Goal: Information Seeking & Learning: Learn about a topic

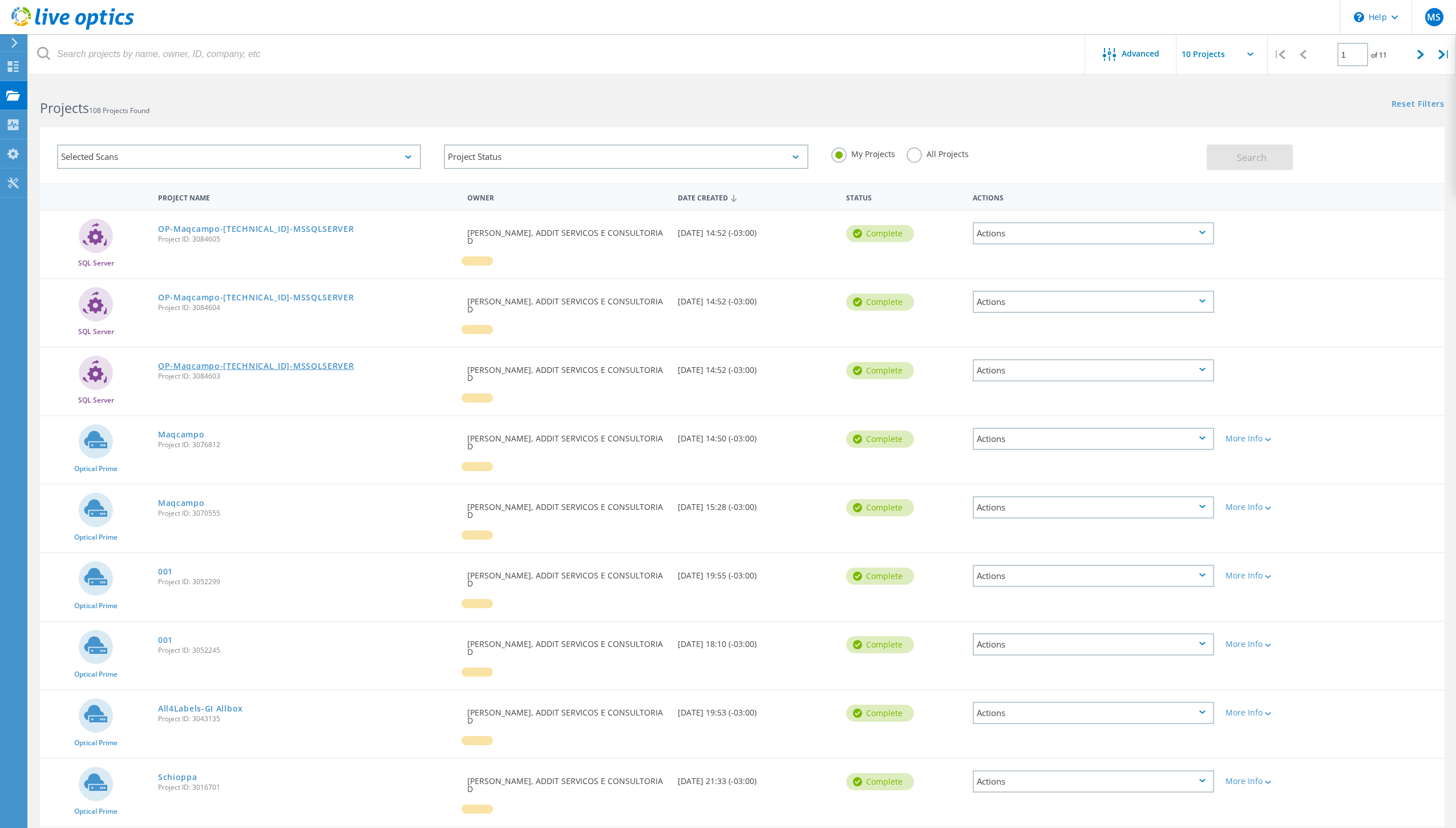
click at [296, 361] on link "OP-Maqcampo-[TECHNICAL_ID]-MSSQLSERVER" at bounding box center [256, 365] width 197 height 8
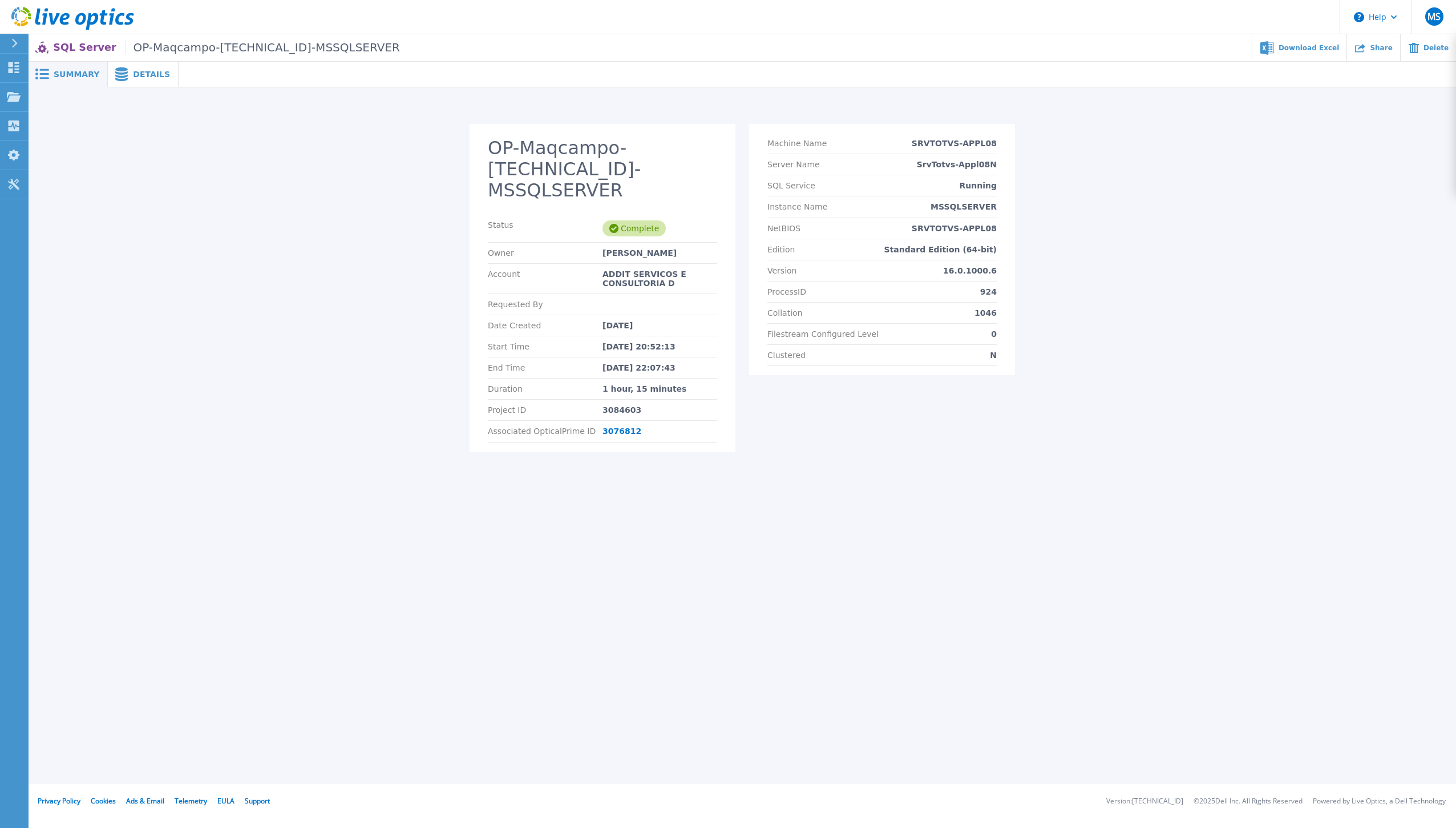
click at [151, 70] on span "Details" at bounding box center [151, 74] width 37 height 8
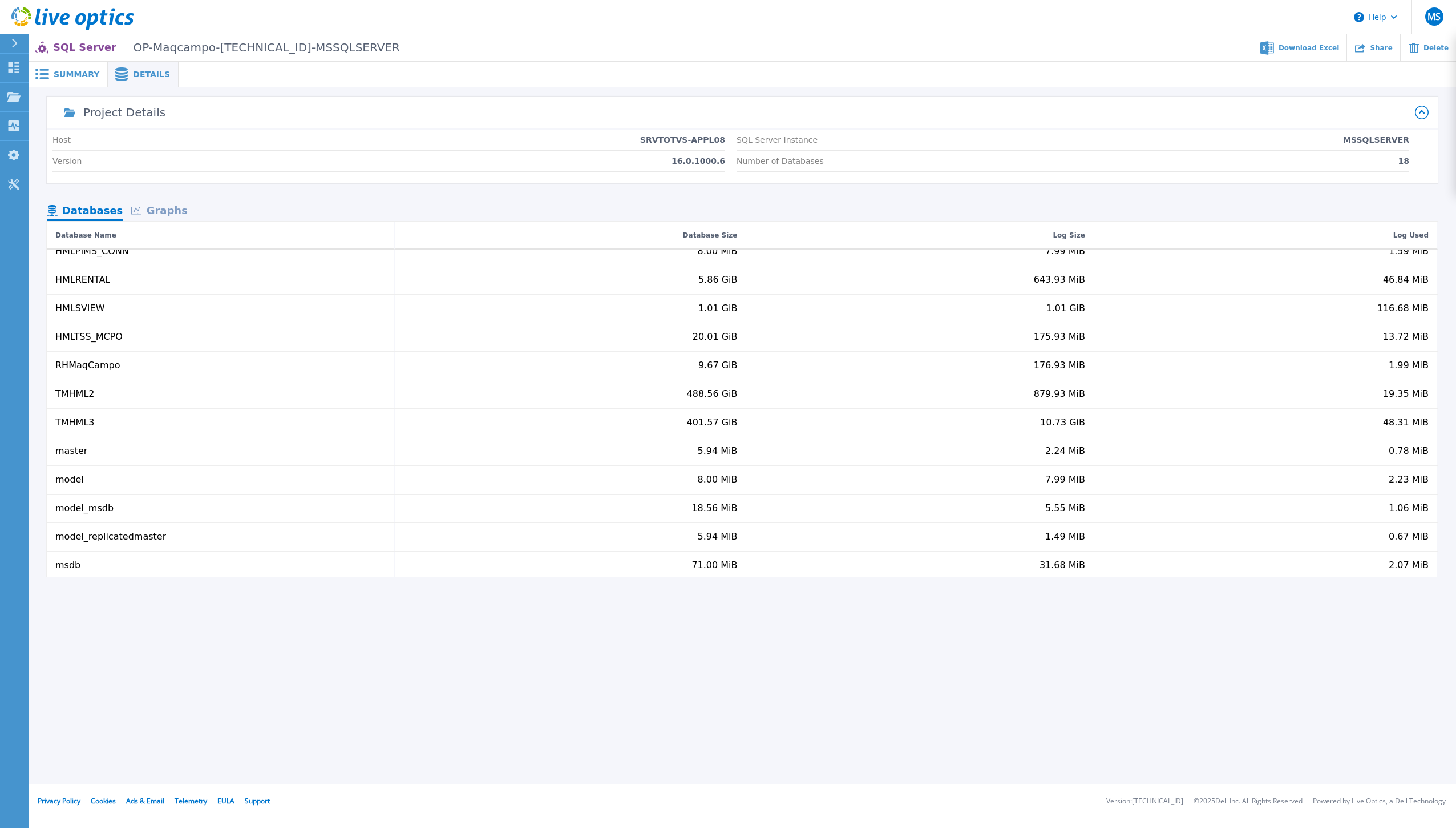
scroll to position [187, 0]
click at [159, 204] on div "Graphs" at bounding box center [159, 211] width 73 height 20
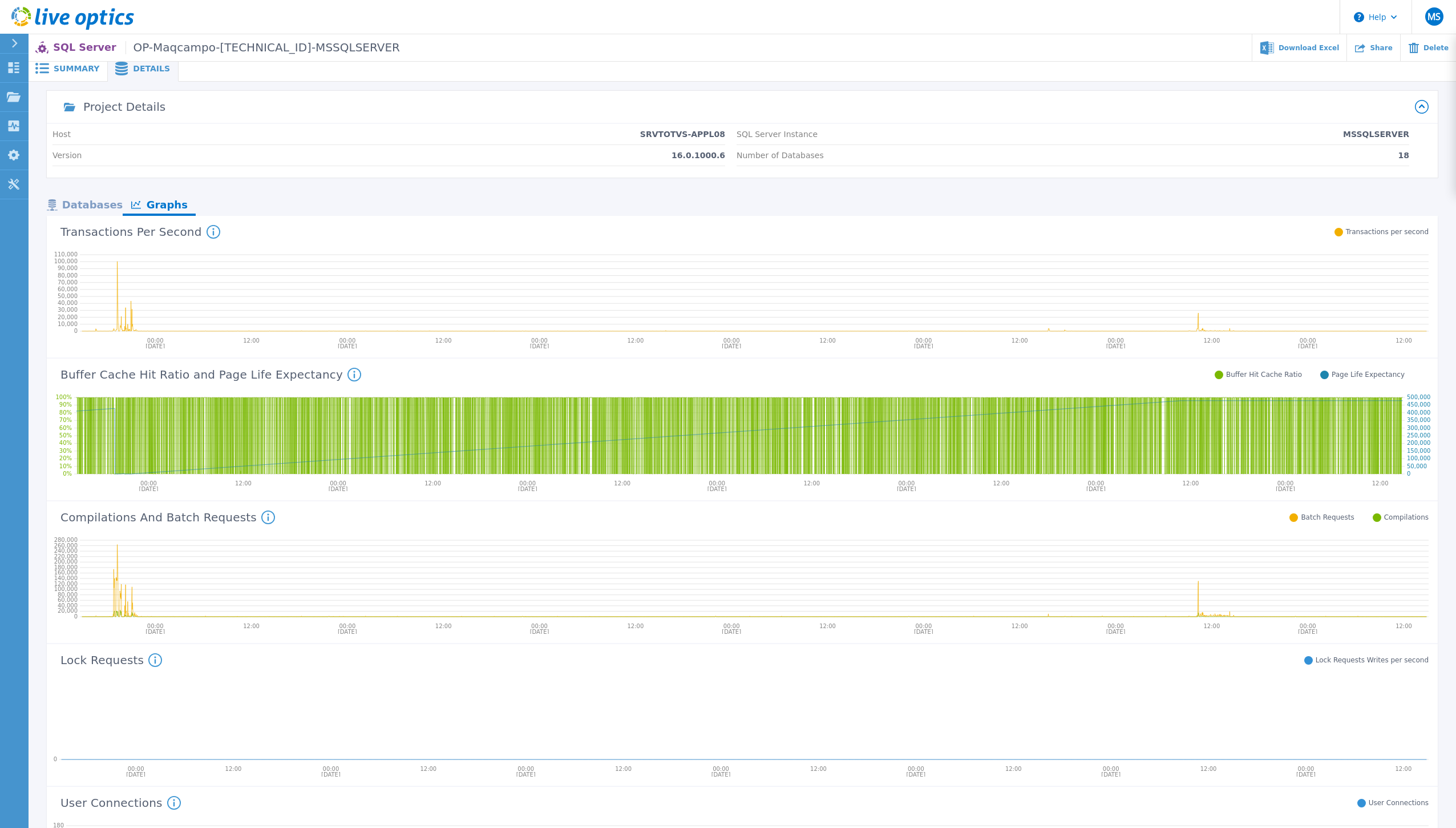
scroll to position [0, 0]
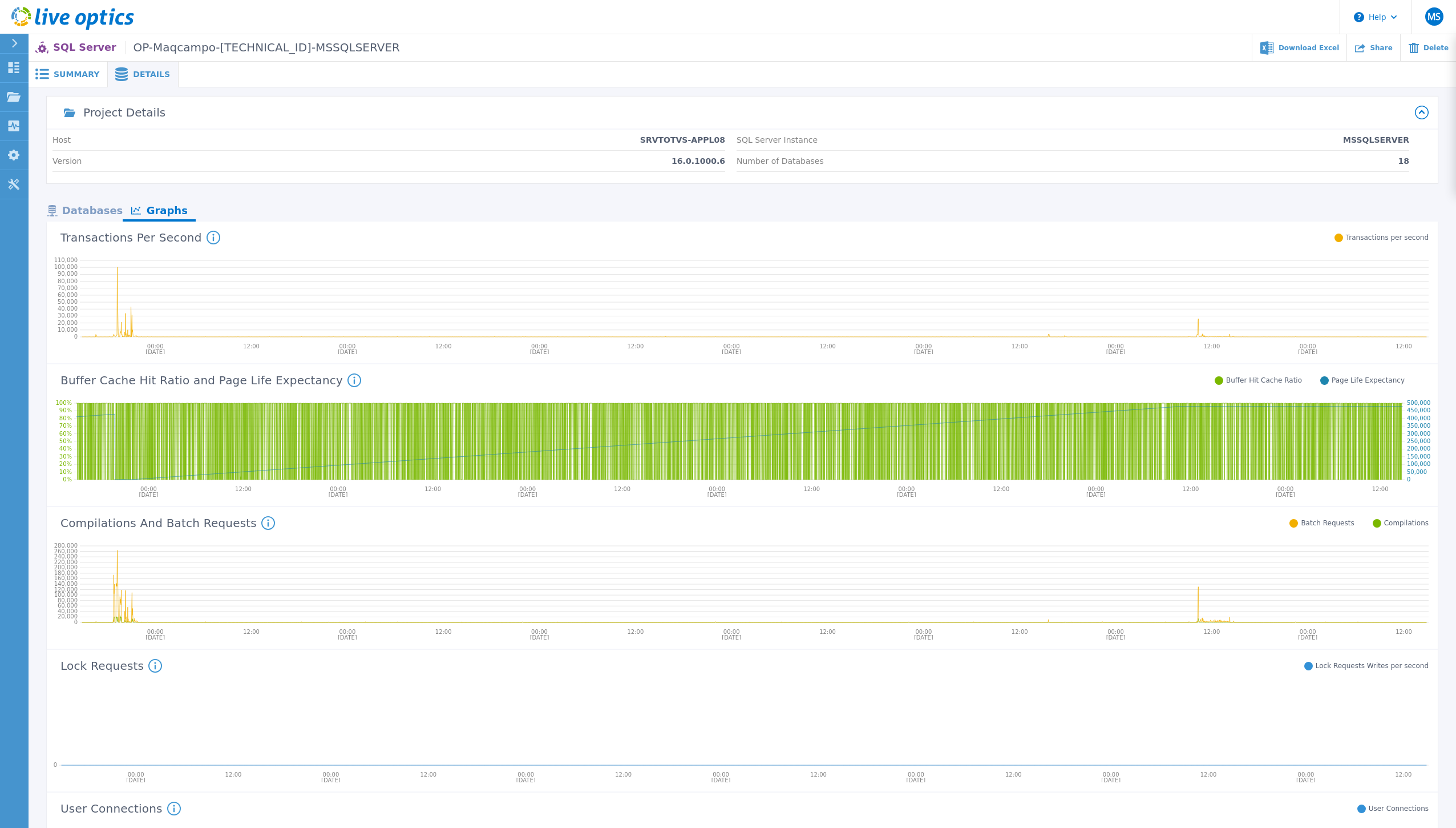
click at [347, 380] on icon at bounding box center [353, 379] width 13 height 13
click at [431, 197] on div "Project Details Host SRVTOTVS-APPL08 Version 16.0.1000.6 SQL Server Instance MS…" at bounding box center [742, 515] width 1391 height 839
click at [109, 203] on div "Databases" at bounding box center [85, 211] width 76 height 20
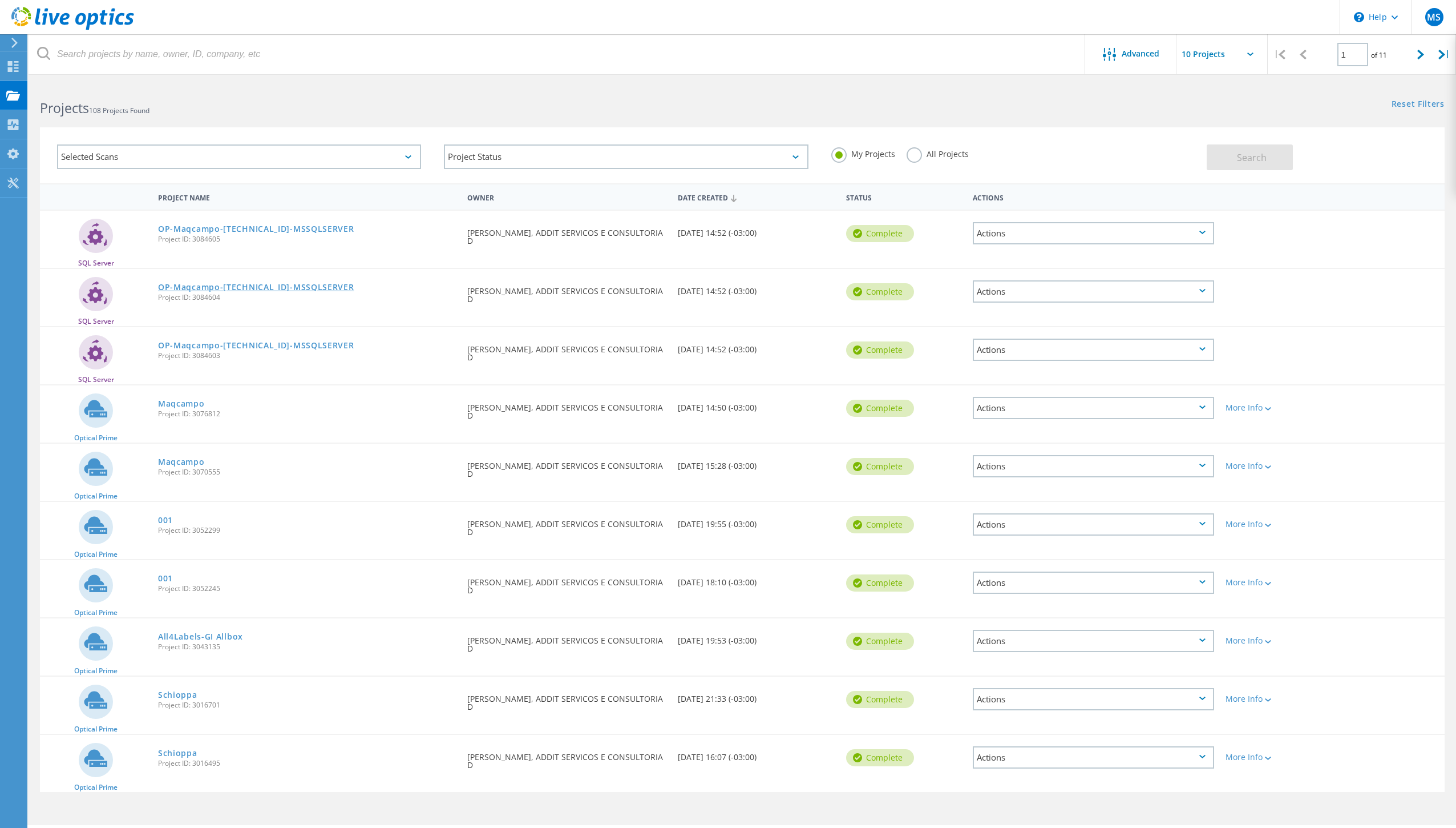
click at [282, 289] on link "OP-Maqcampo-[TECHNICAL_ID]-MSSQLSERVER" at bounding box center [256, 287] width 197 height 8
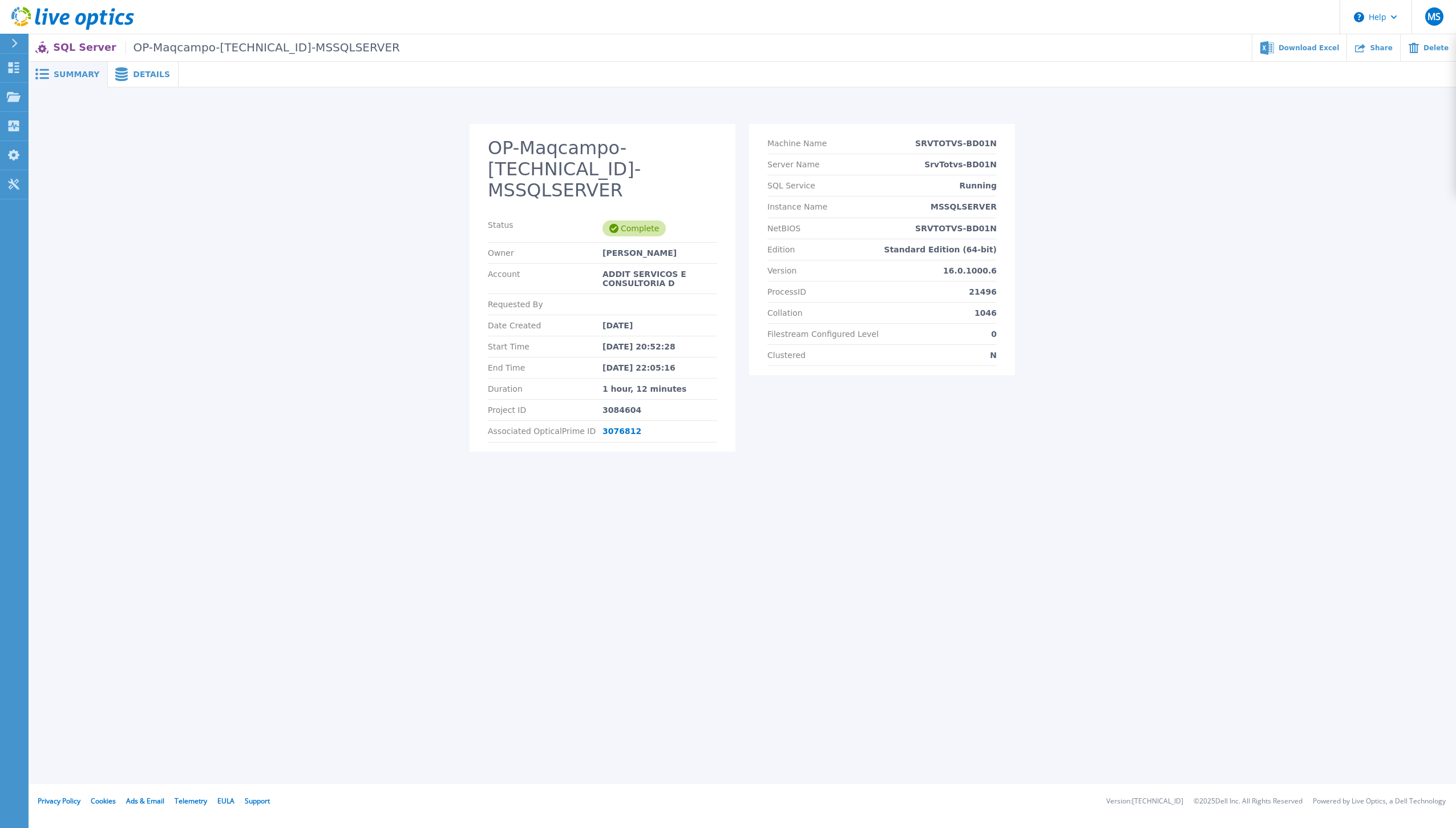
click at [126, 74] on span at bounding box center [120, 74] width 25 height 13
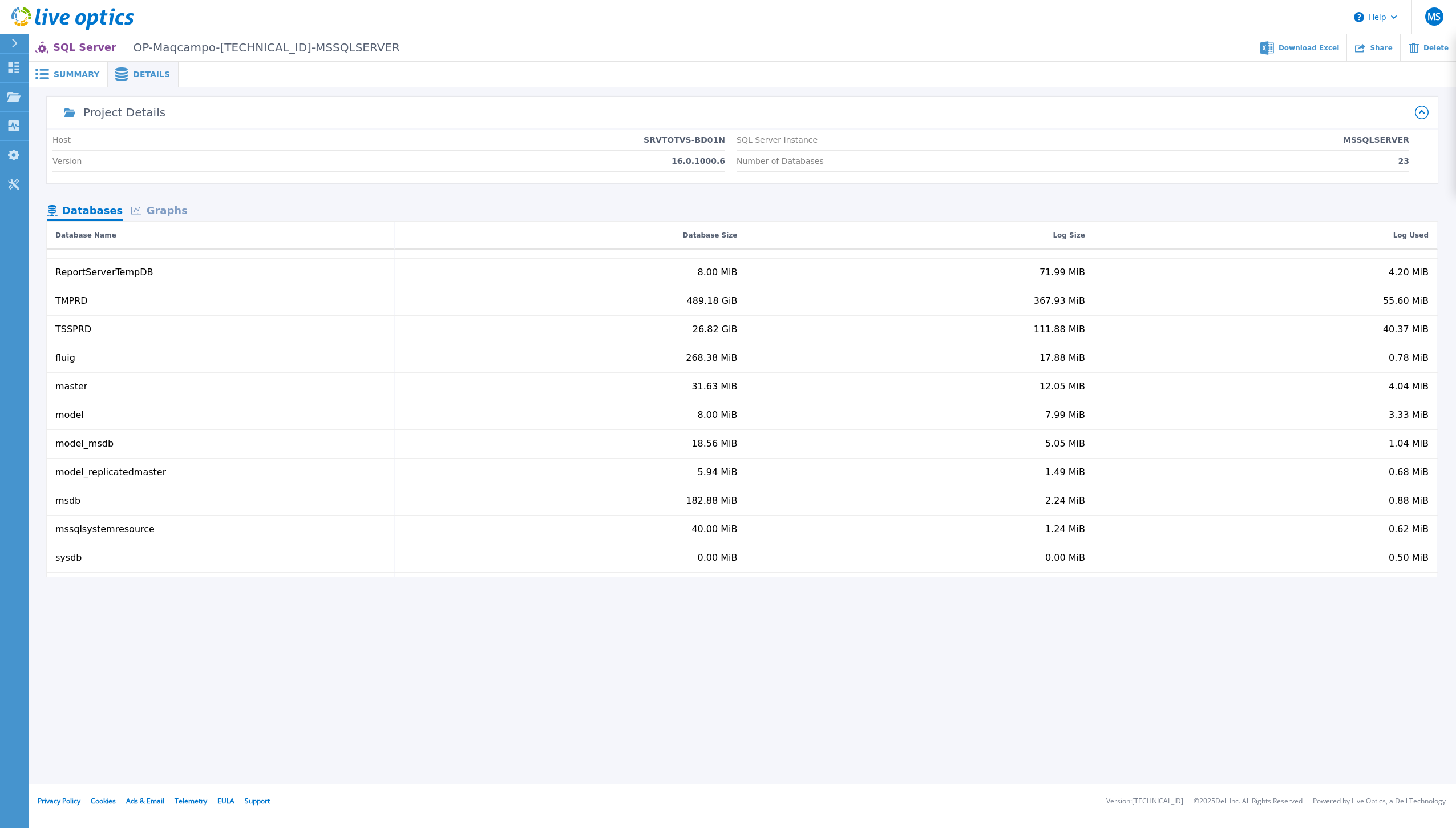
scroll to position [330, 0]
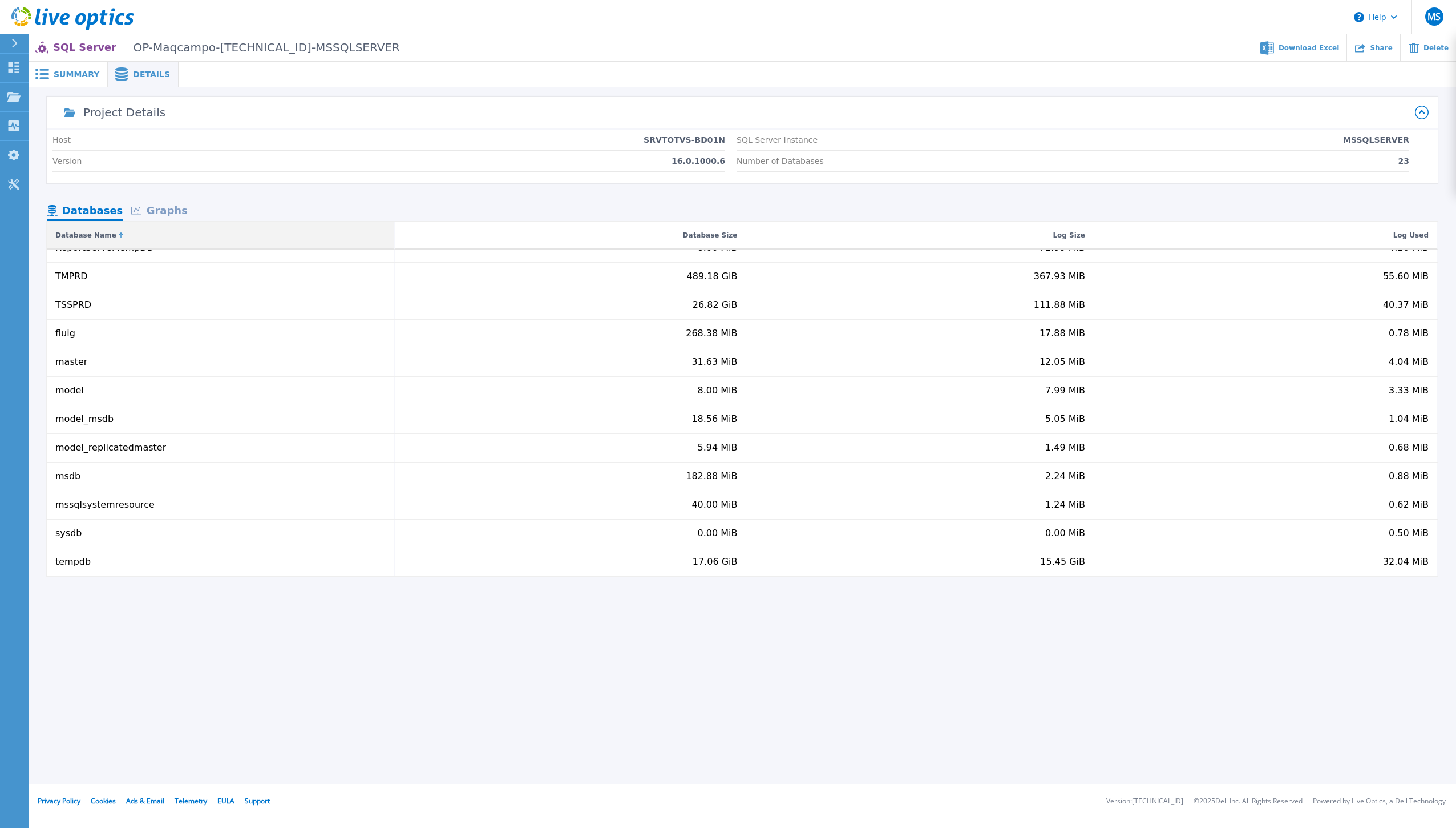
click at [167, 225] on div "Database Name" at bounding box center [221, 235] width 348 height 28
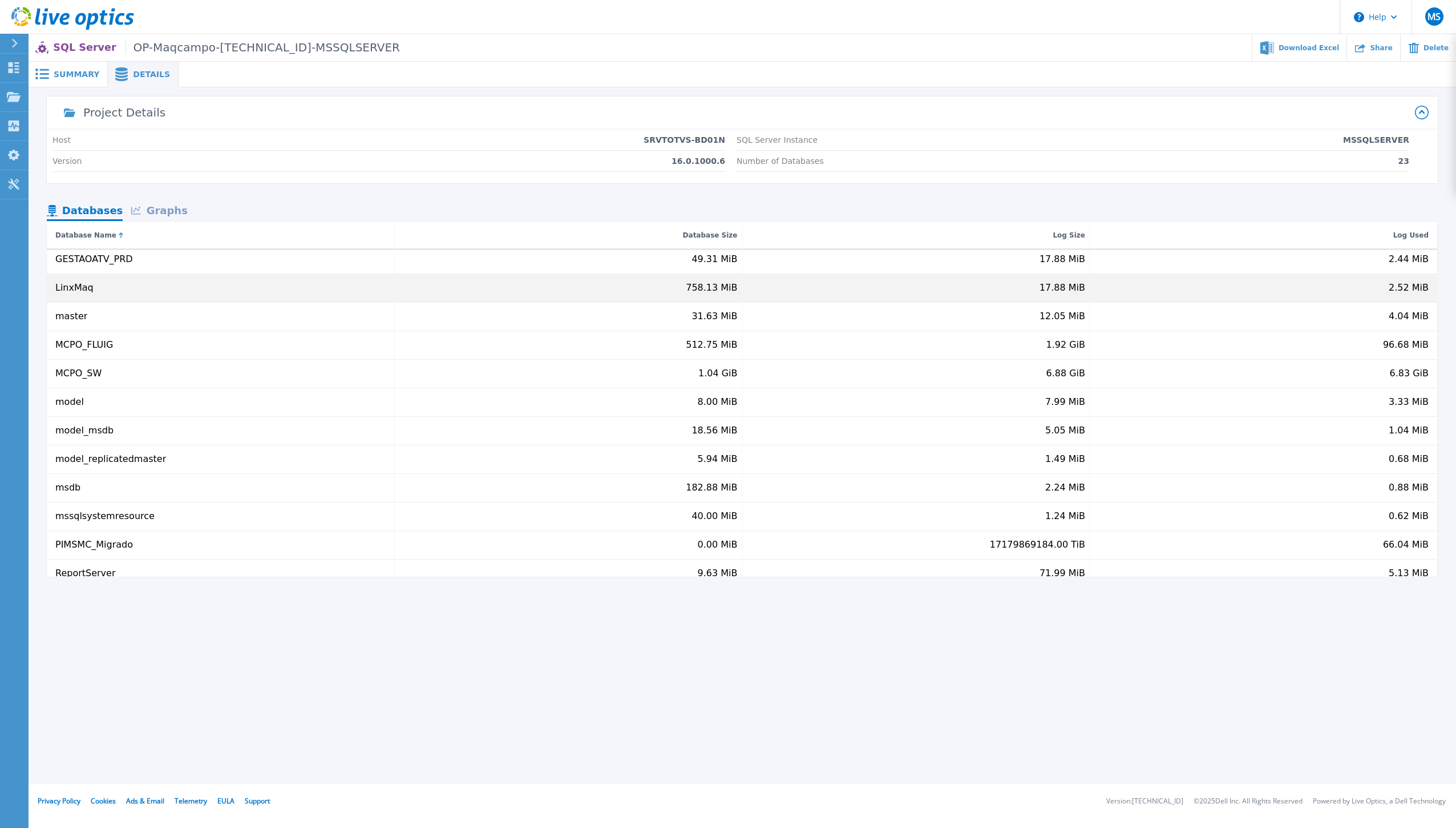
scroll to position [99, 0]
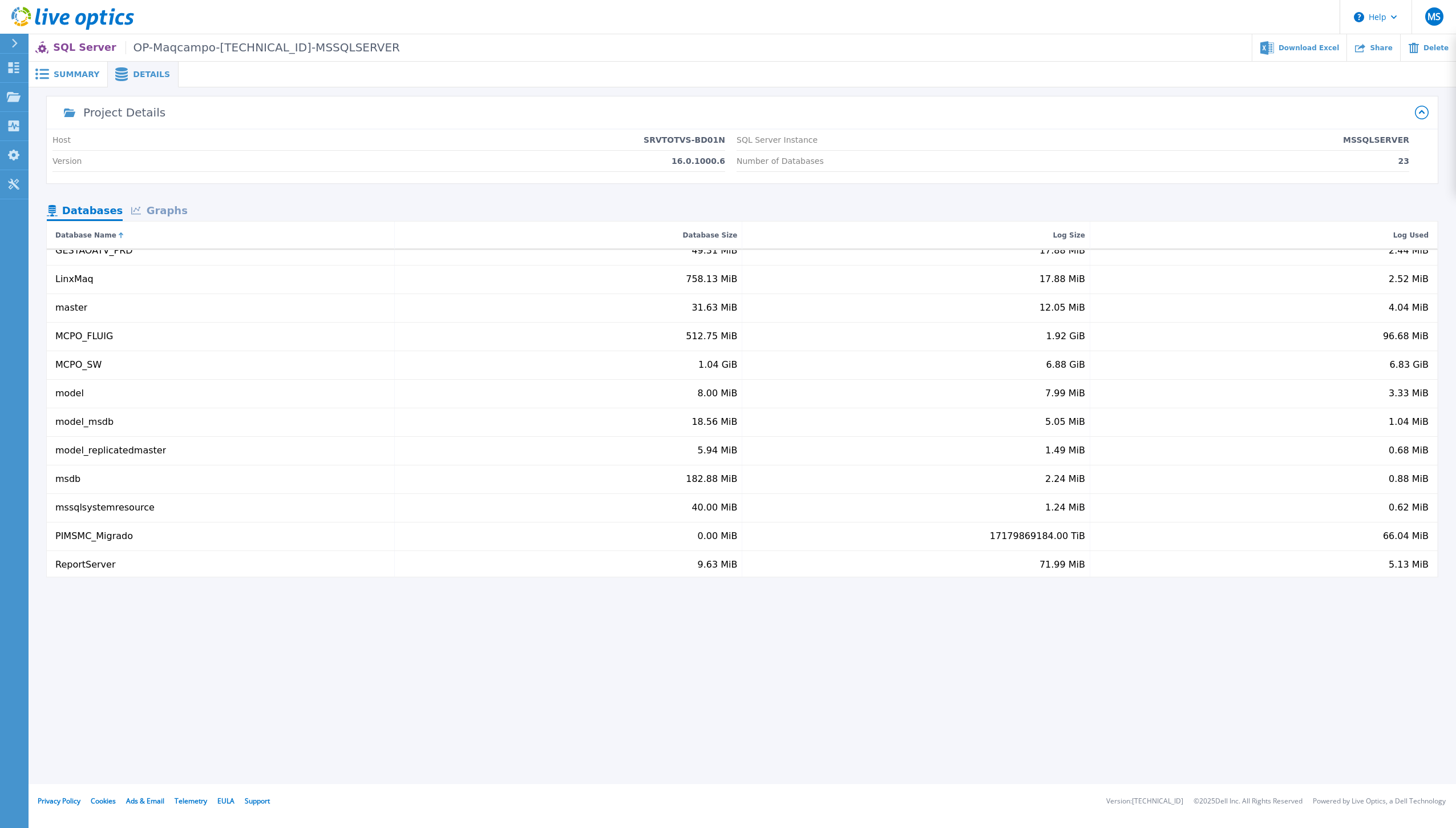
click at [166, 211] on div "Graphs" at bounding box center [159, 211] width 73 height 20
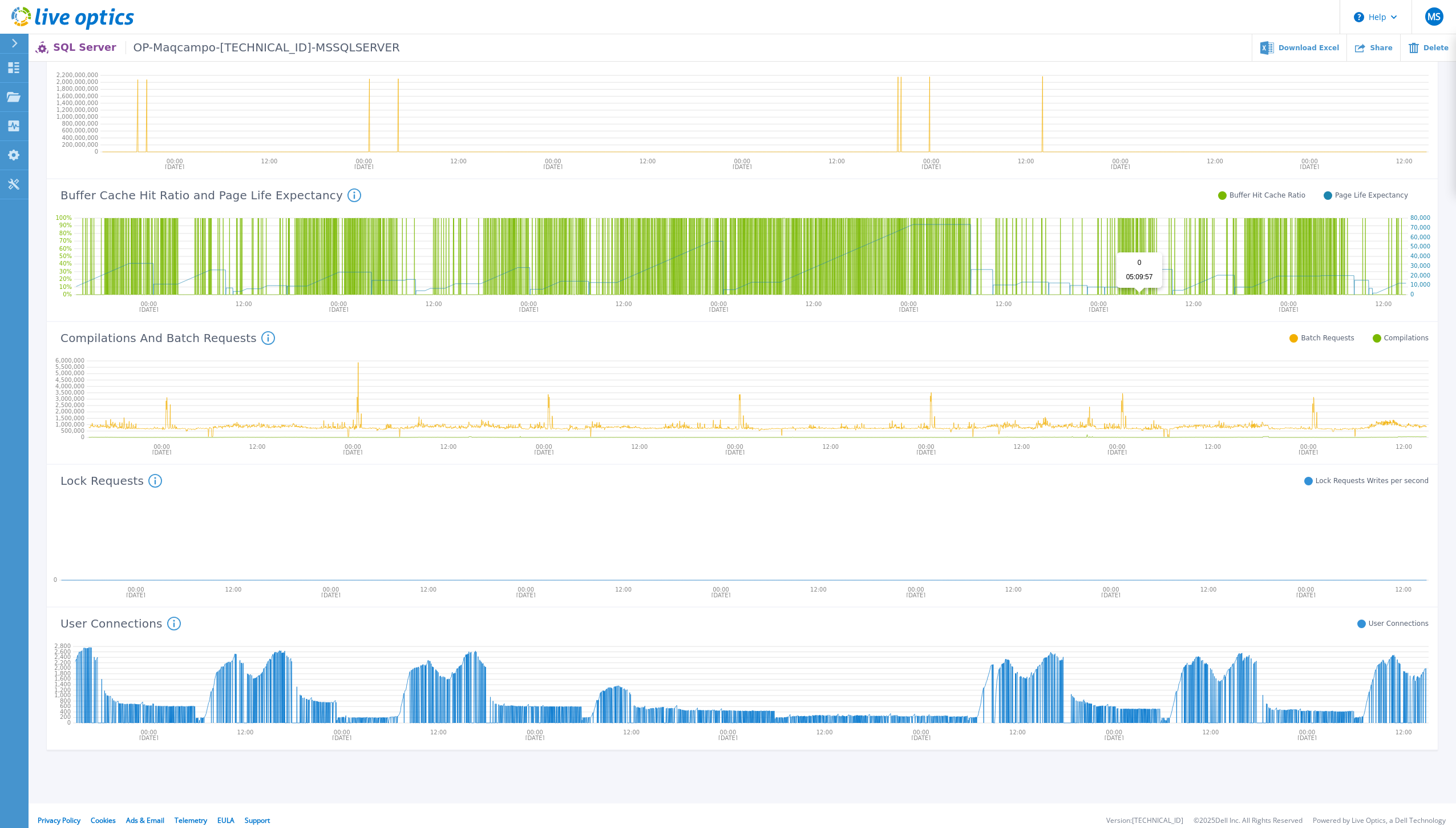
scroll to position [185, 0]
click at [744, 377] on icon at bounding box center [757, 396] width 1342 height 92
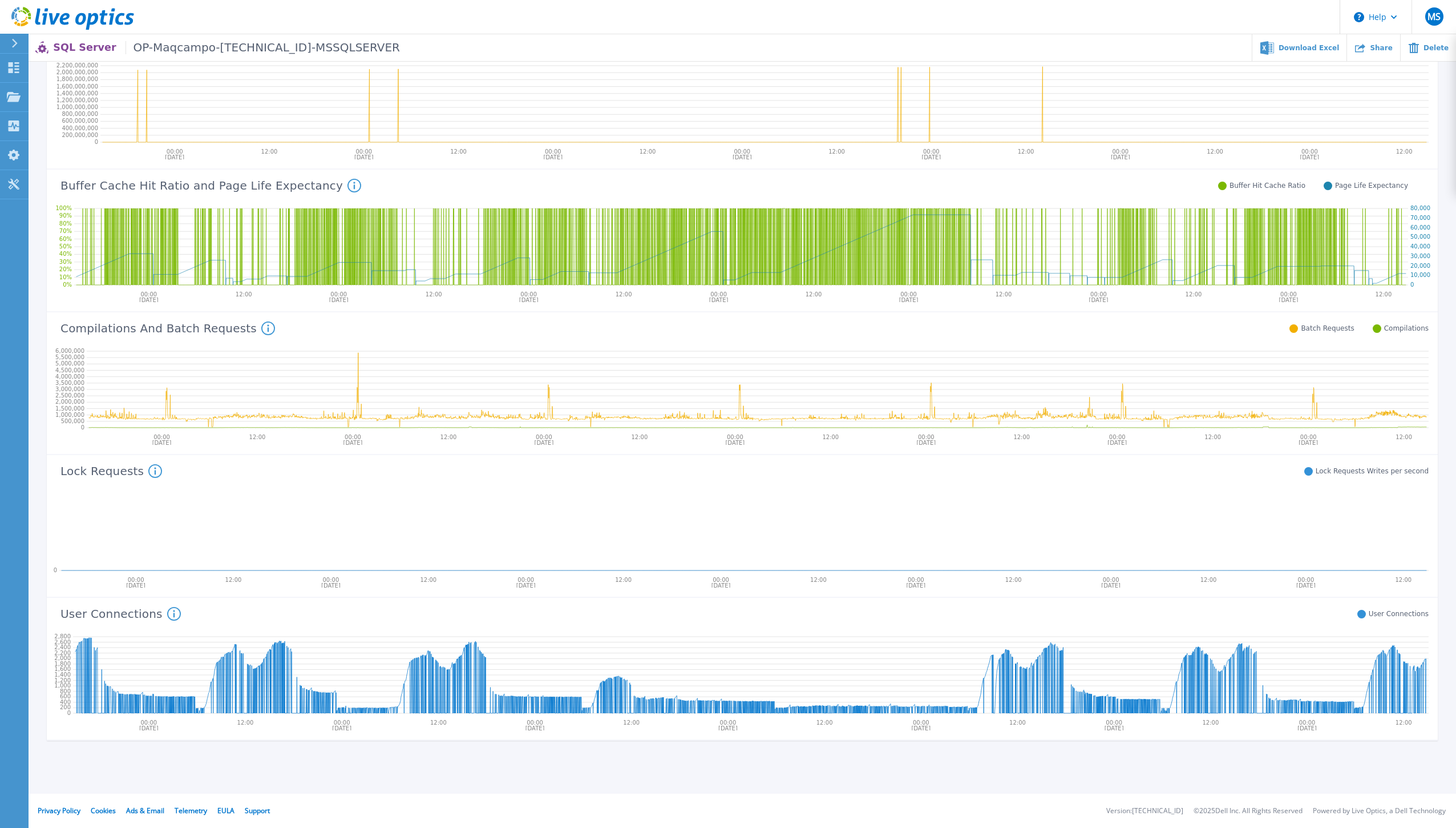
click at [262, 330] on icon at bounding box center [268, 328] width 13 height 13
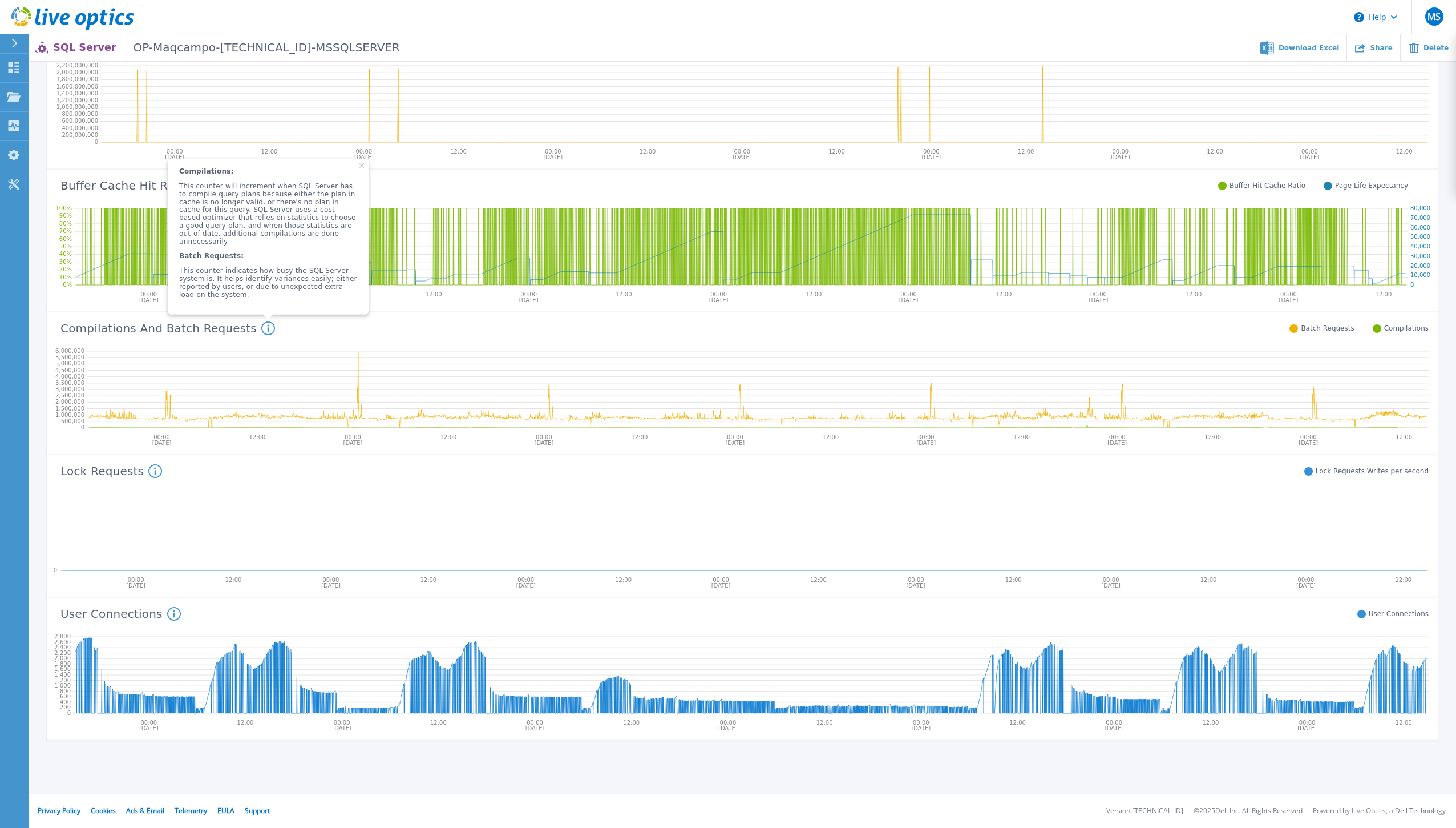
click at [591, 316] on div "Compilations And Batch Requests Compilations: This counter will increment when …" at bounding box center [738, 327] width 1382 height 29
click at [339, 169] on span "Compilations: This counter will increment when SQL Server has to compile query …" at bounding box center [268, 236] width 201 height 156
click at [341, 173] on span "Compilations: This counter will increment when SQL Server has to compile query …" at bounding box center [268, 236] width 201 height 156
click at [330, 168] on span "Compilations: This counter will increment when SQL Server has to compile query …" at bounding box center [268, 236] width 201 height 156
click at [335, 169] on span "Compilations: This counter will increment when SQL Server has to compile query …" at bounding box center [268, 236] width 201 height 156
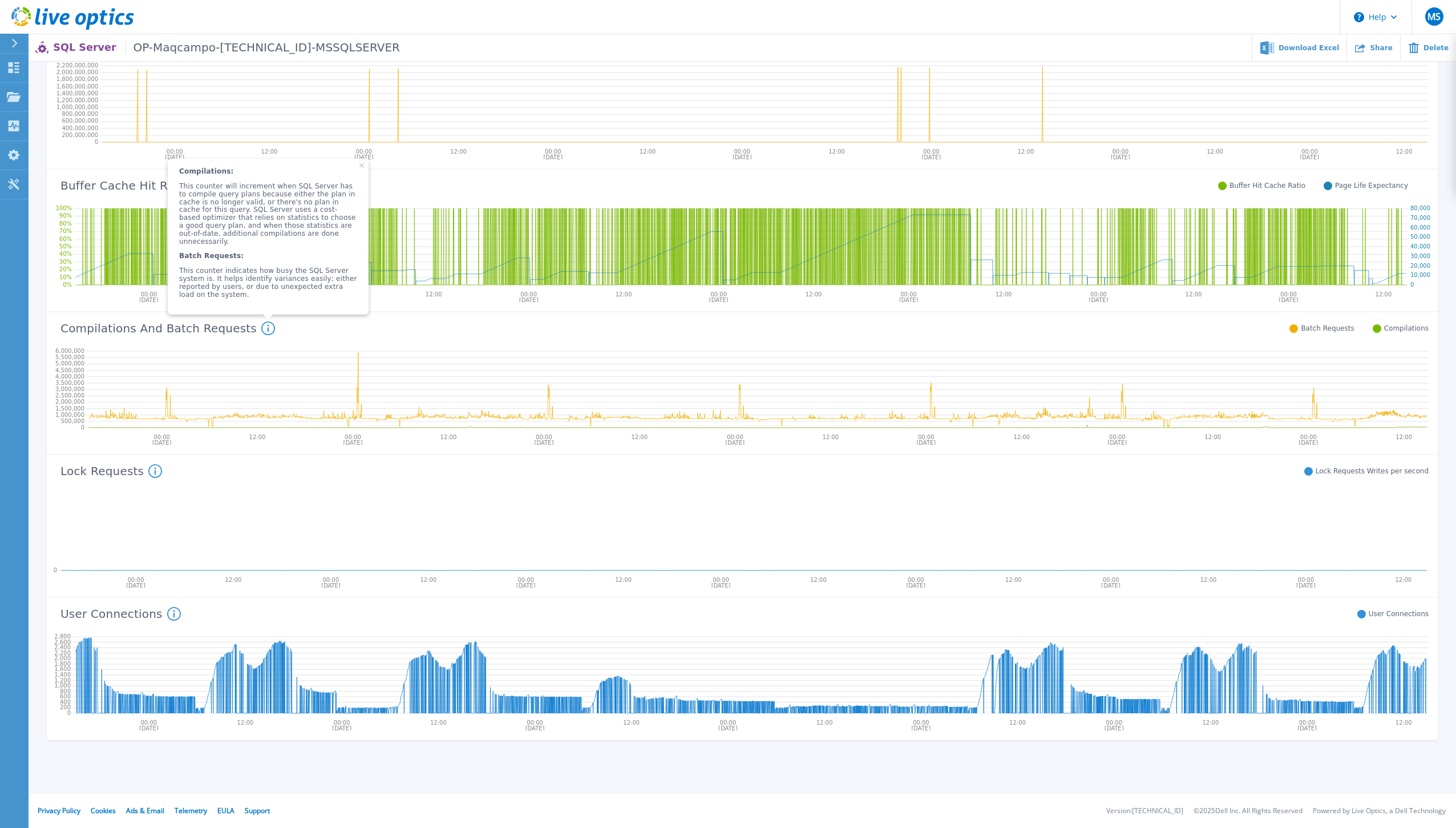
click at [360, 167] on icon at bounding box center [361, 165] width 4 height 4
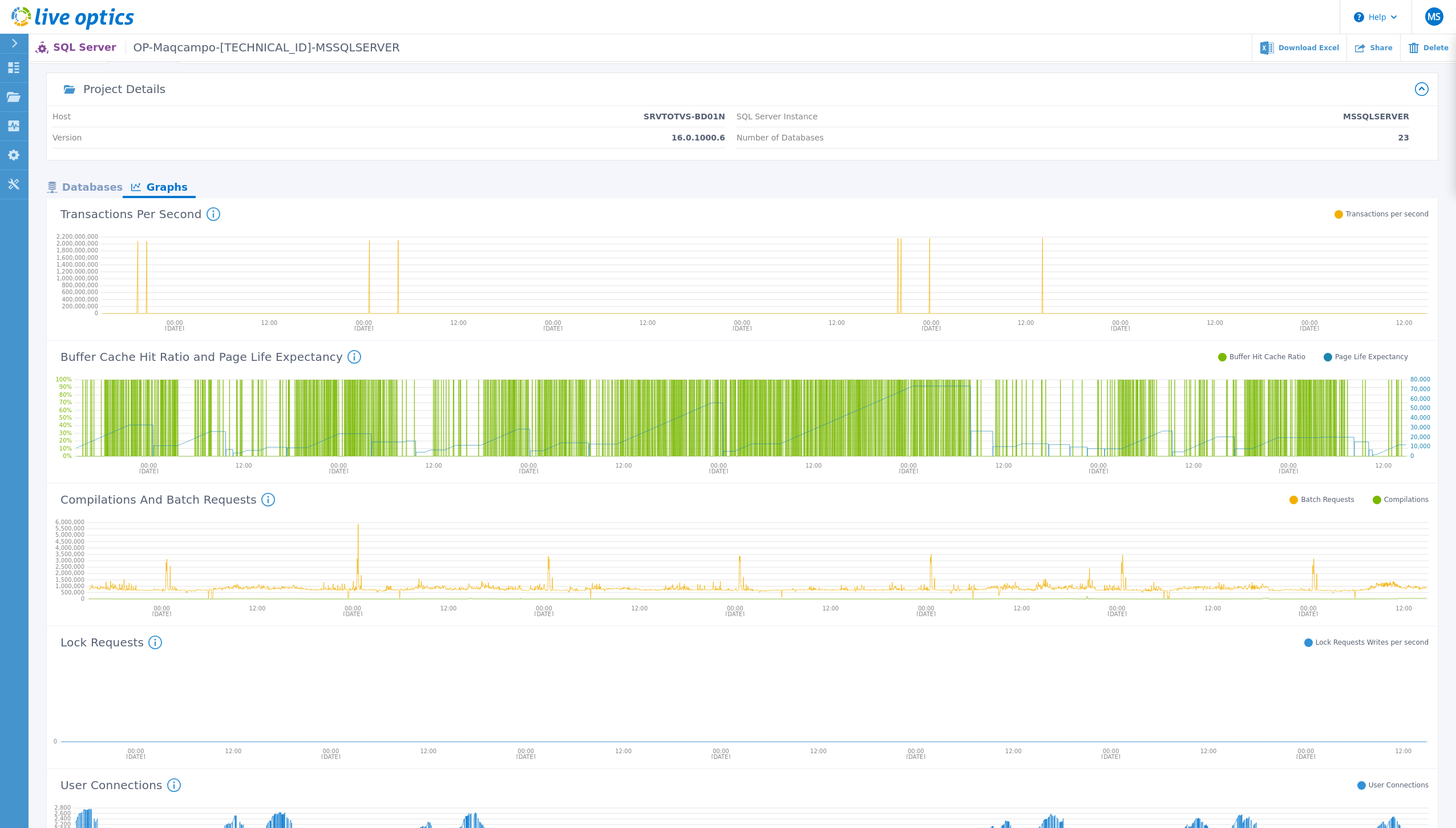
scroll to position [0, 0]
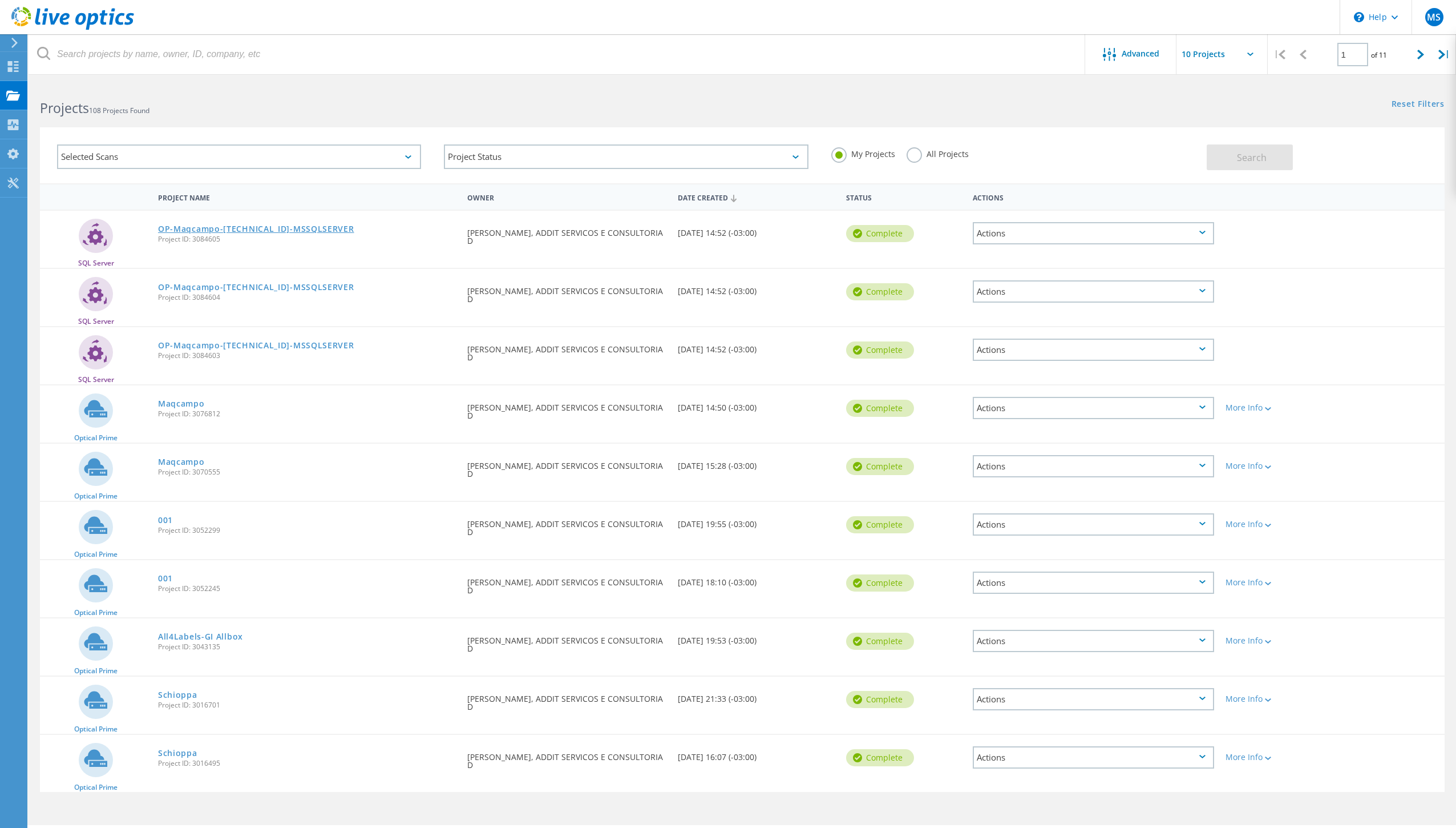
click at [284, 228] on link "OP-Maqcampo-[TECHNICAL_ID]-MSSQLSERVER" at bounding box center [256, 229] width 197 height 8
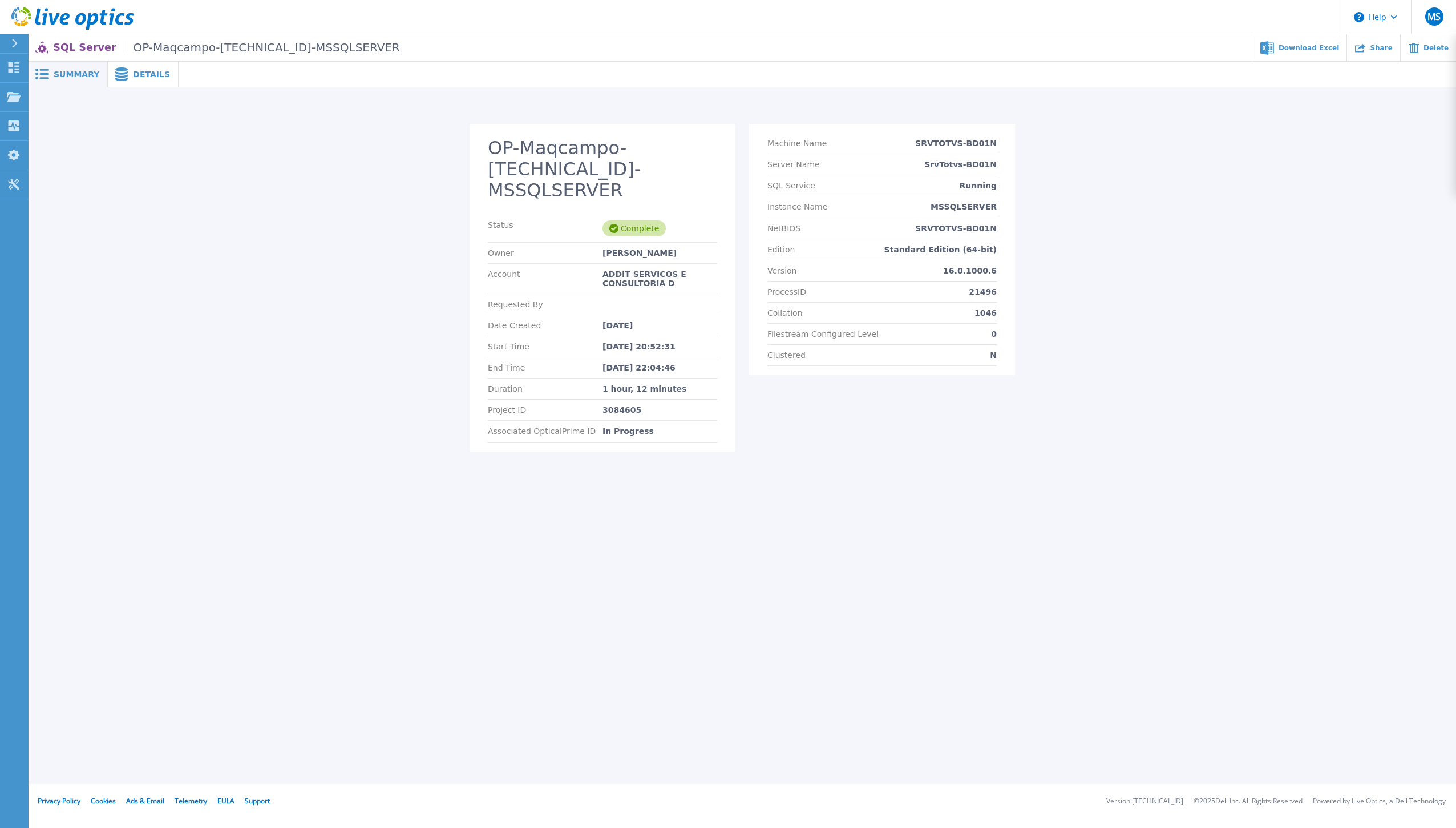
click at [142, 82] on div "Details" at bounding box center [142, 74] width 70 height 26
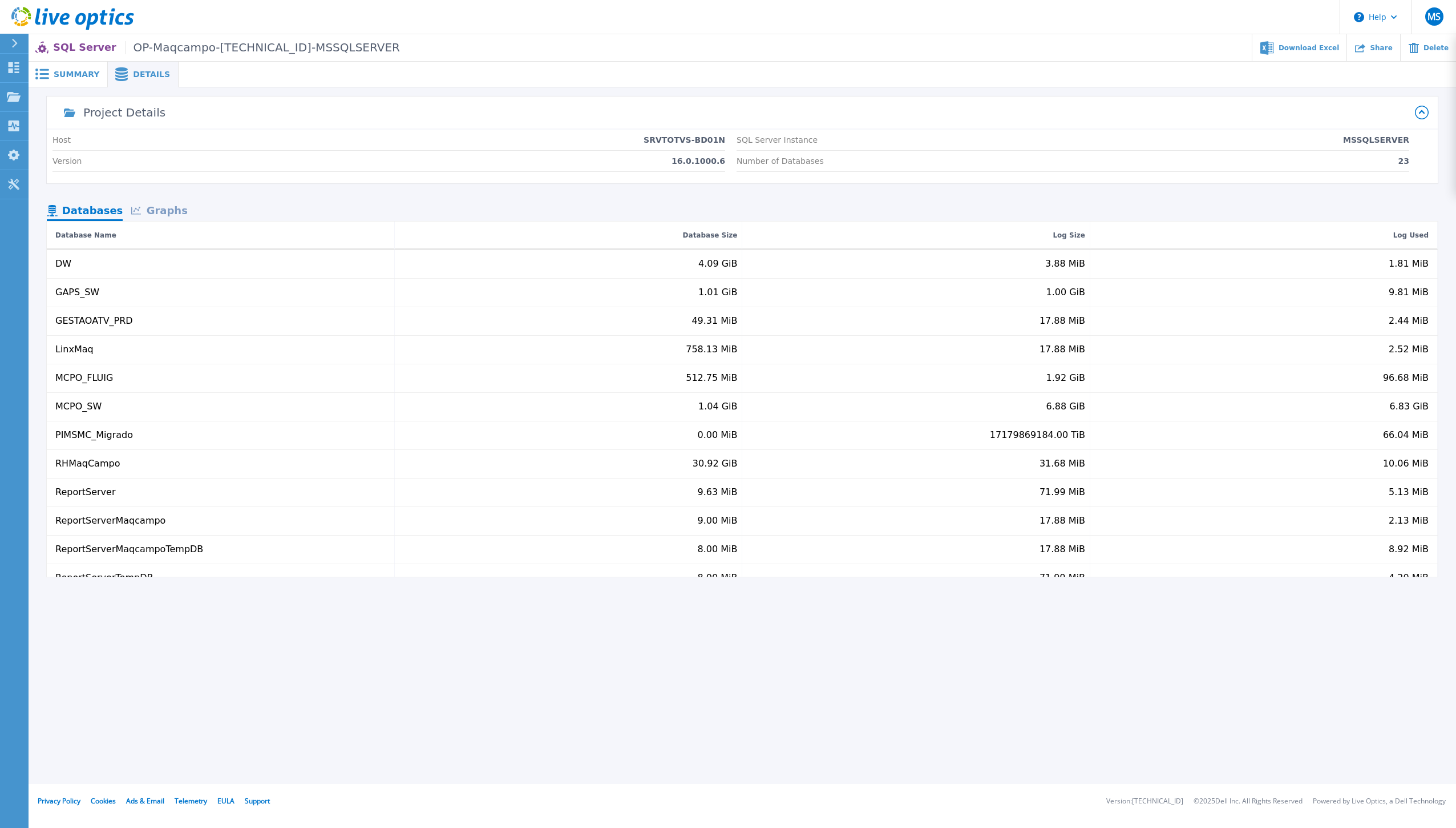
click at [158, 203] on div "Graphs" at bounding box center [159, 211] width 73 height 20
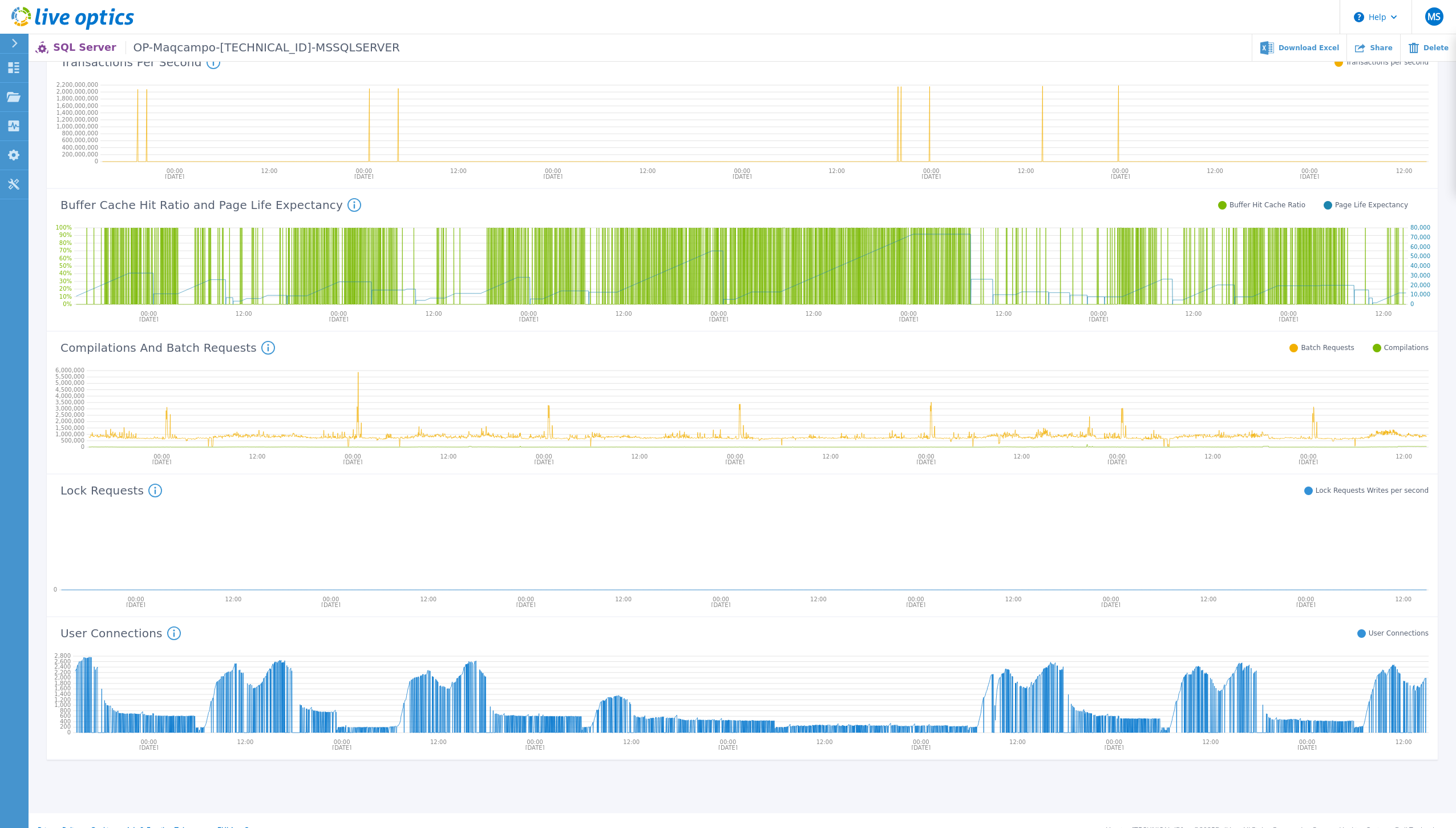
scroll to position [195, 0]
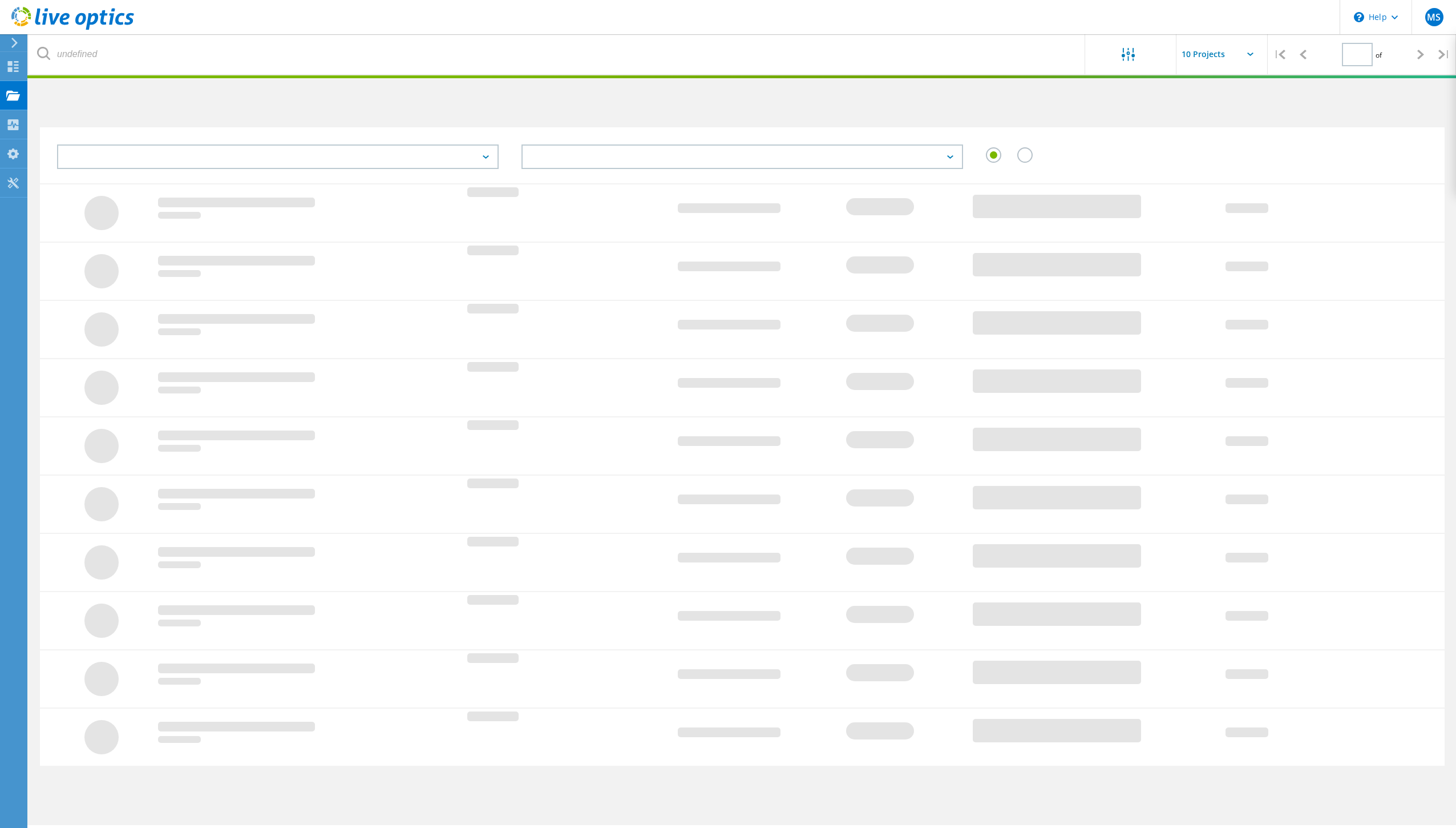
type input "1"
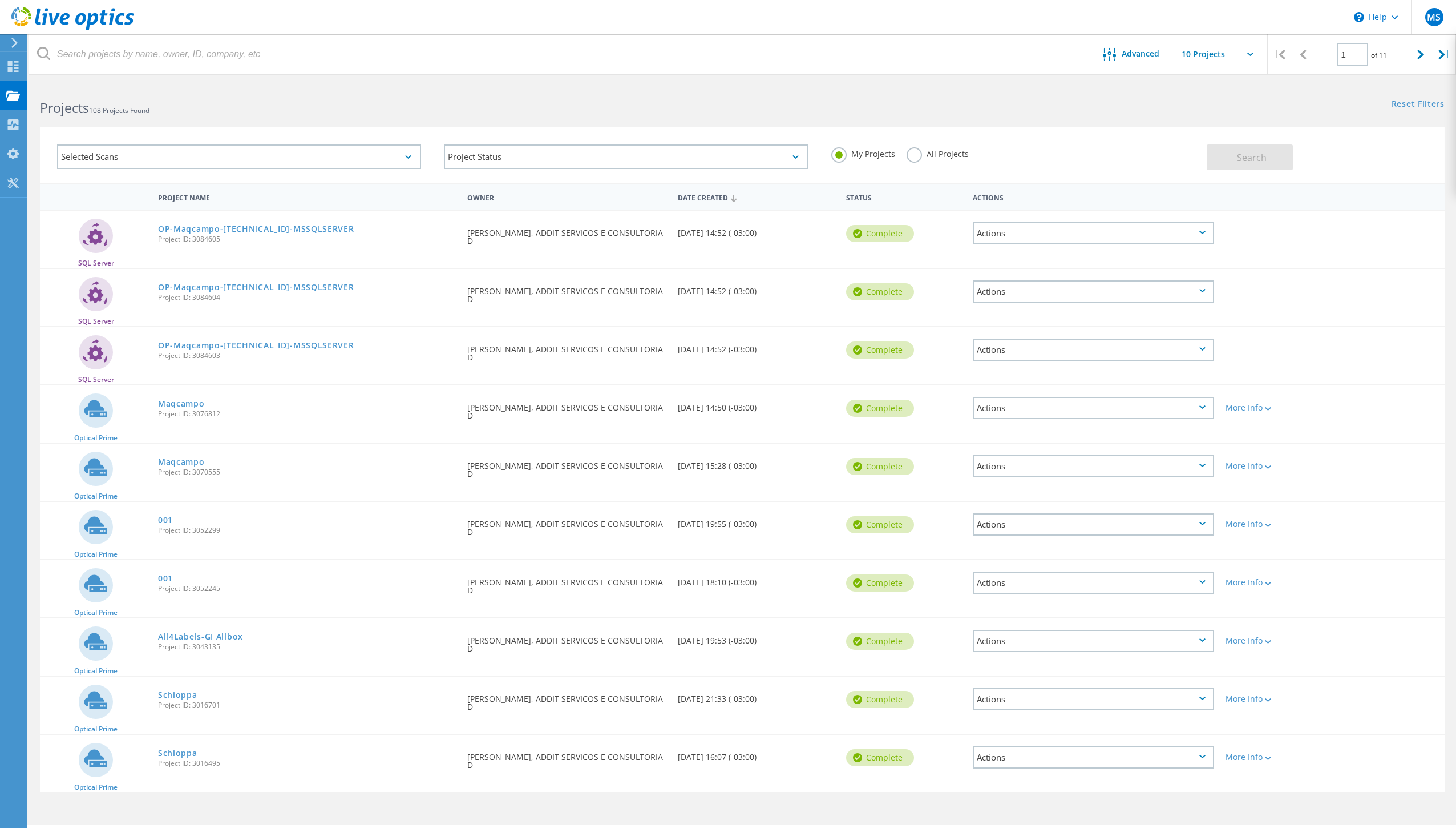
click at [270, 288] on link "OP-Maqcampo-[TECHNICAL_ID]-MSSQLSERVER" at bounding box center [256, 287] width 197 height 8
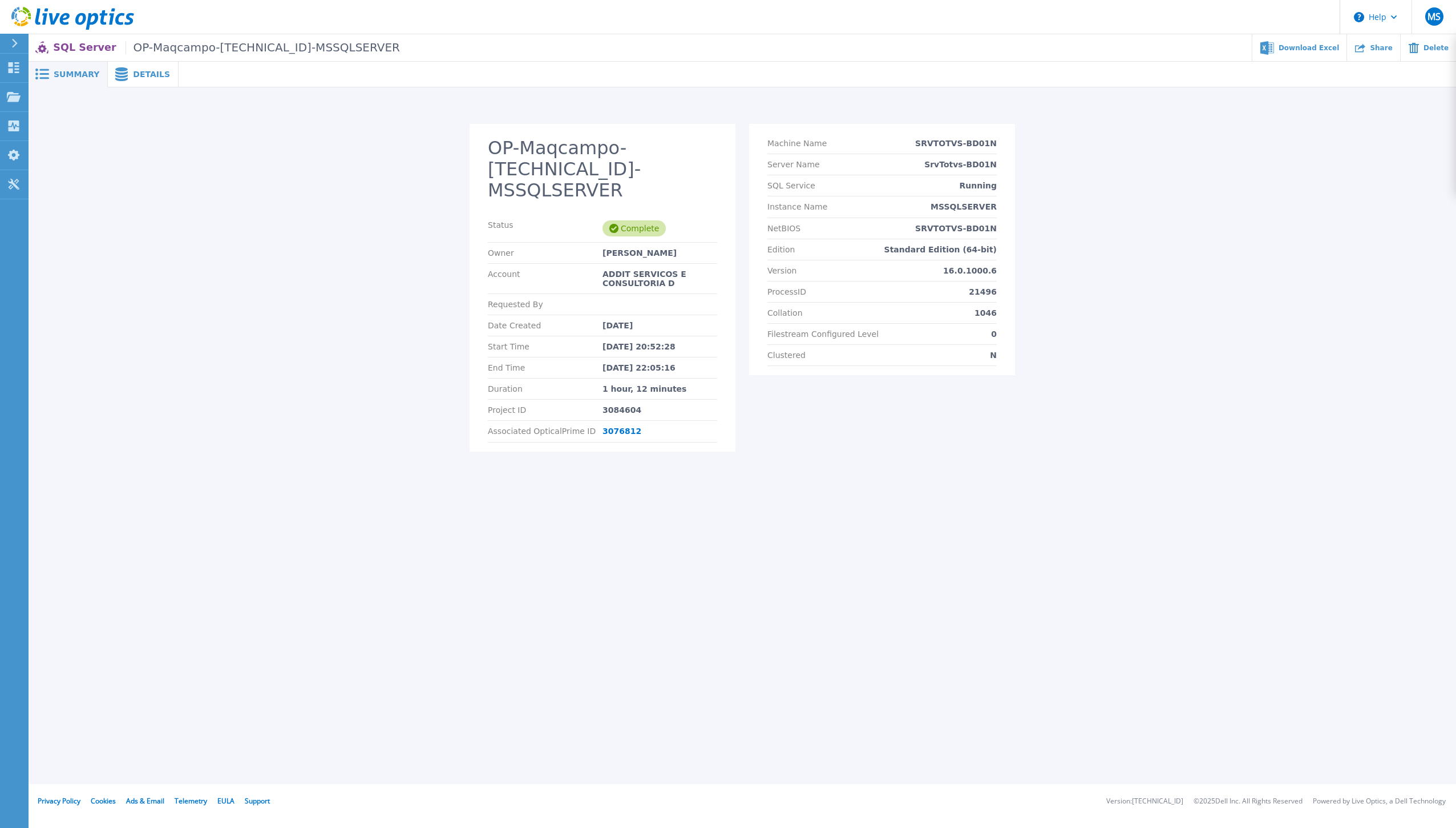
click at [141, 72] on span "Details" at bounding box center [151, 74] width 37 height 8
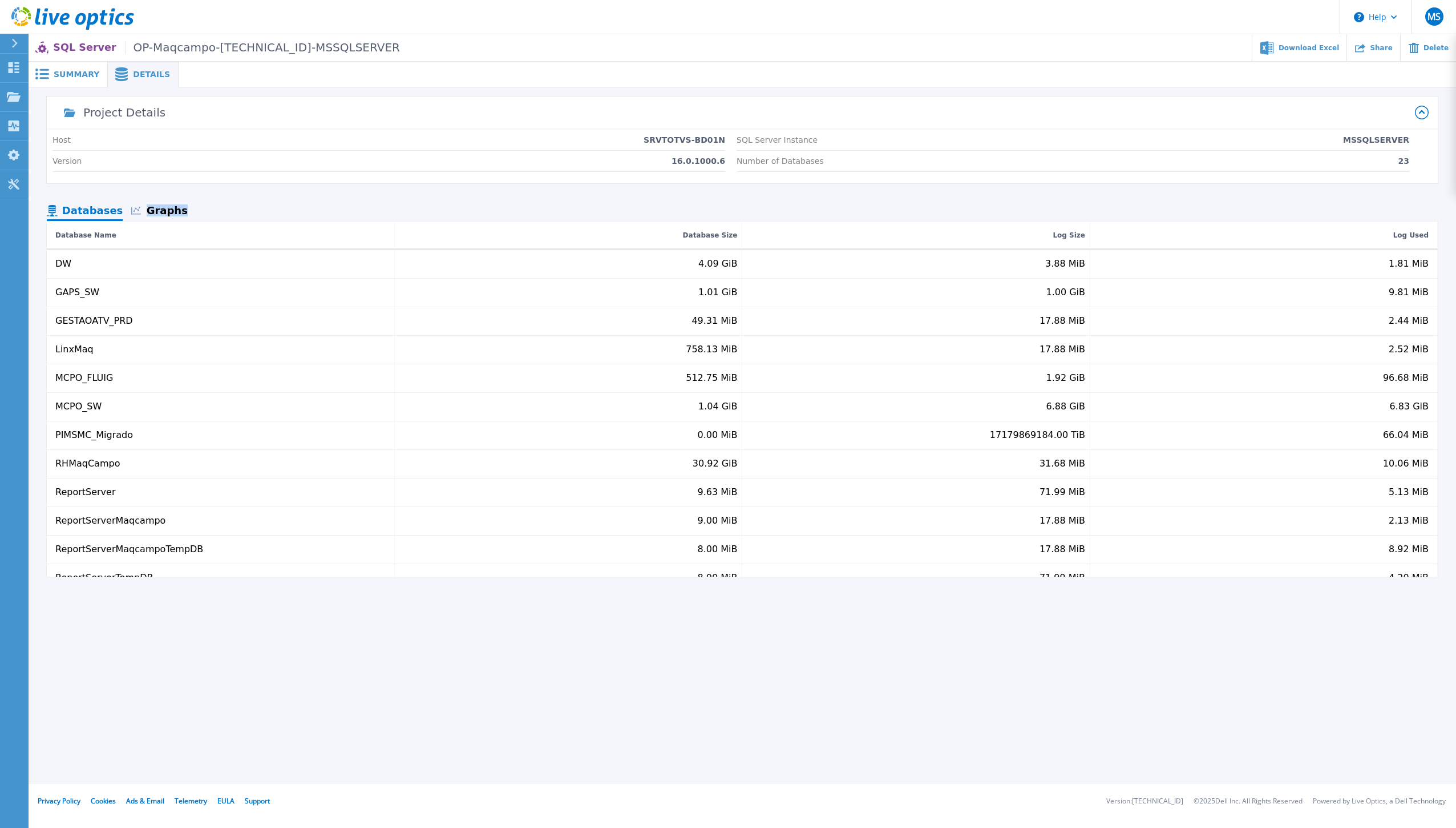
click at [170, 214] on div "Graphs" at bounding box center [159, 211] width 73 height 20
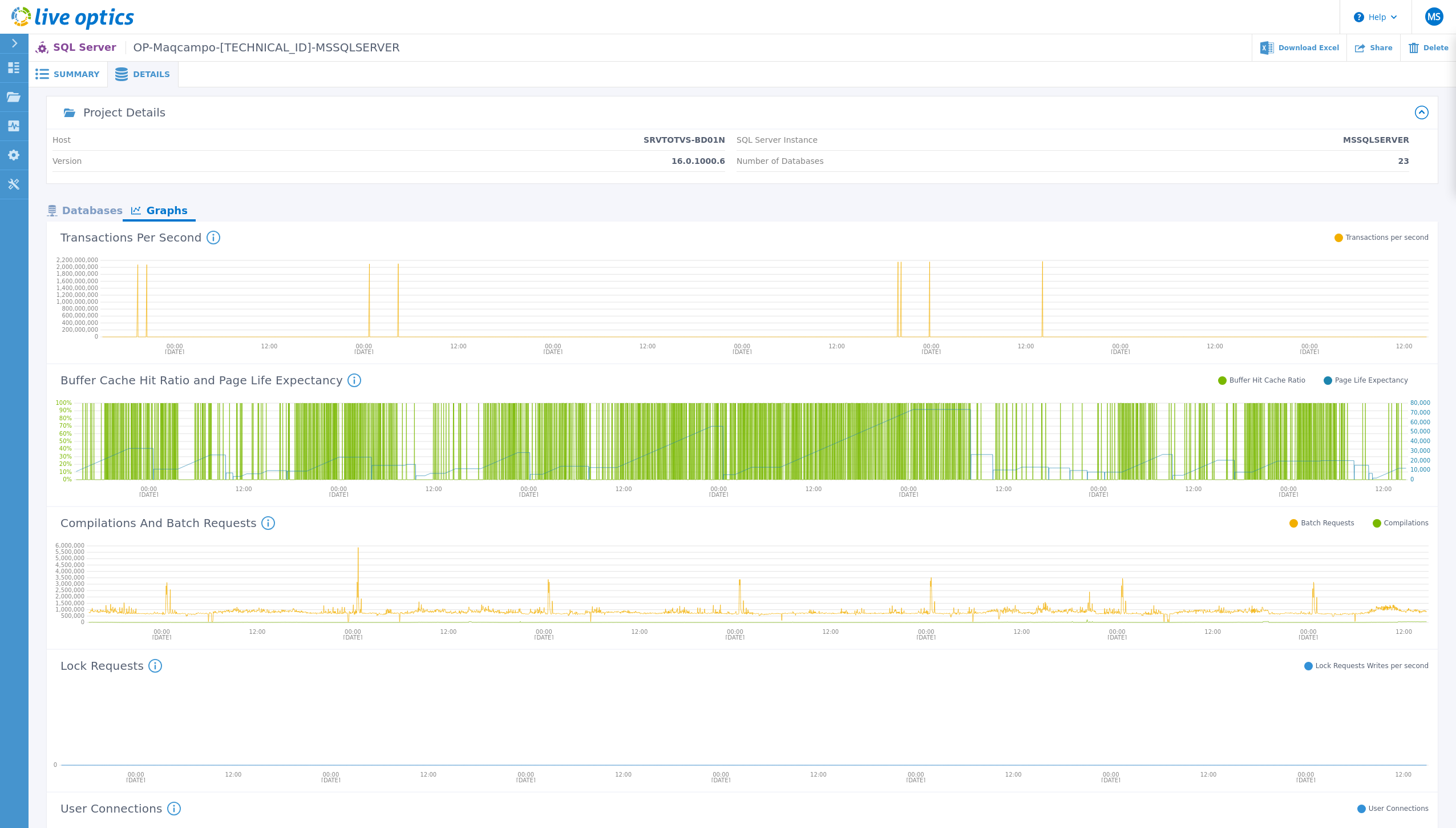
click at [68, 70] on span "Summary" at bounding box center [76, 74] width 45 height 8
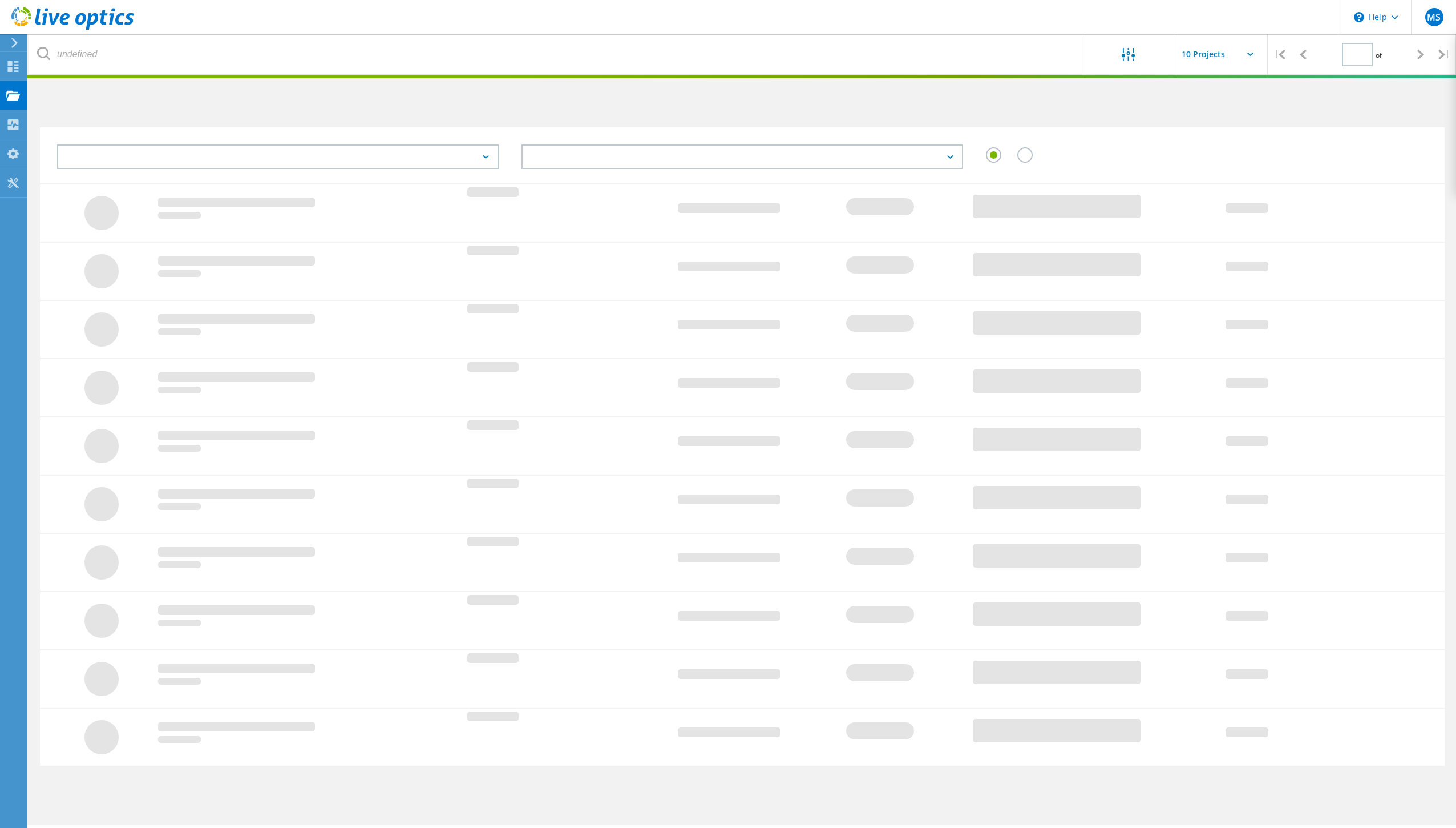
type input "1"
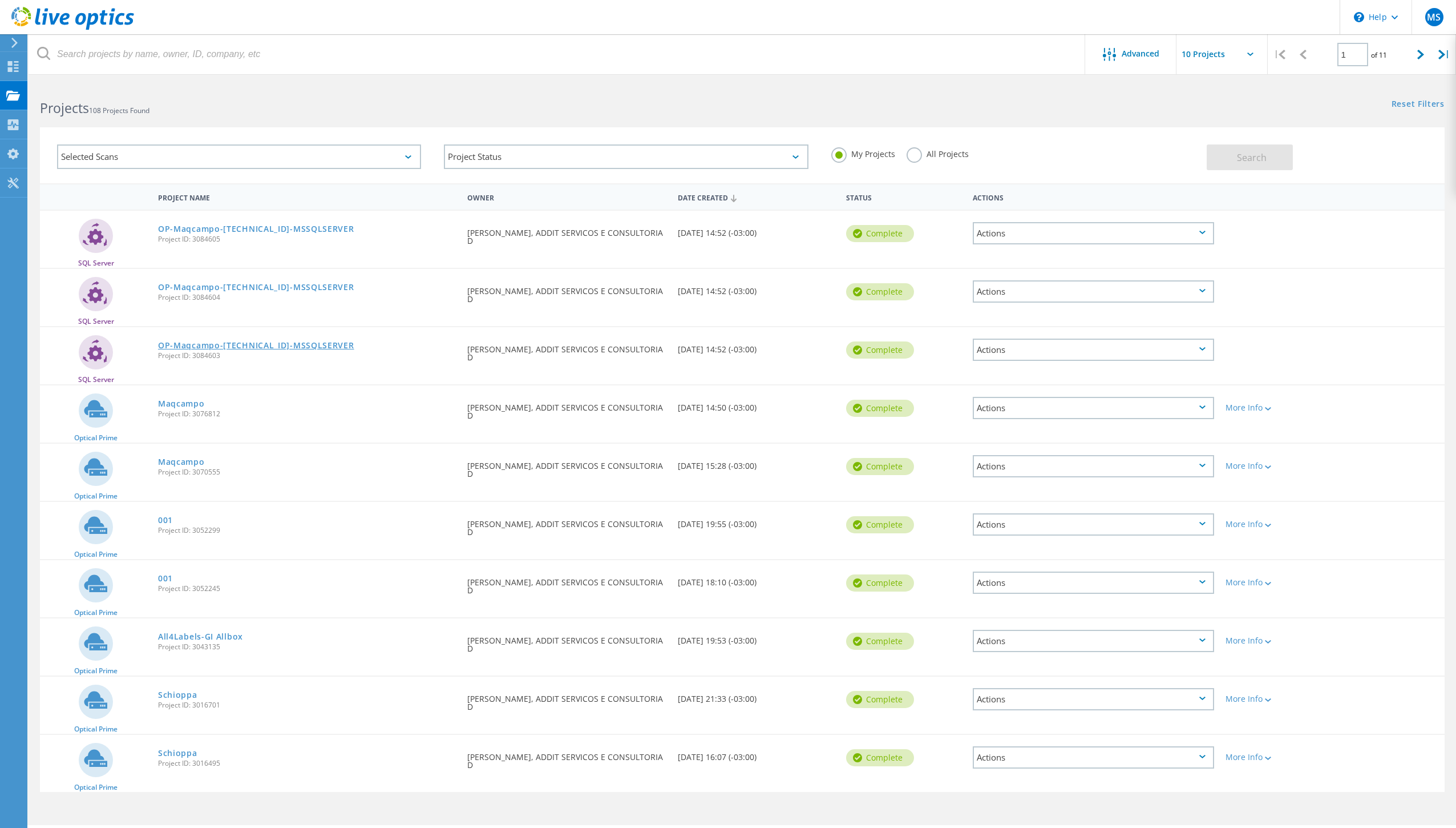
click at [250, 345] on link "OP-Maqcampo-[TECHNICAL_ID]-MSSQLSERVER" at bounding box center [256, 345] width 197 height 8
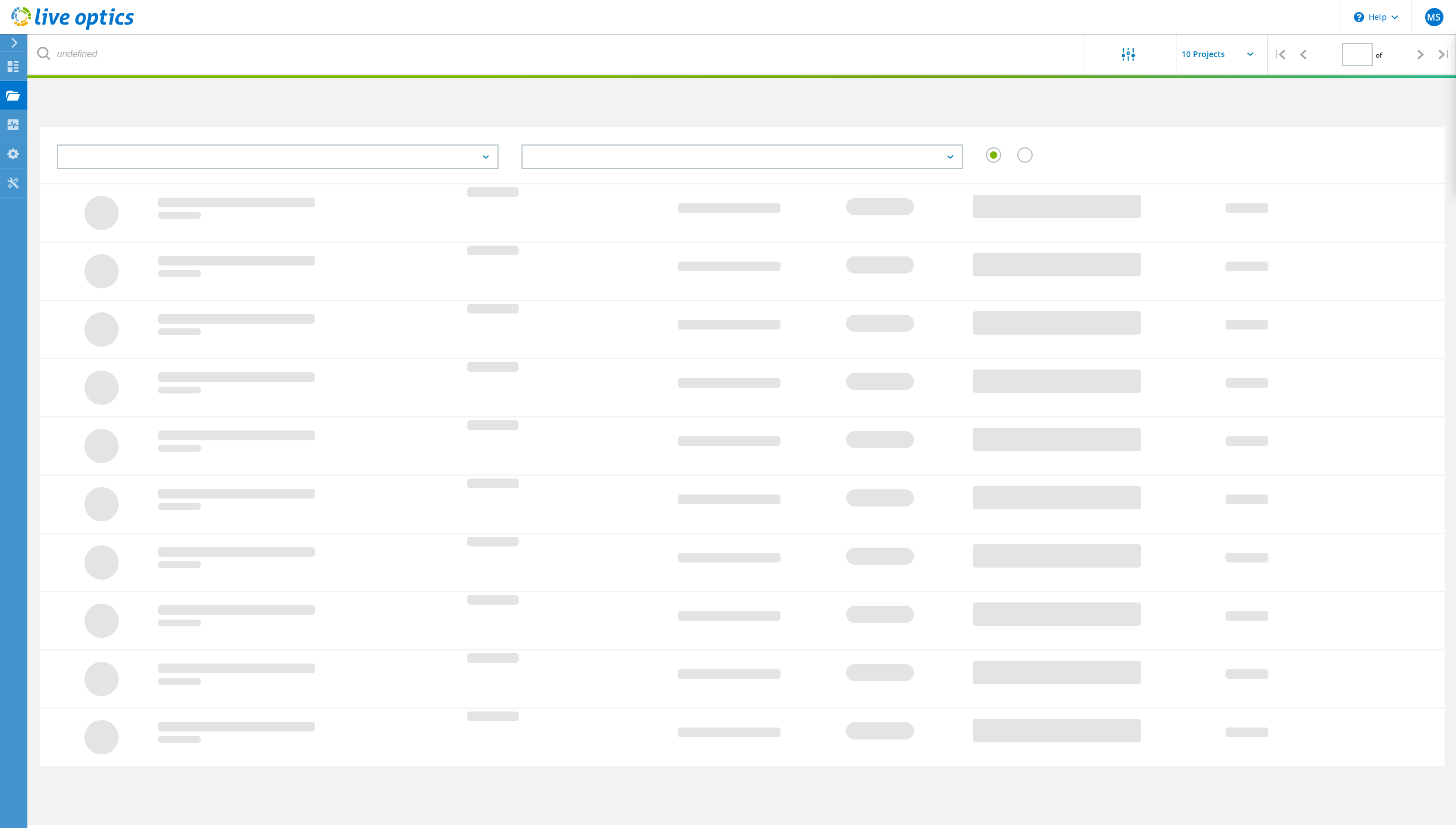
type input "1"
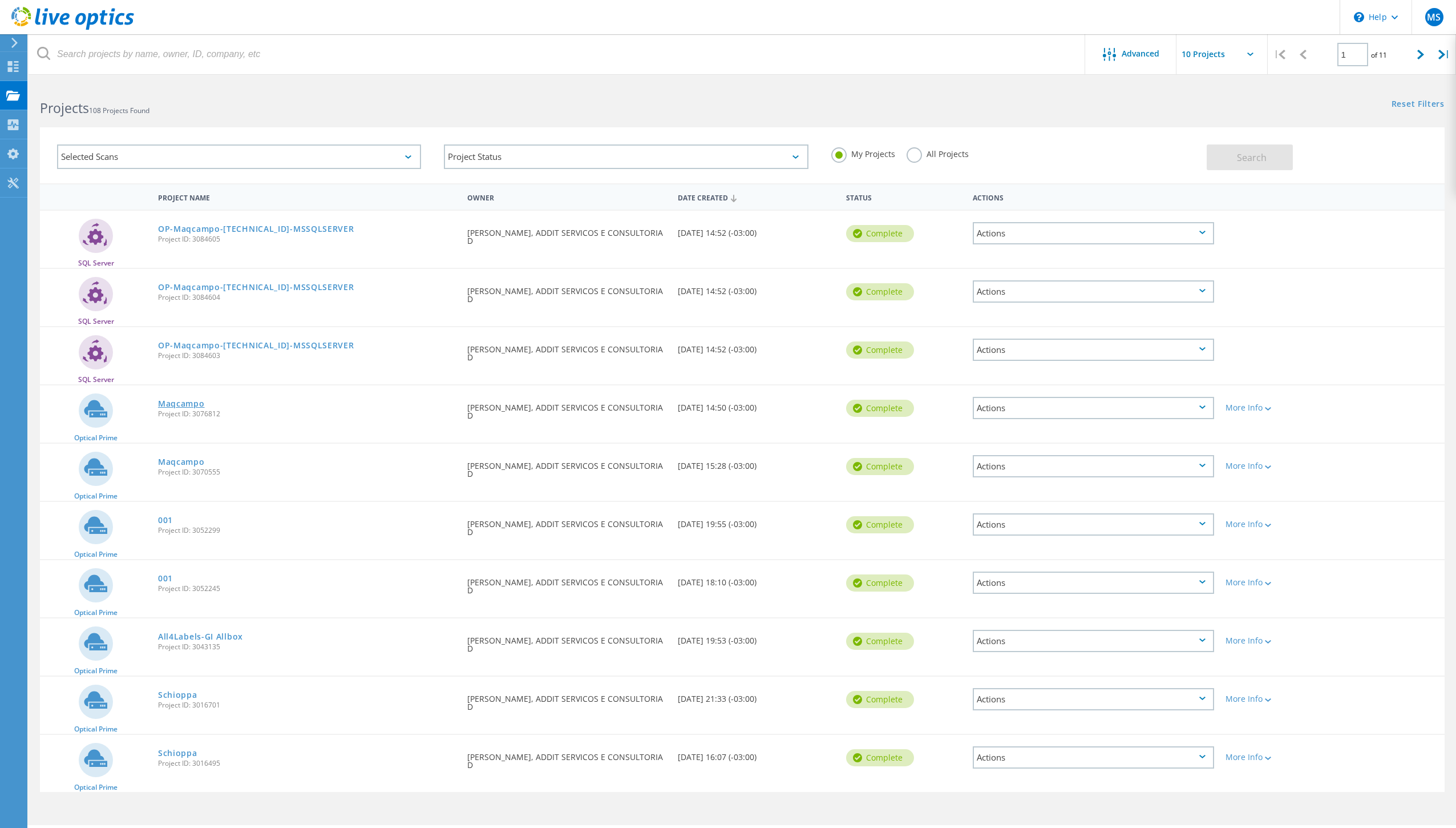
click at [202, 400] on link "Maqcampo" at bounding box center [182, 403] width 47 height 8
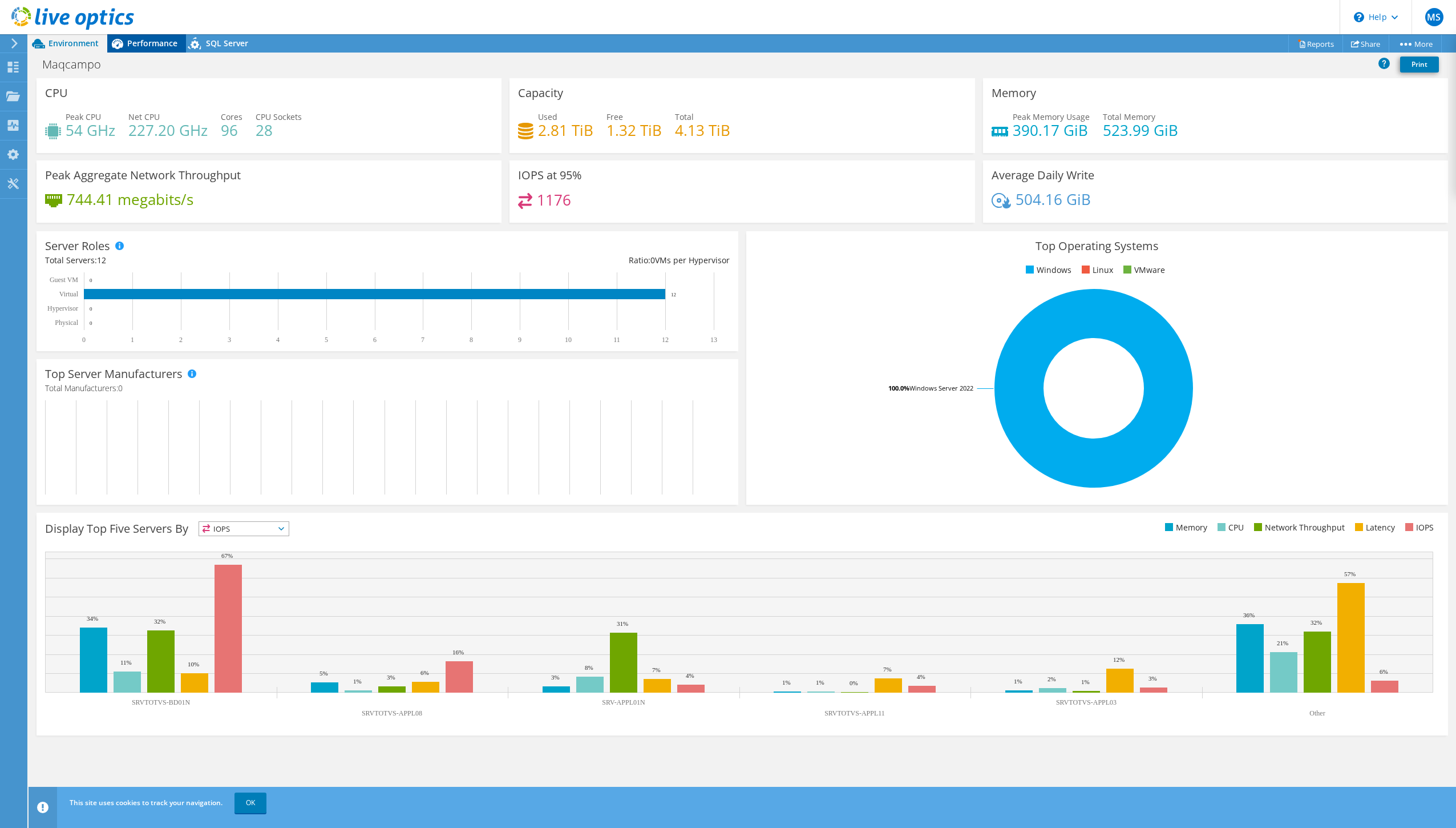
click at [158, 47] on span "Performance" at bounding box center [152, 43] width 50 height 11
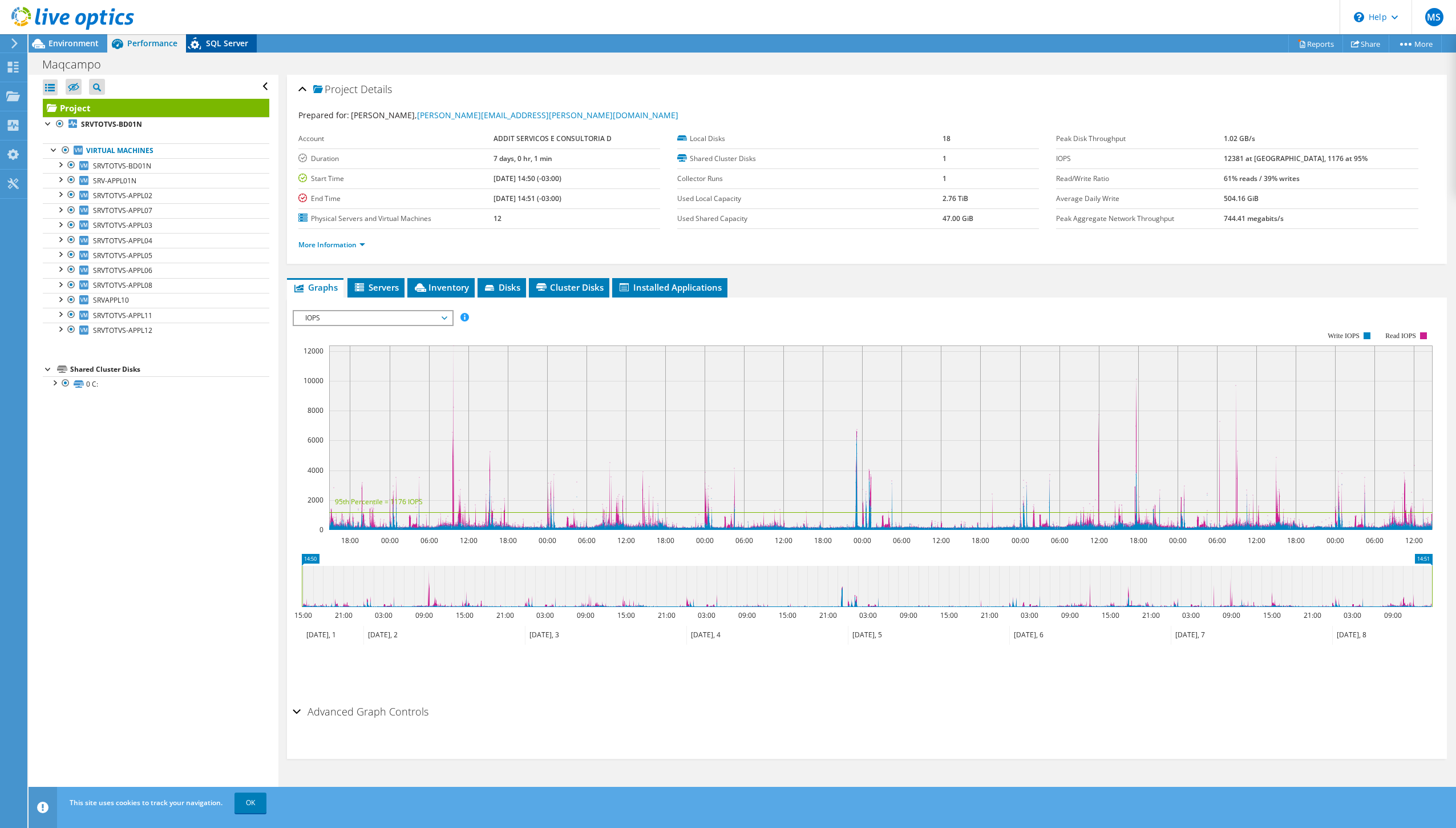
click at [207, 50] on div "SQL Server" at bounding box center [221, 43] width 70 height 19
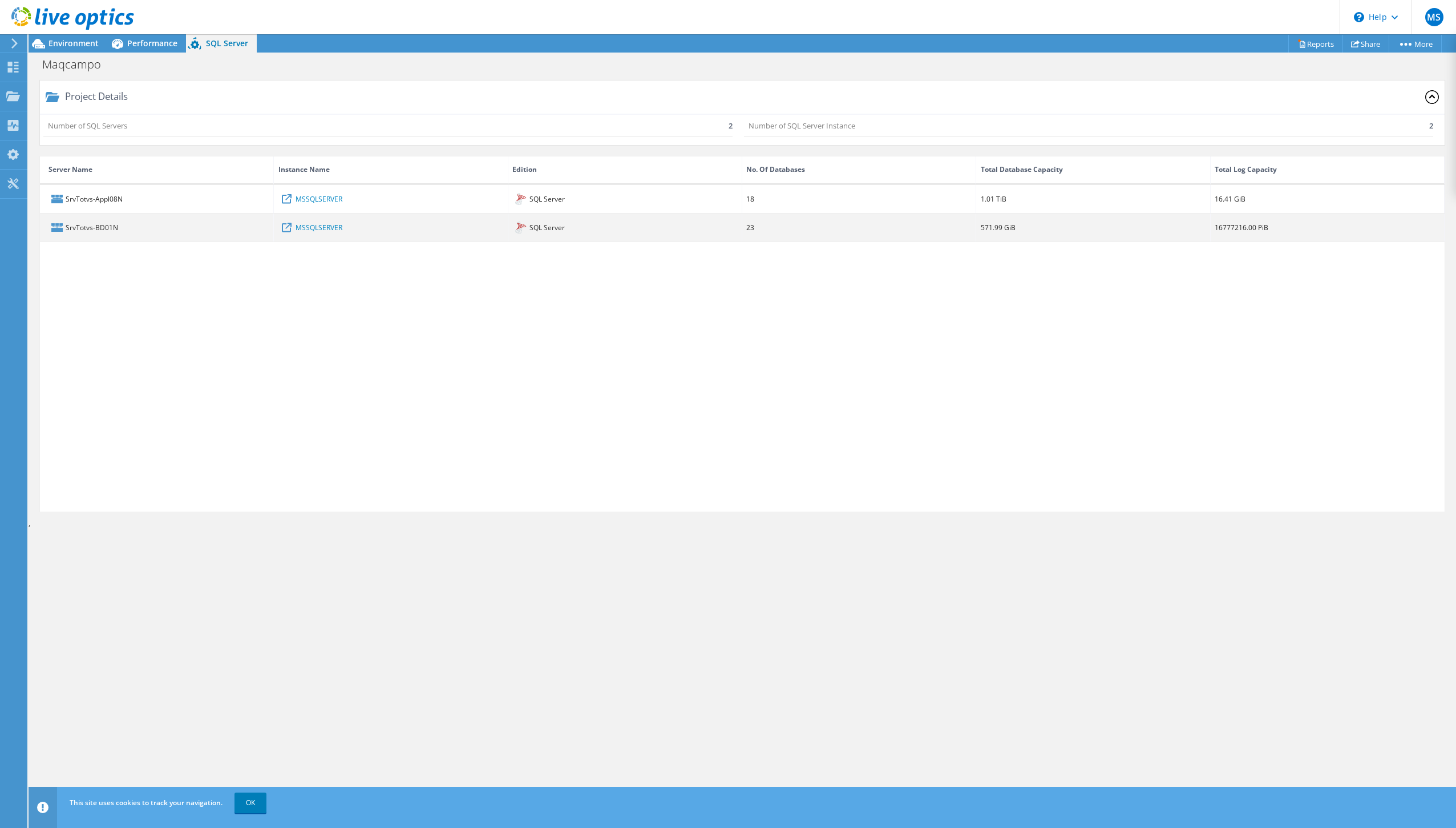
click at [1087, 231] on div "571.99 GiB" at bounding box center [1093, 227] width 234 height 28
click at [1001, 231] on div "571.99 GiB" at bounding box center [998, 227] width 35 height 12
click at [101, 228] on div "SrvTotvs-BD01N" at bounding box center [157, 227] width 234 height 28
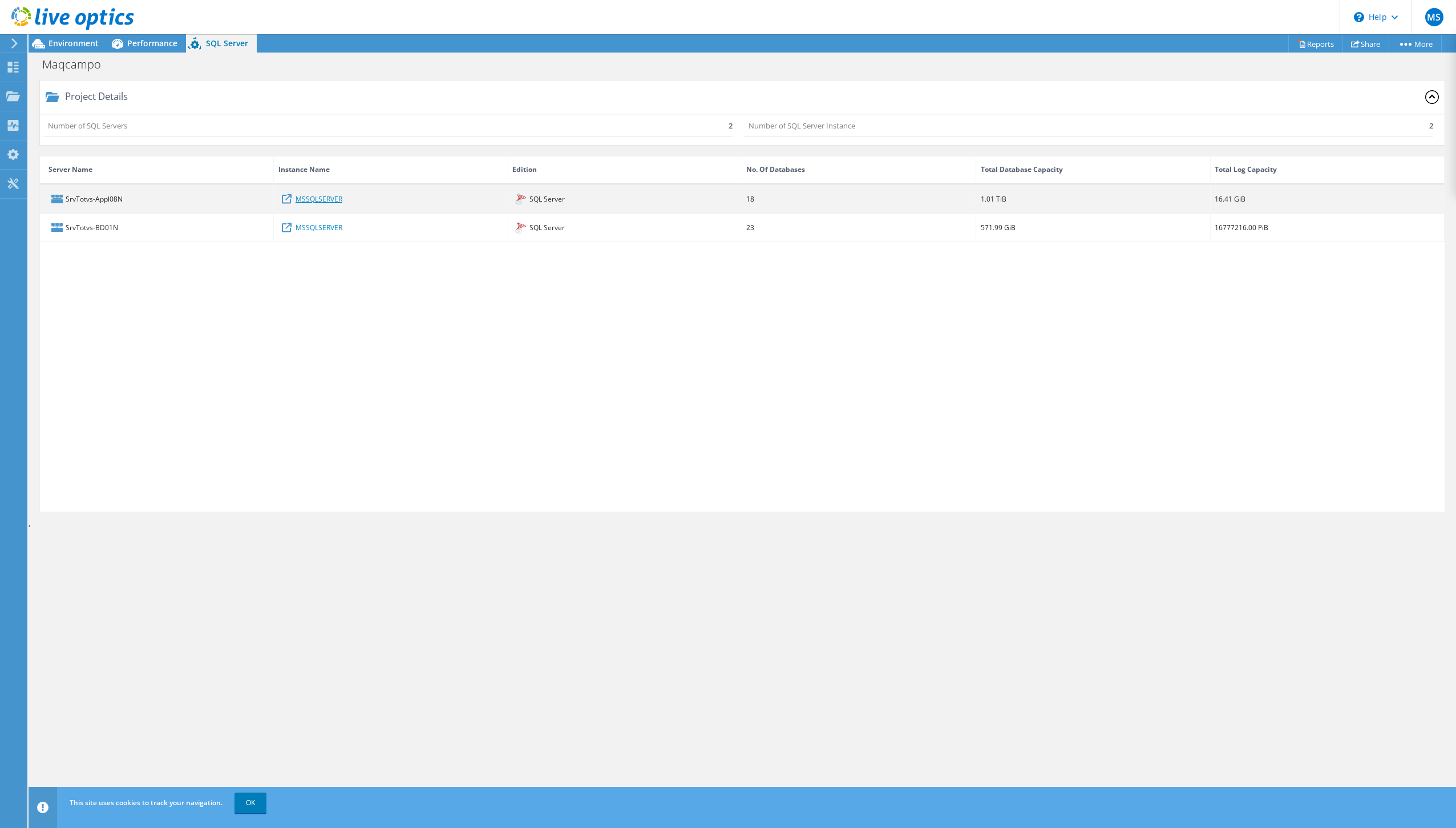
click at [326, 196] on link "MSSQLSERVER" at bounding box center [319, 199] width 47 height 12
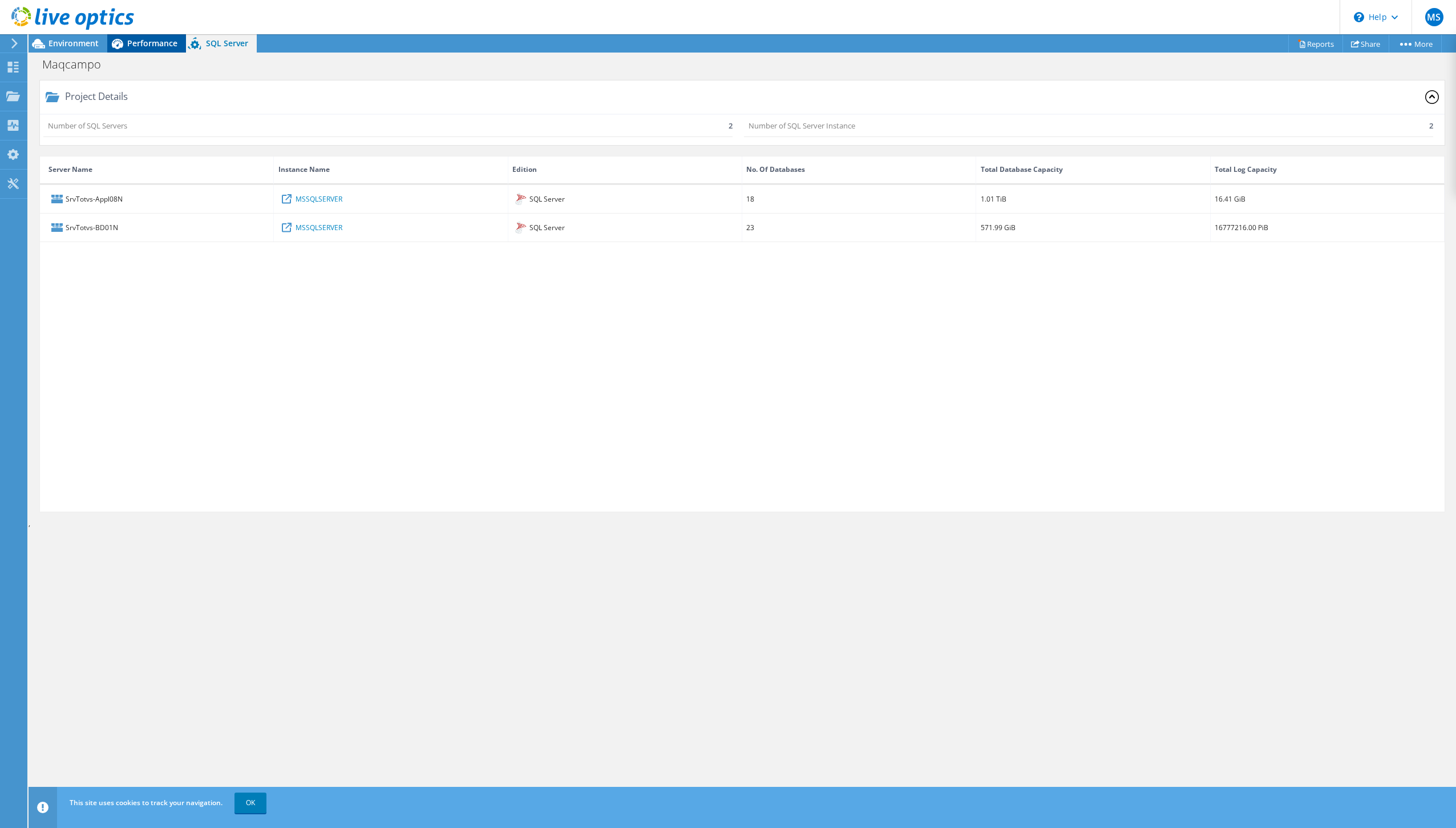
click at [140, 45] on span "Performance" at bounding box center [152, 43] width 50 height 11
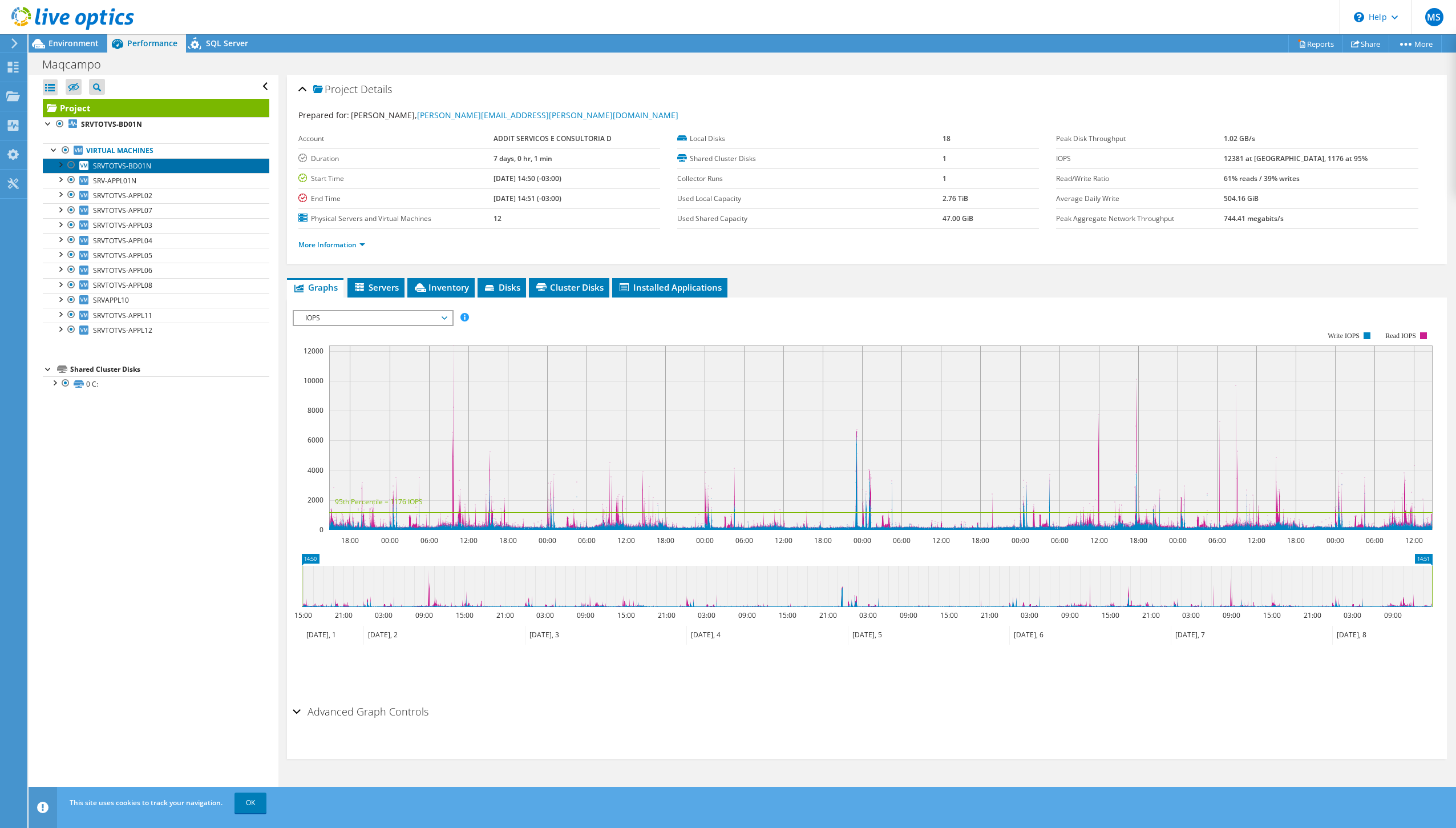
click at [142, 166] on span "SRVTOTVS-BD01N" at bounding box center [121, 166] width 58 height 10
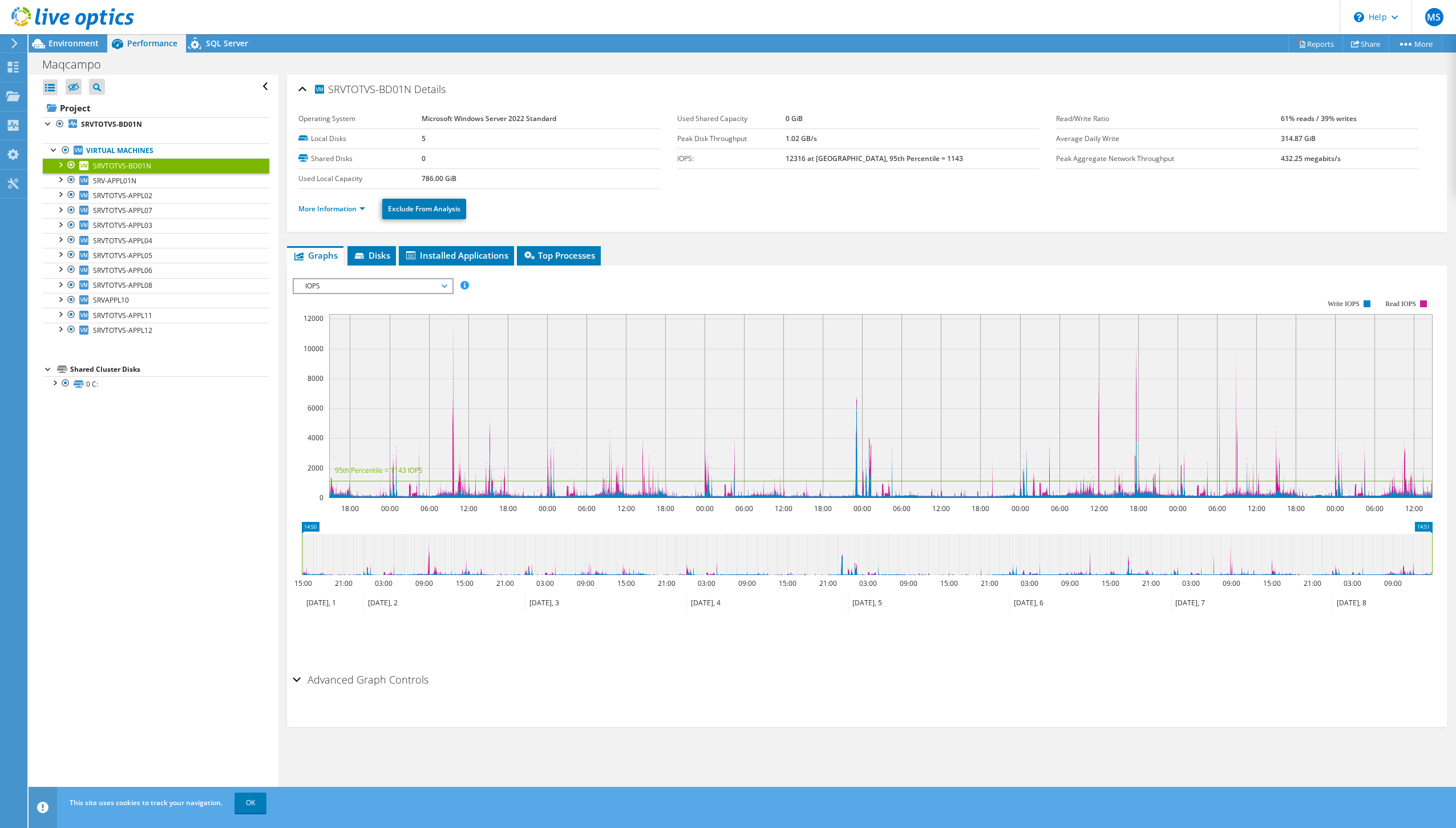
click at [422, 284] on span "IOPS" at bounding box center [373, 285] width 147 height 13
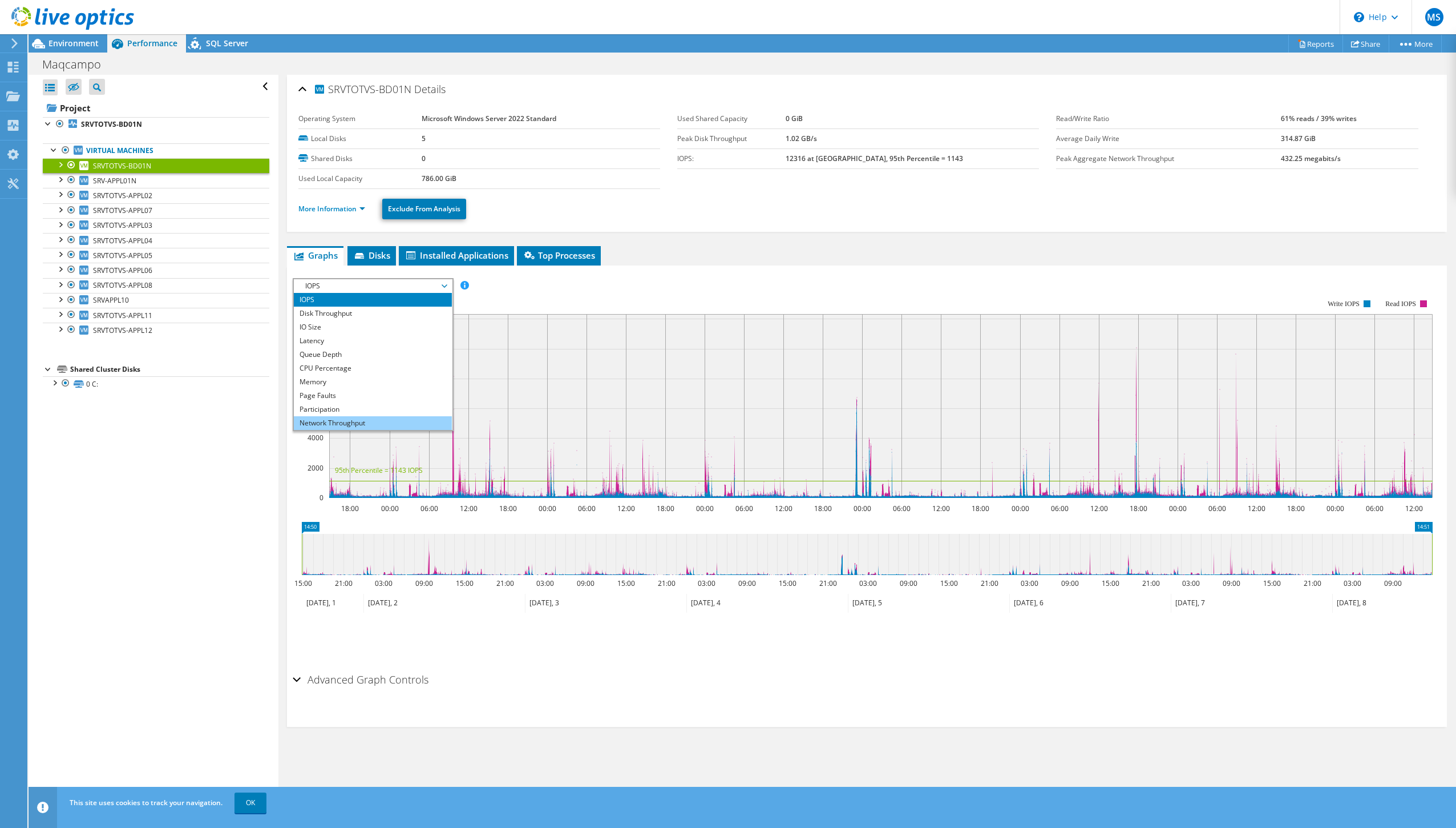
scroll to position [41, 0]
click at [345, 422] on li "All" at bounding box center [373, 422] width 158 height 13
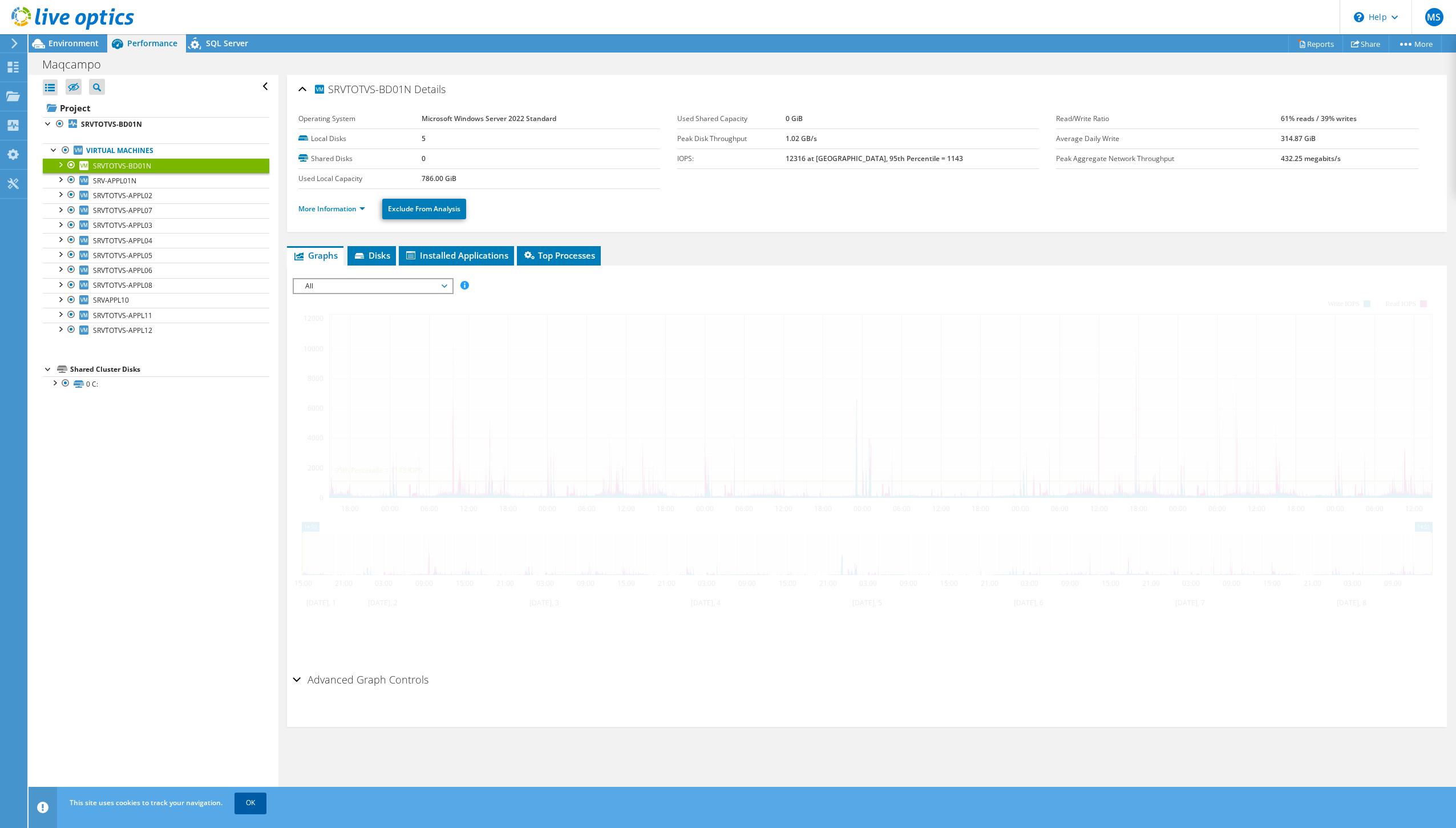
click at [260, 805] on link "OK" at bounding box center [250, 802] width 32 height 20
click at [244, 804] on link "OK" at bounding box center [250, 802] width 32 height 20
click at [250, 804] on link "OK" at bounding box center [250, 802] width 32 height 20
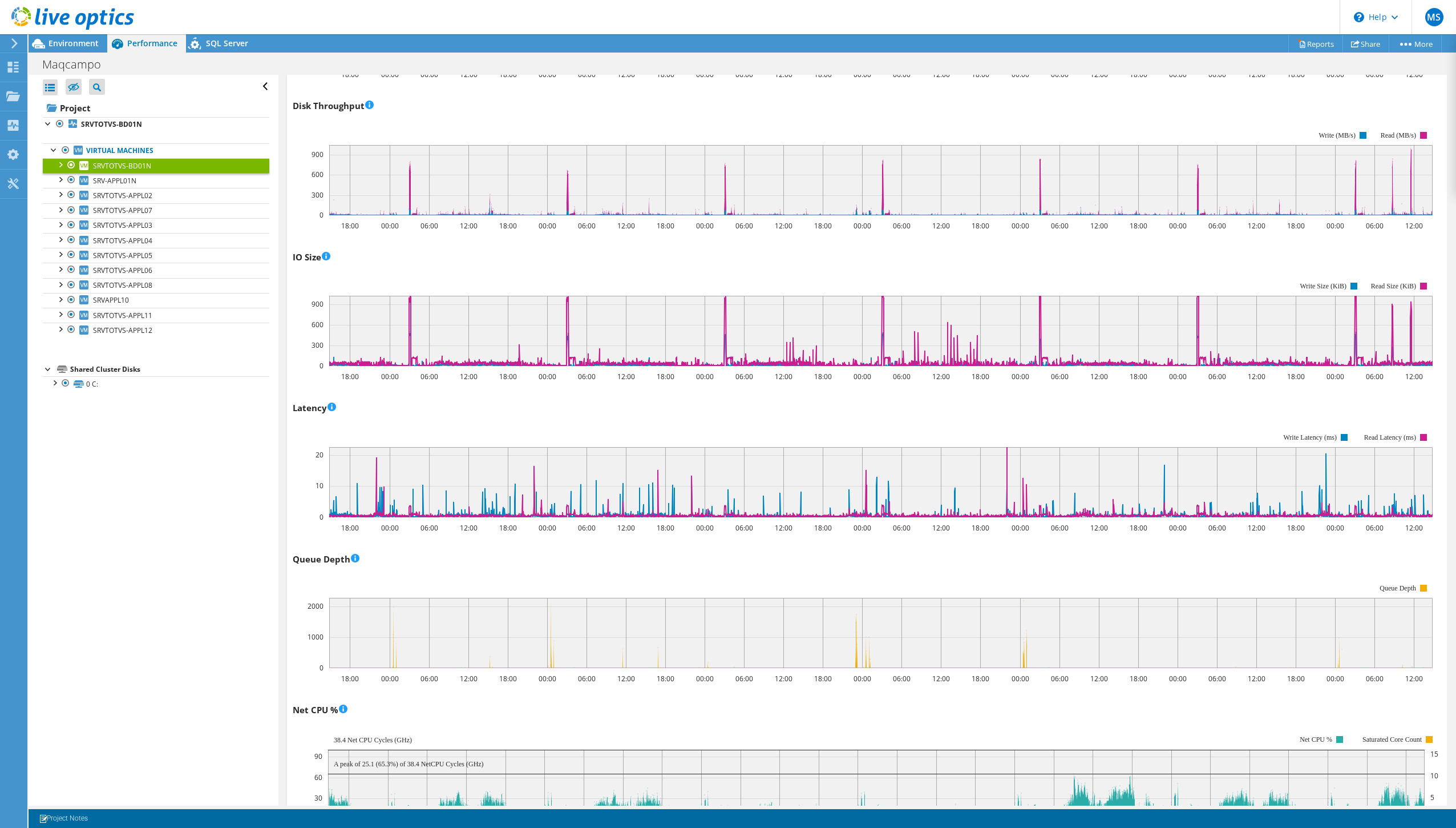
scroll to position [349, 0]
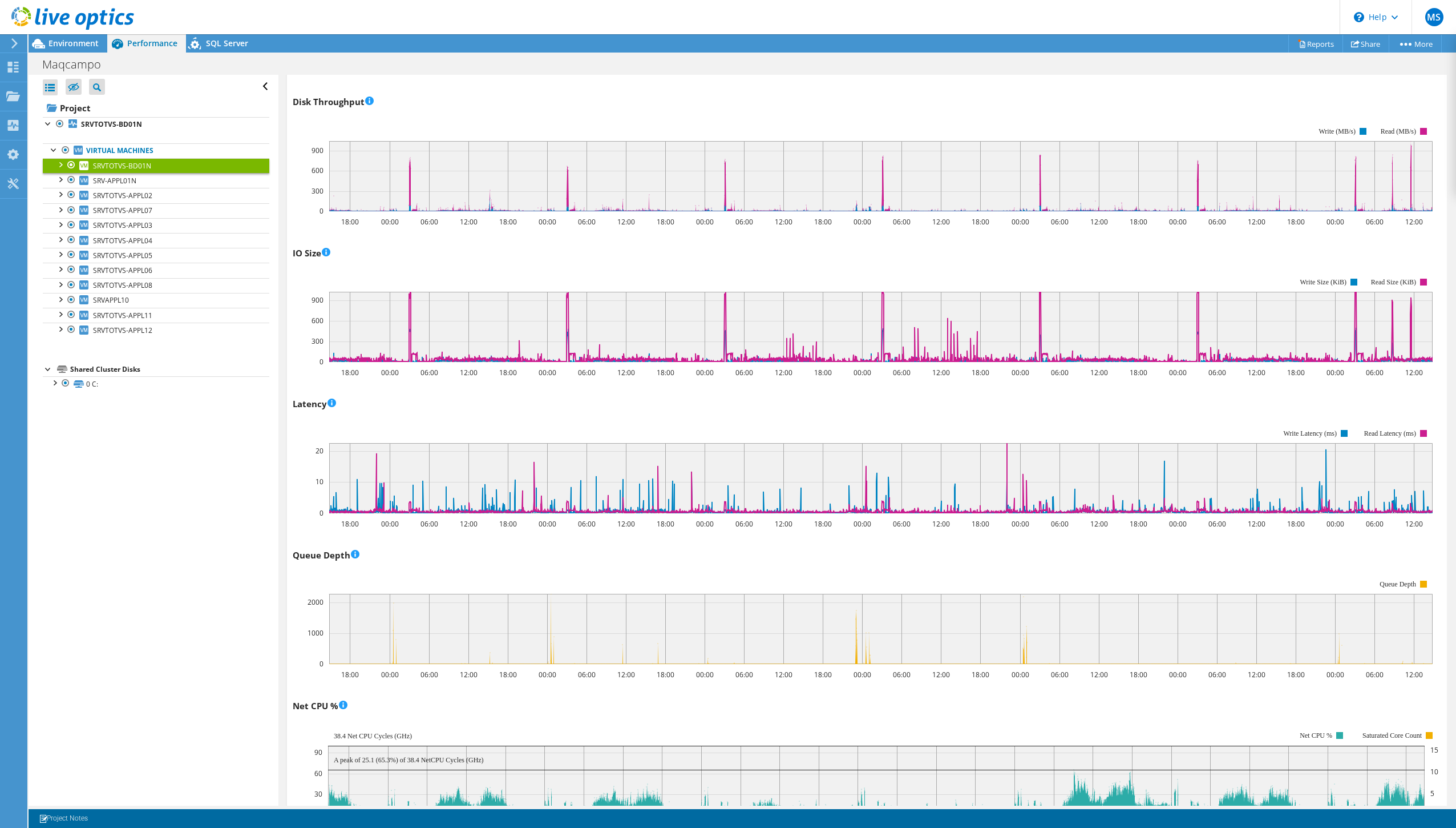
click at [1096, 642] on rect at bounding box center [881, 629] width 1104 height 70
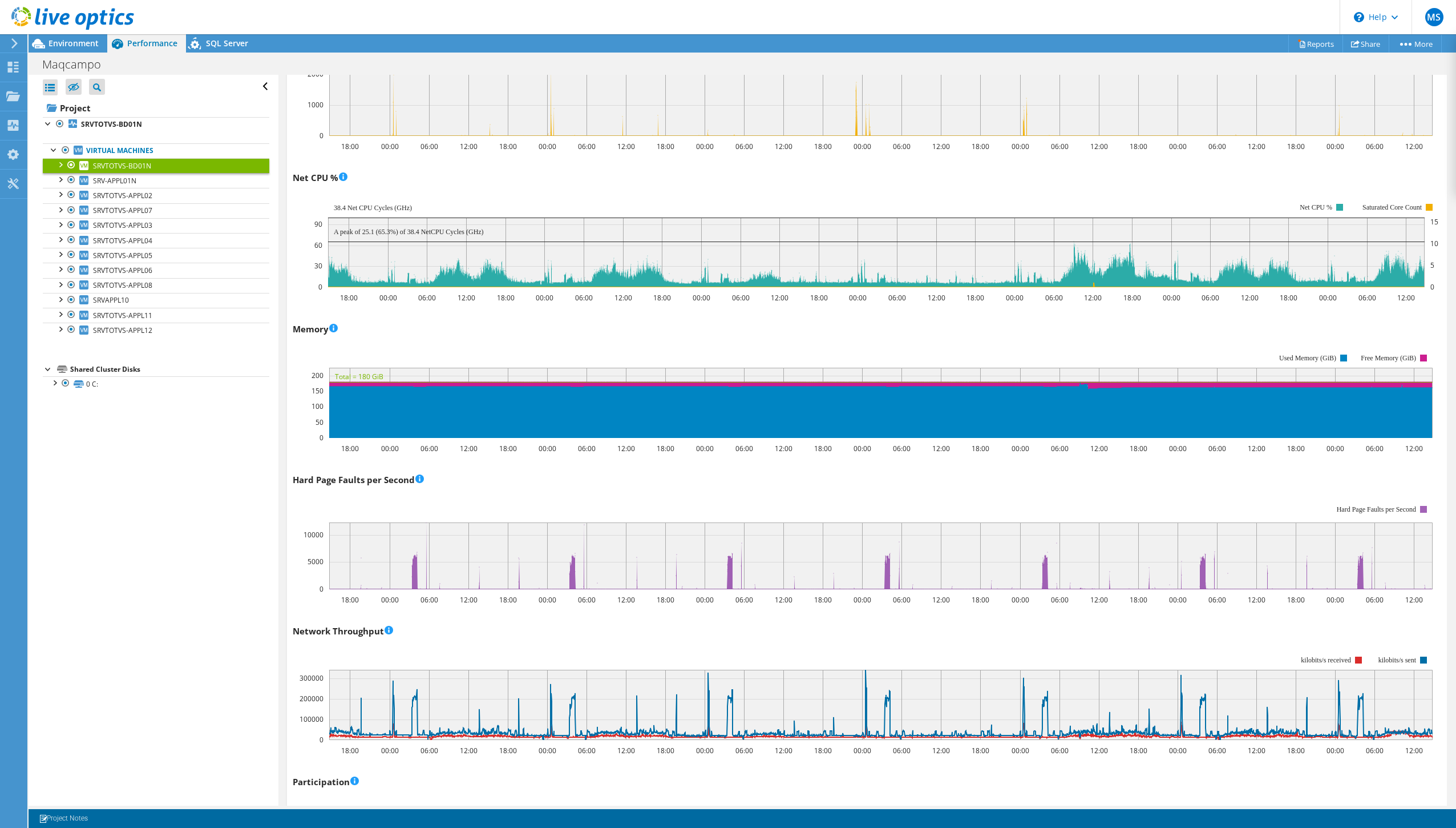
scroll to position [886, 0]
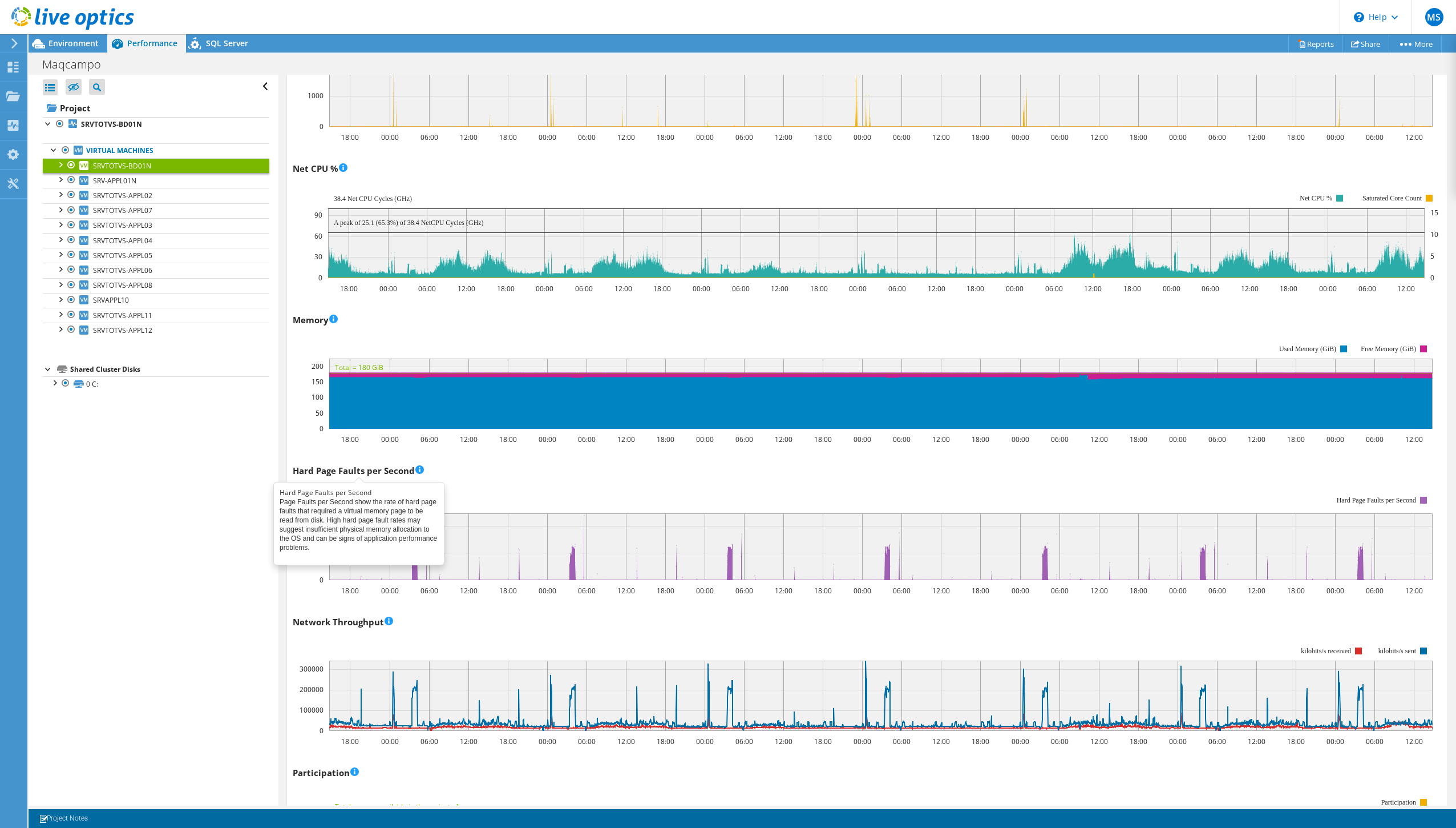
click at [419, 470] on span at bounding box center [420, 470] width 9 height 12
click at [510, 473] on div "Hard Page Faults per Second Hard Page Faults per Second Page Faults per Second …" at bounding box center [867, 528] width 1148 height 134
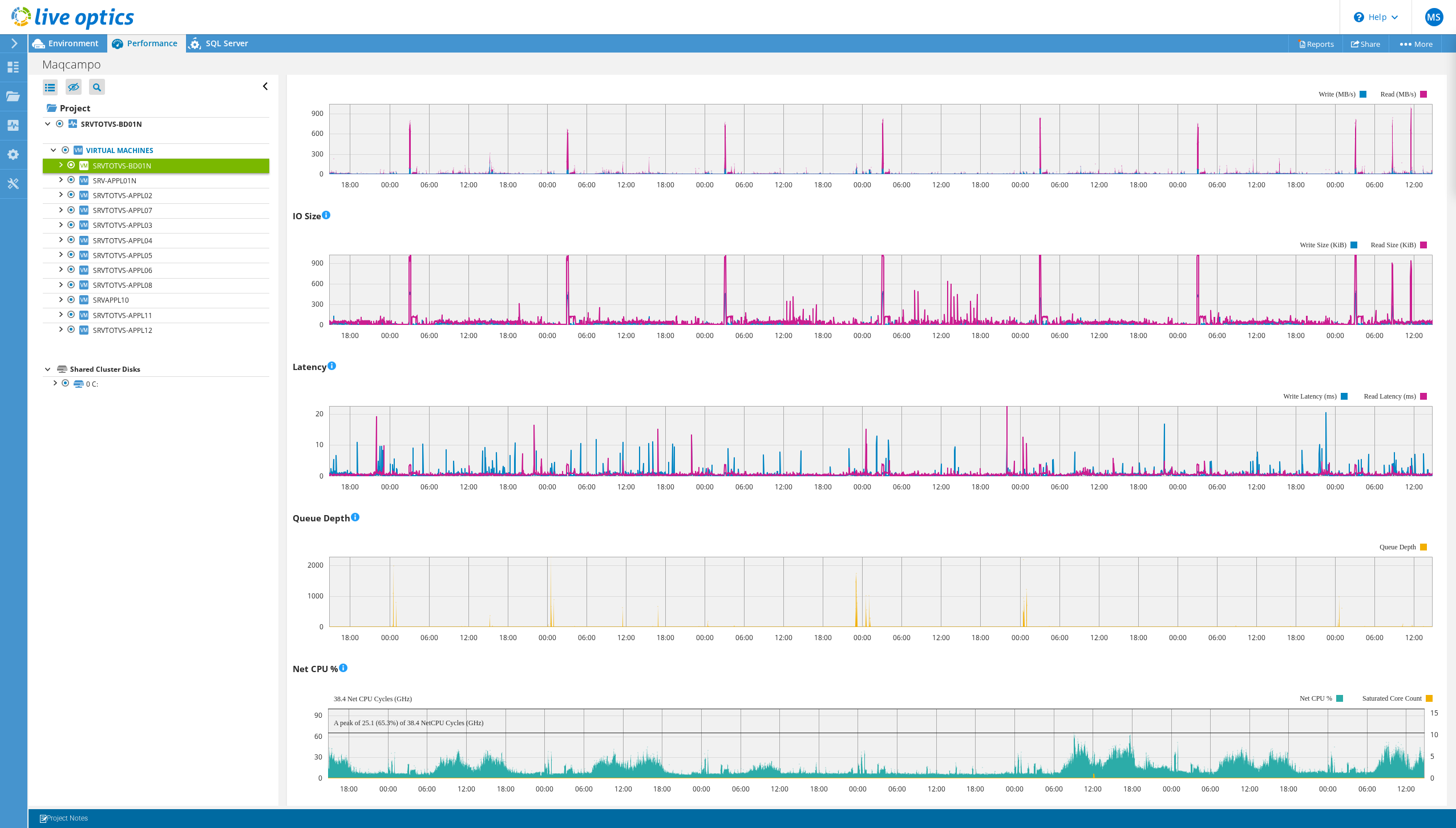
scroll to position [0, 0]
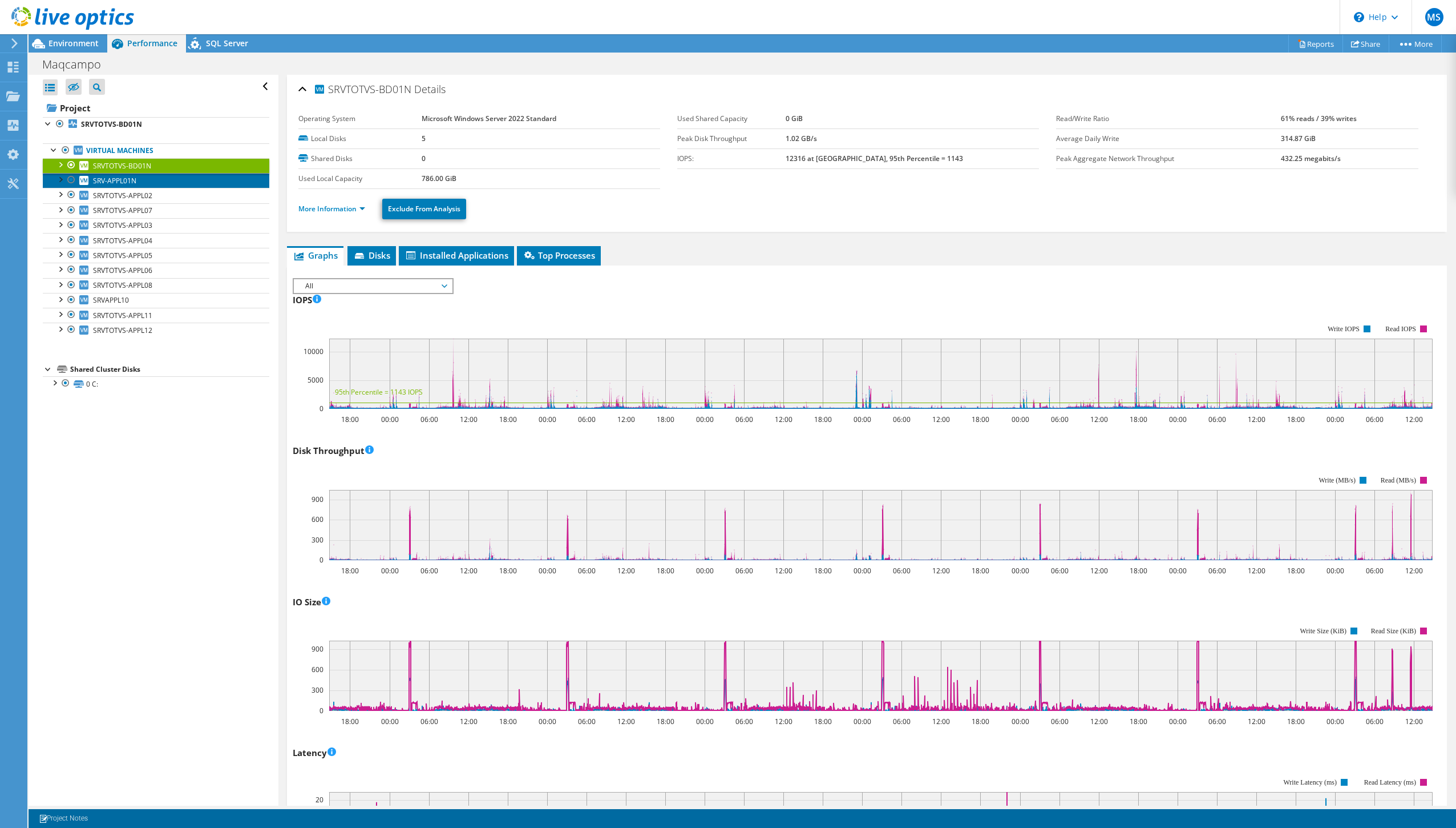
click at [125, 179] on span "SRV-APPL01N" at bounding box center [114, 180] width 44 height 10
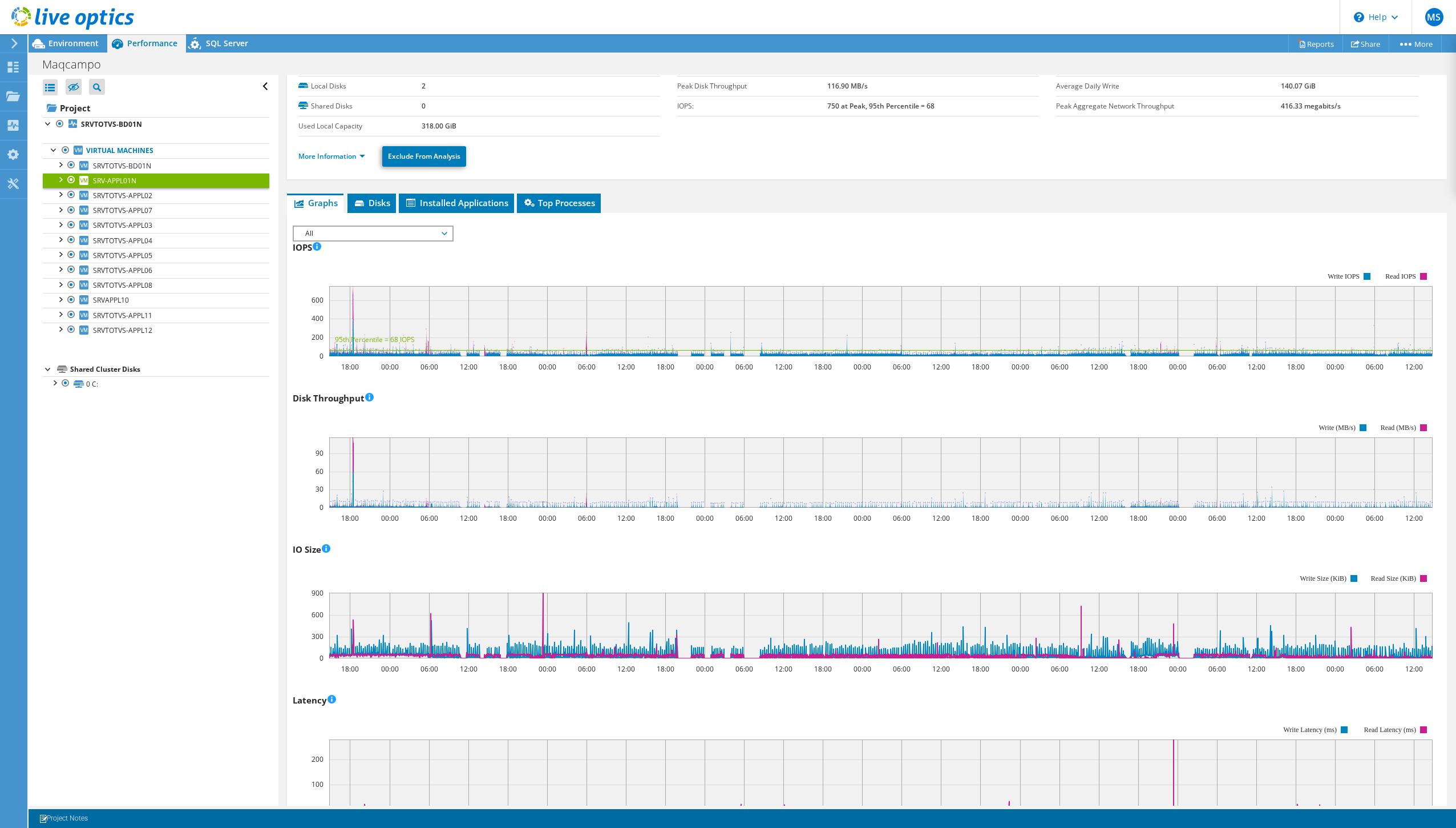
scroll to position [53, 0]
click at [198, 505] on div "Open All Close All Hide Excluded Nodes Project Tree Filter" at bounding box center [153, 440] width 249 height 731
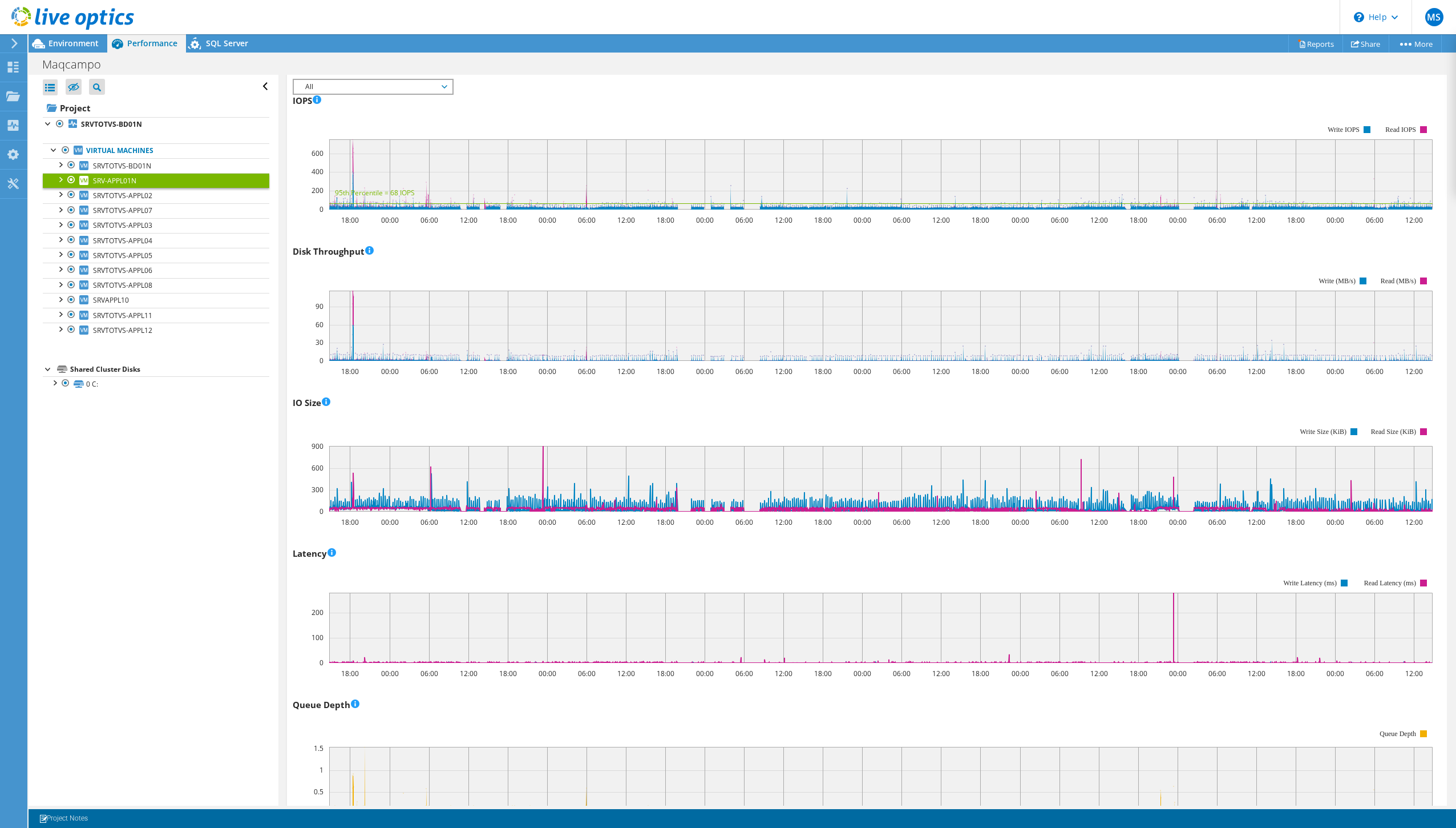
scroll to position [215, 0]
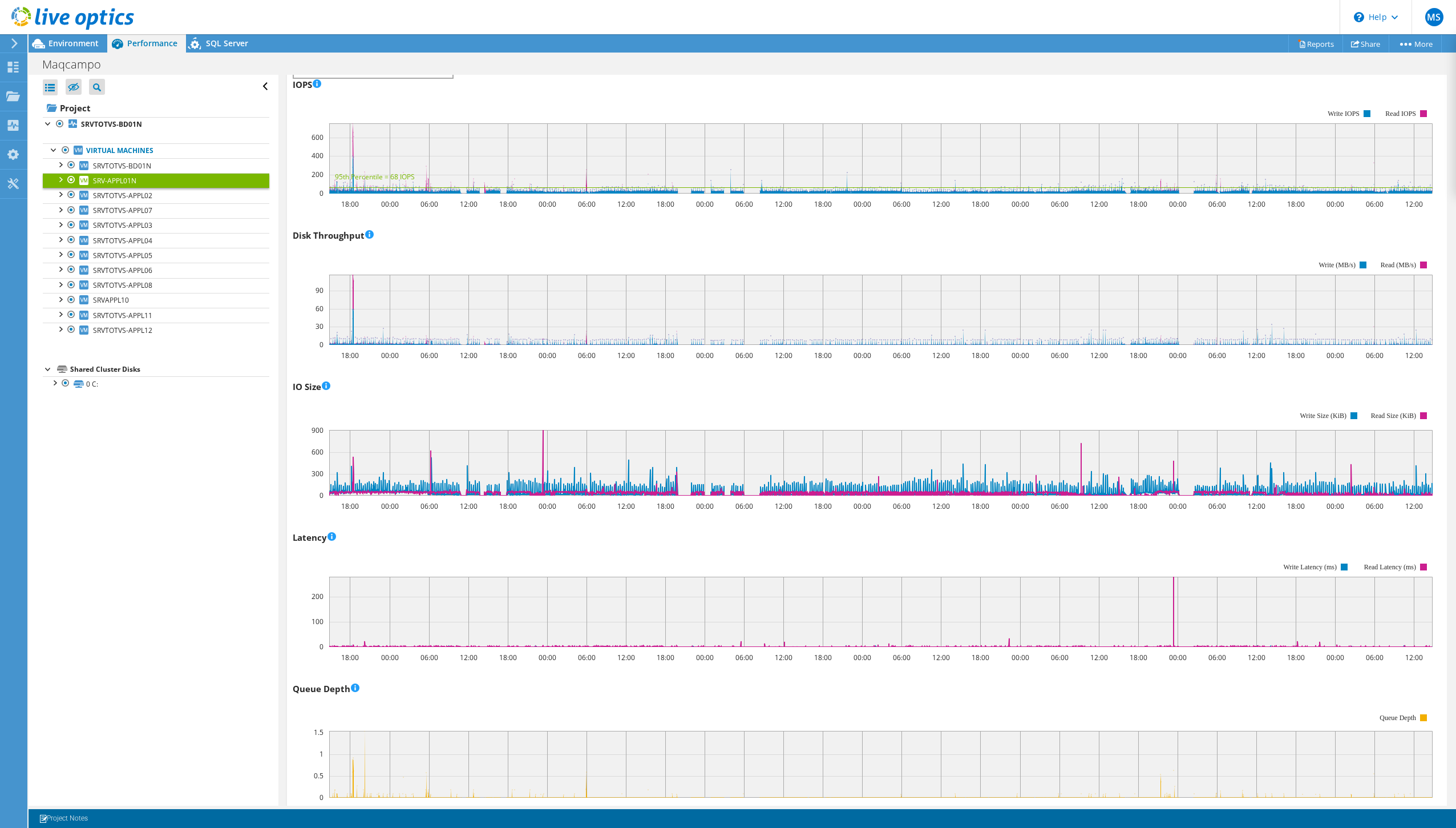
click at [695, 630] on rect at bounding box center [881, 611] width 1104 height 70
click at [741, 640] on circle at bounding box center [740, 640] width 1 height 1
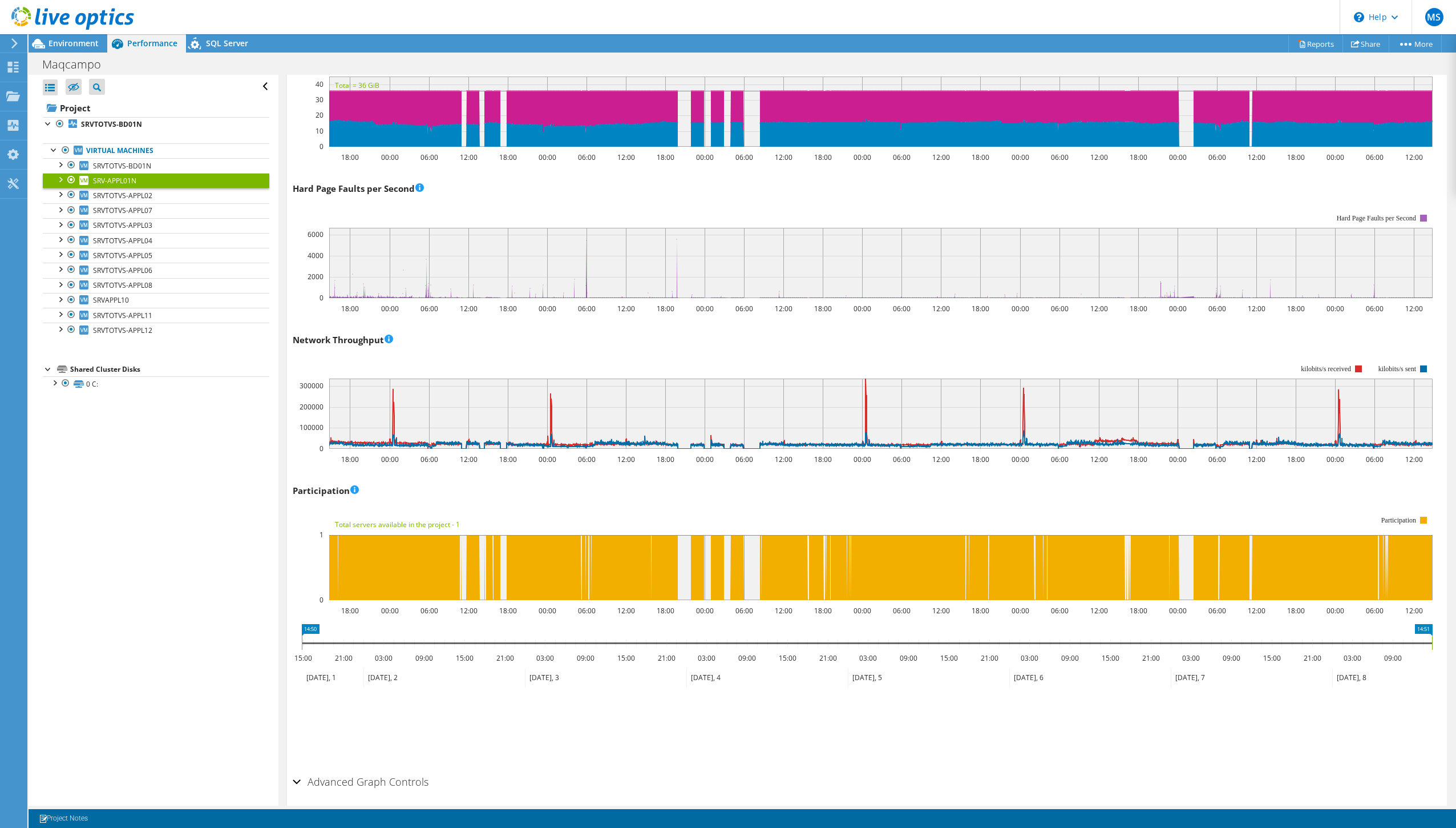
scroll to position [1211, 0]
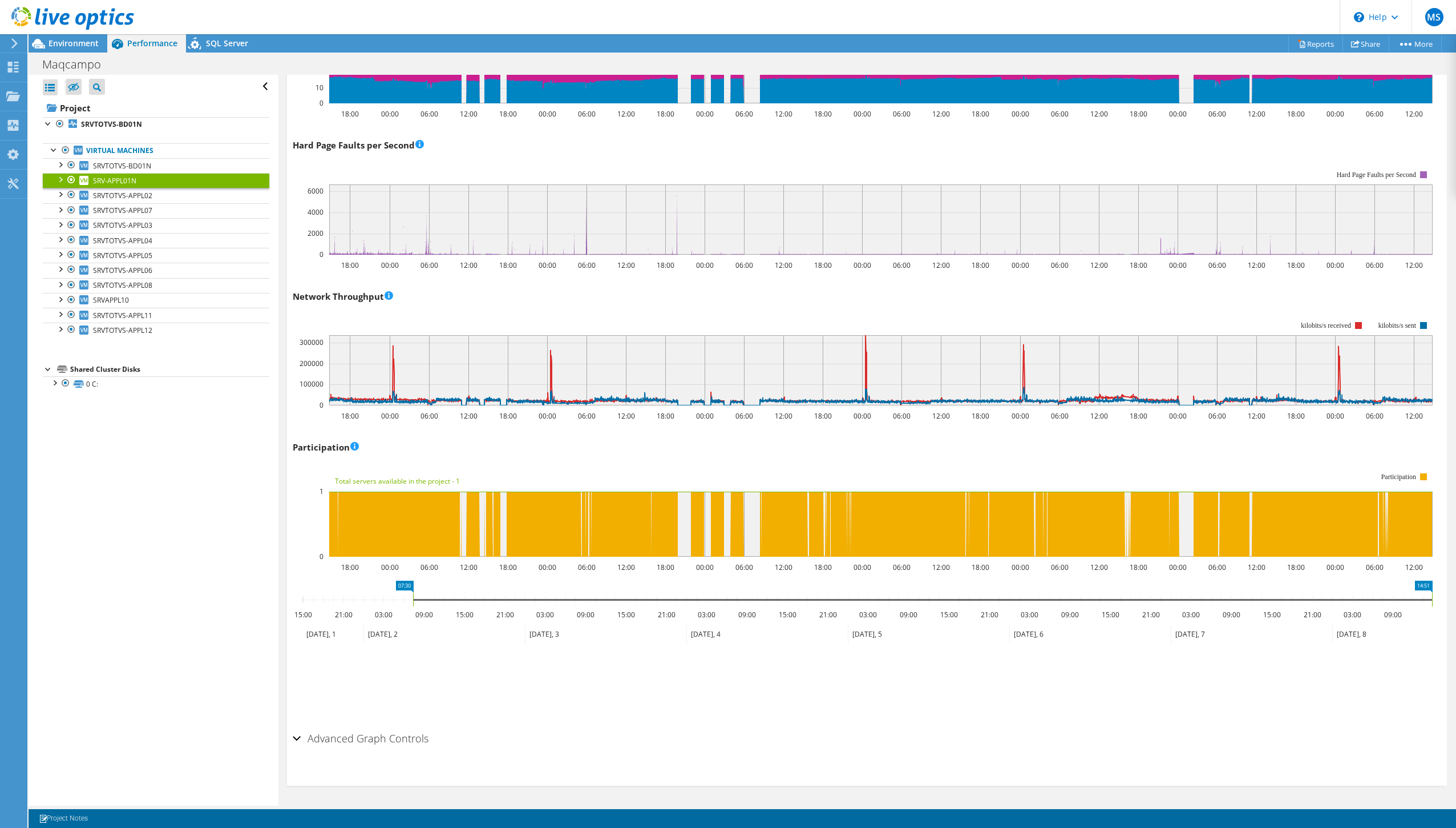
drag, startPoint x: 304, startPoint y: 589, endPoint x: 416, endPoint y: 589, distance: 112.0
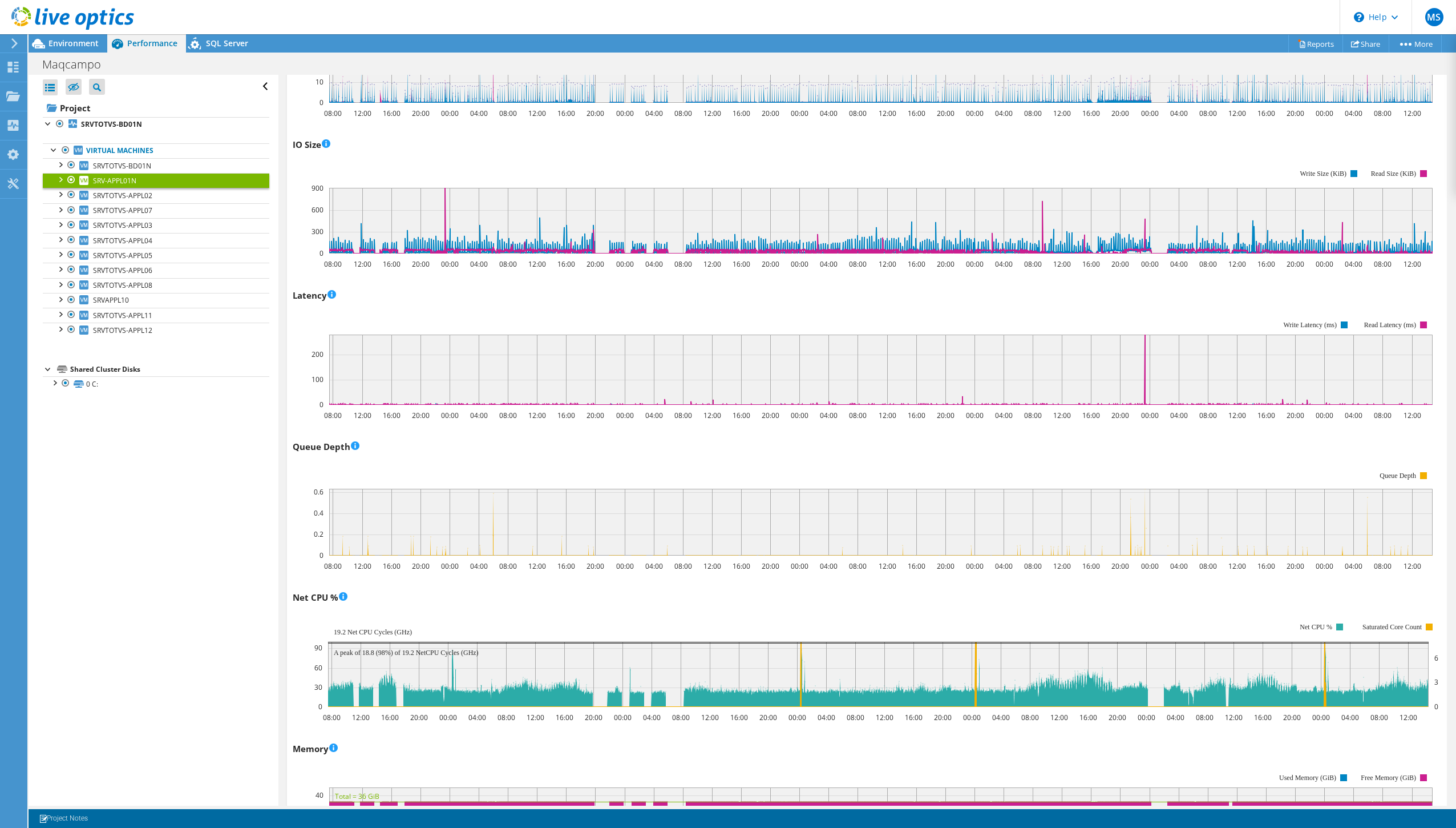
scroll to position [454, 0]
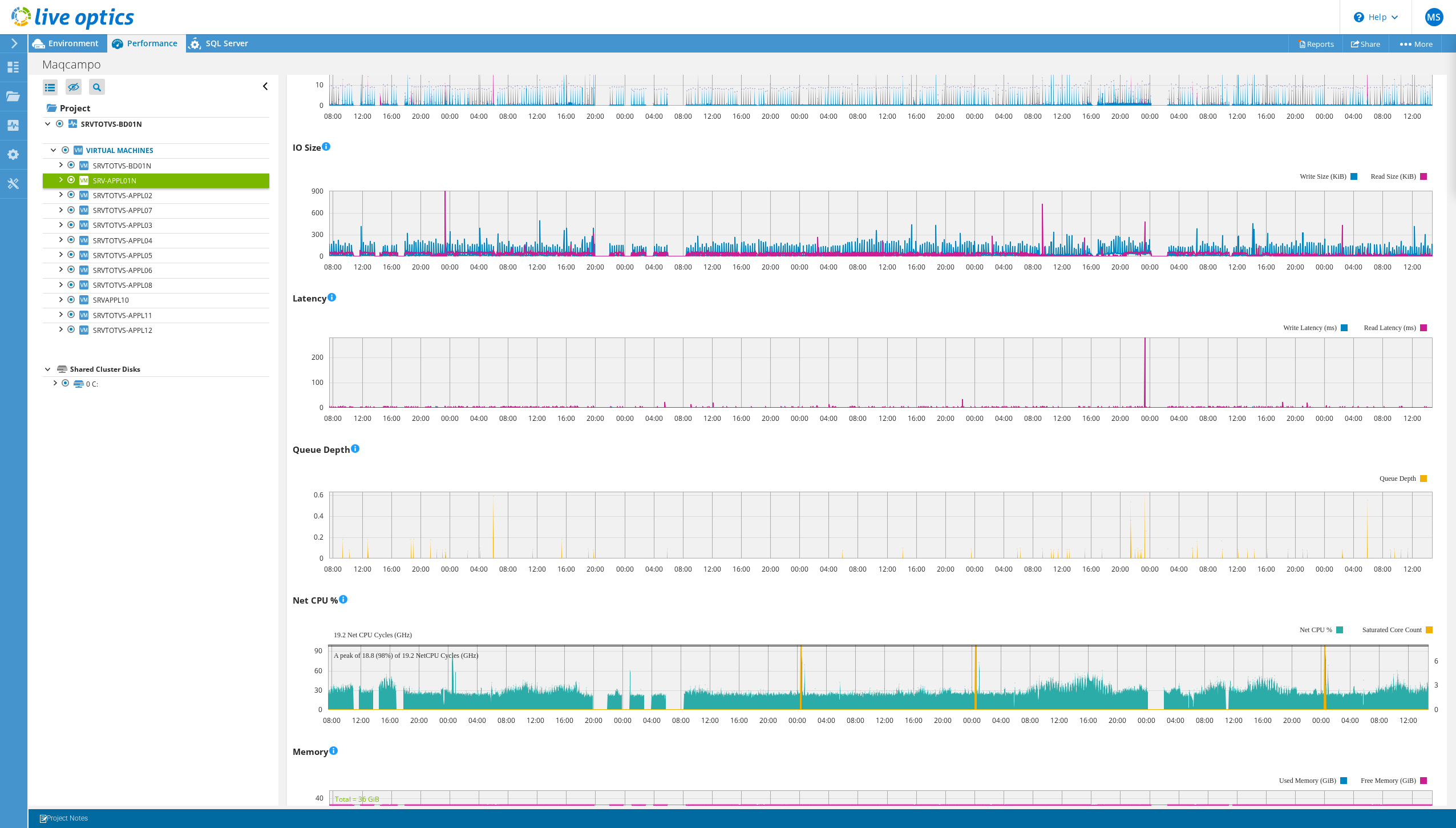
click at [675, 403] on rect at bounding box center [881, 372] width 1104 height 70
click at [654, 400] on icon at bounding box center [654, 372] width 0 height 70
click at [666, 394] on rect at bounding box center [881, 372] width 1104 height 70
click at [158, 195] on link "SRVTOTVS-APPL02" at bounding box center [156, 195] width 227 height 15
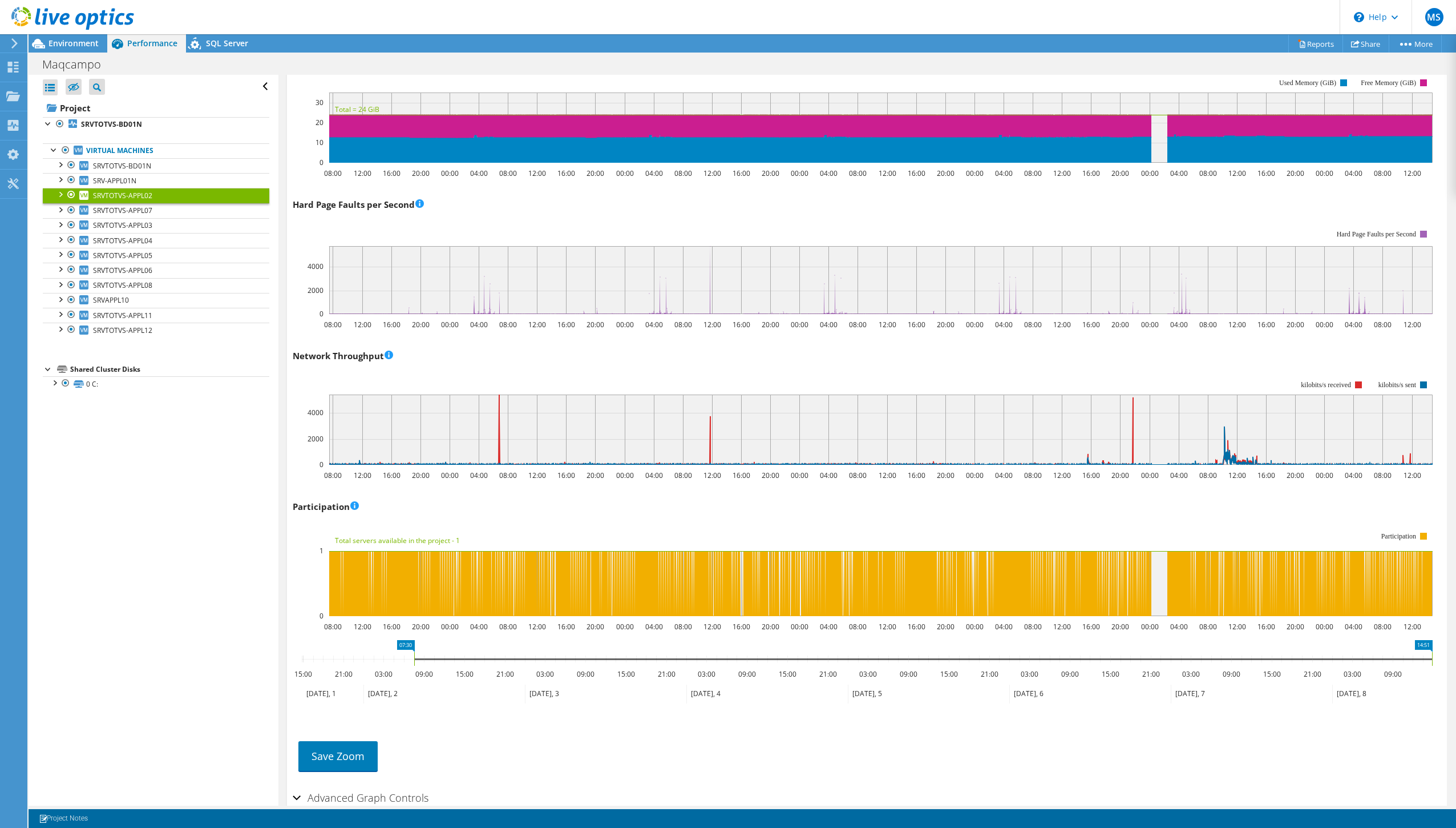
scroll to position [1211, 0]
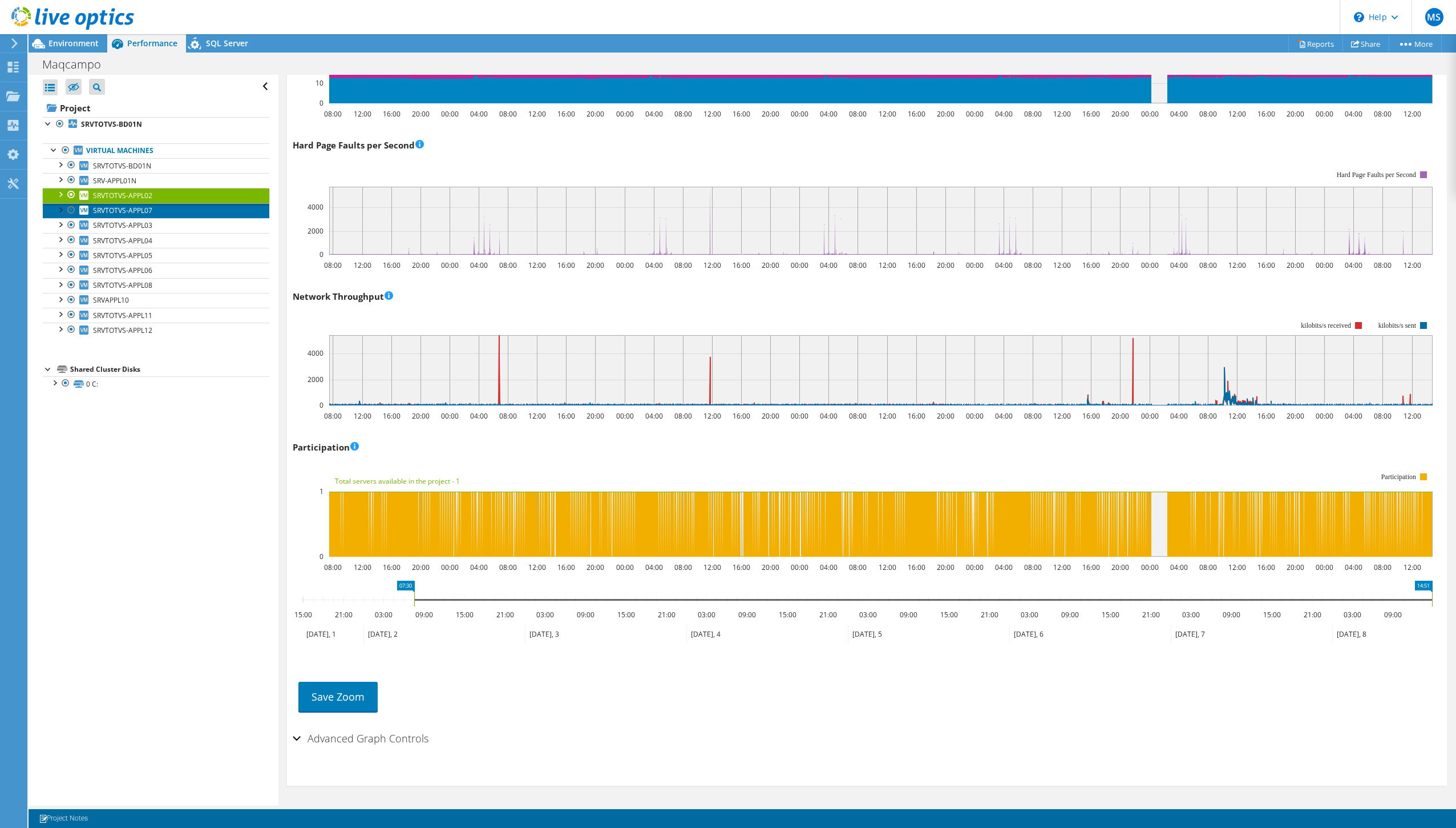
click at [163, 211] on link "SRVTOTVS-APPL07" at bounding box center [156, 210] width 227 height 15
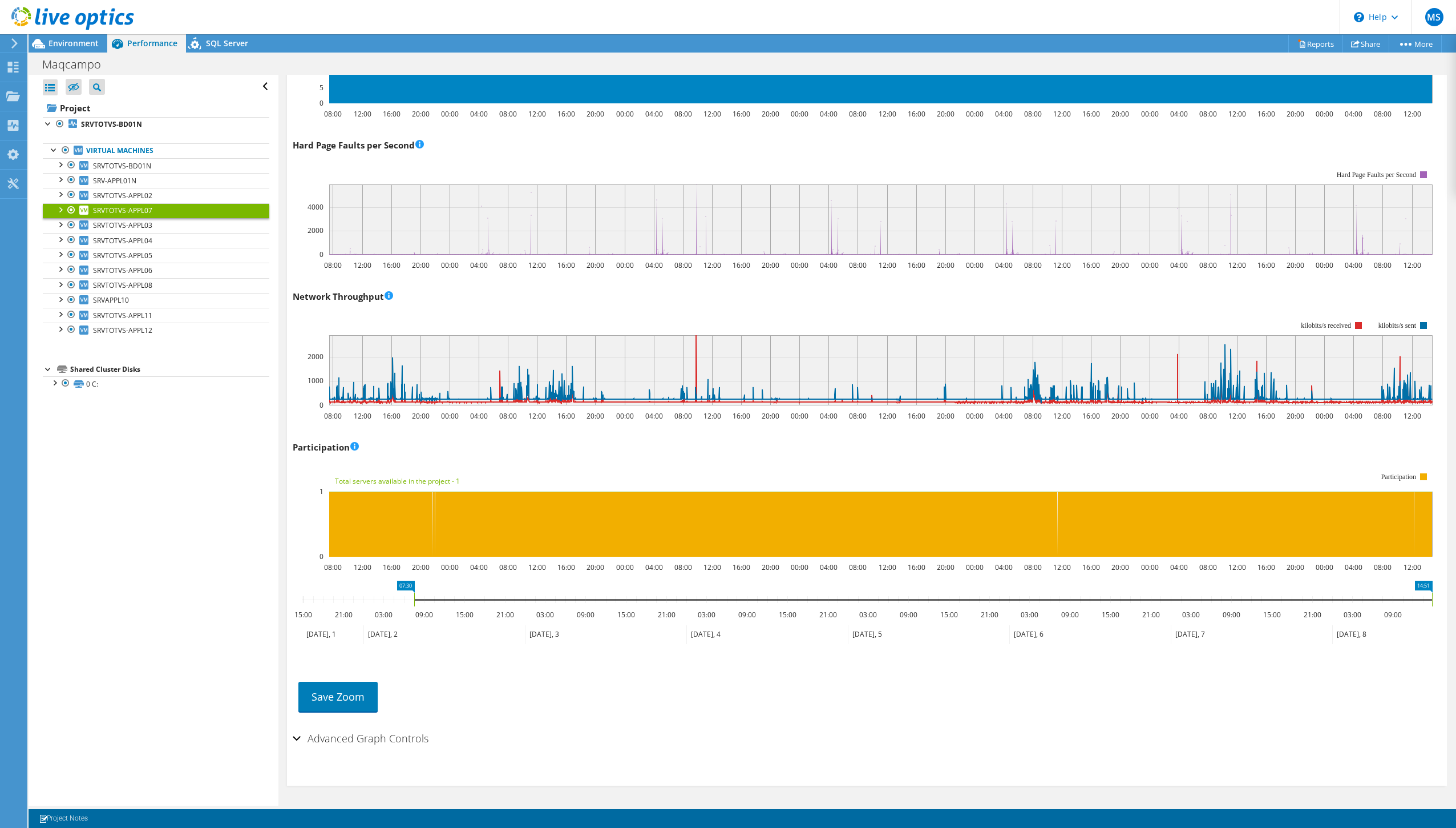
drag, startPoint x: 415, startPoint y: 597, endPoint x: 277, endPoint y: 589, distance: 138.2
click at [277, 589] on div "Open All Close All Hide Excluded Nodes Project Tree Filter" at bounding box center [742, 440] width 1428 height 731
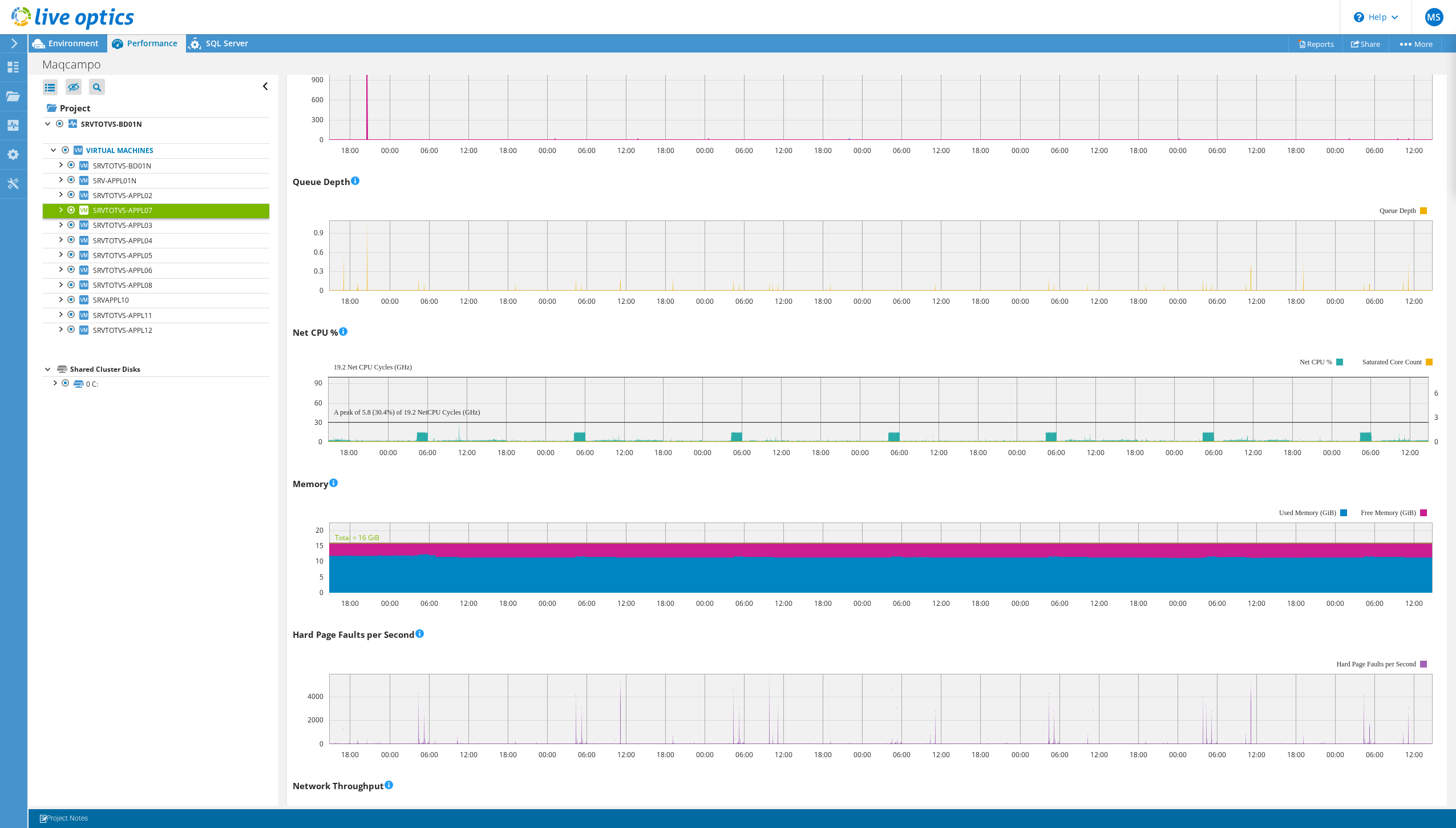
scroll to position [718, 0]
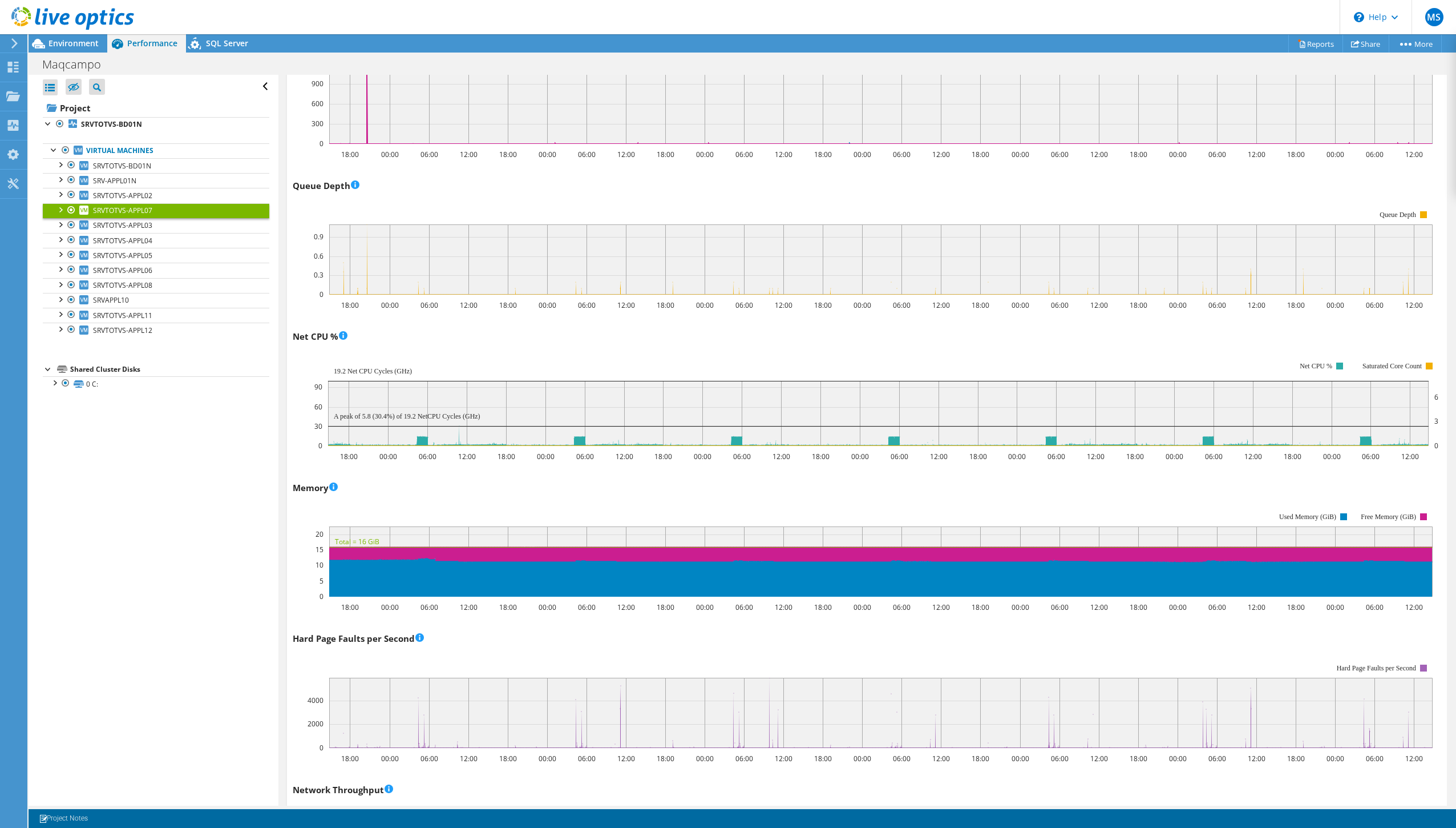
click at [734, 282] on rect at bounding box center [881, 259] width 1104 height 70
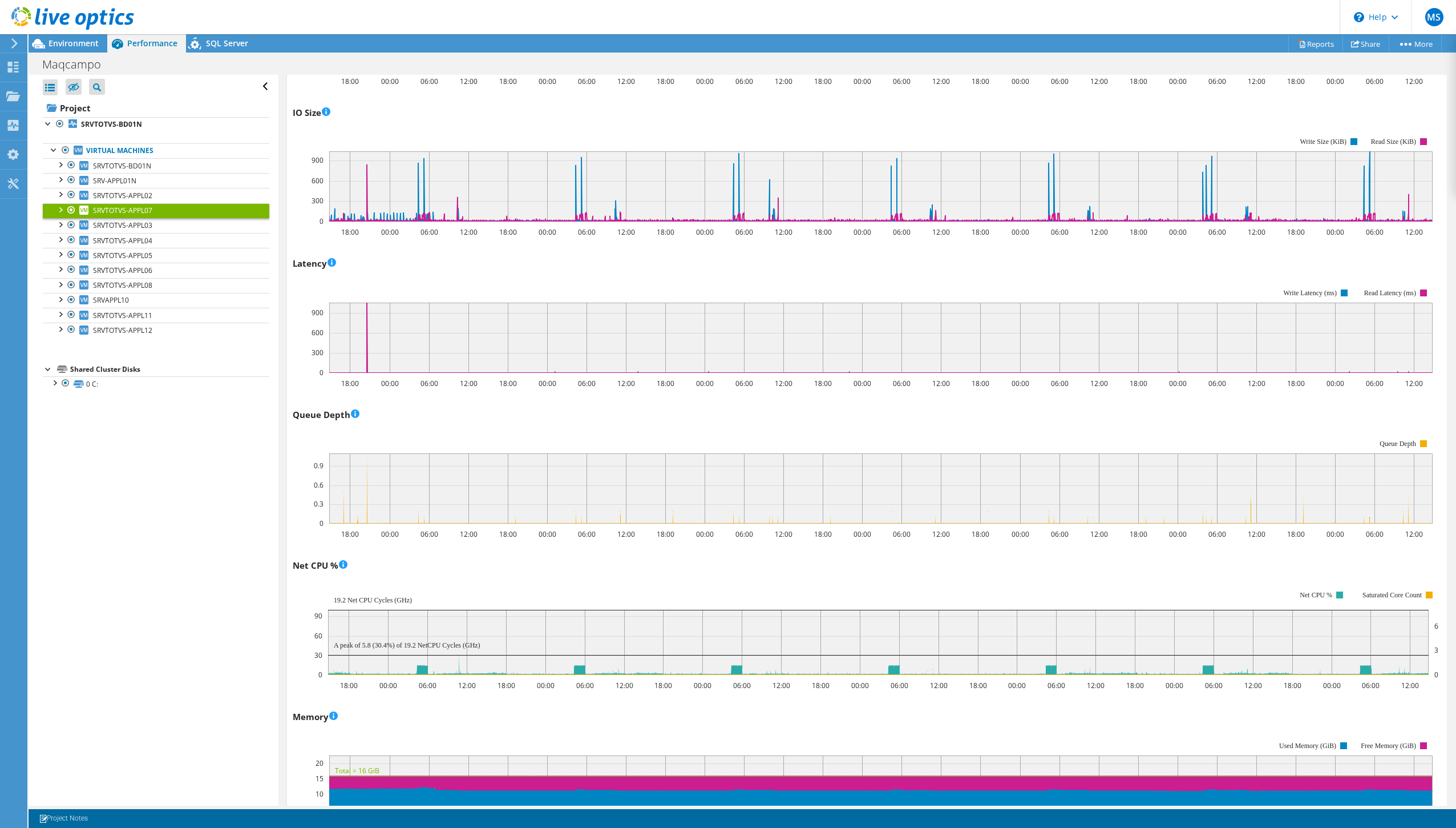
scroll to position [486, 0]
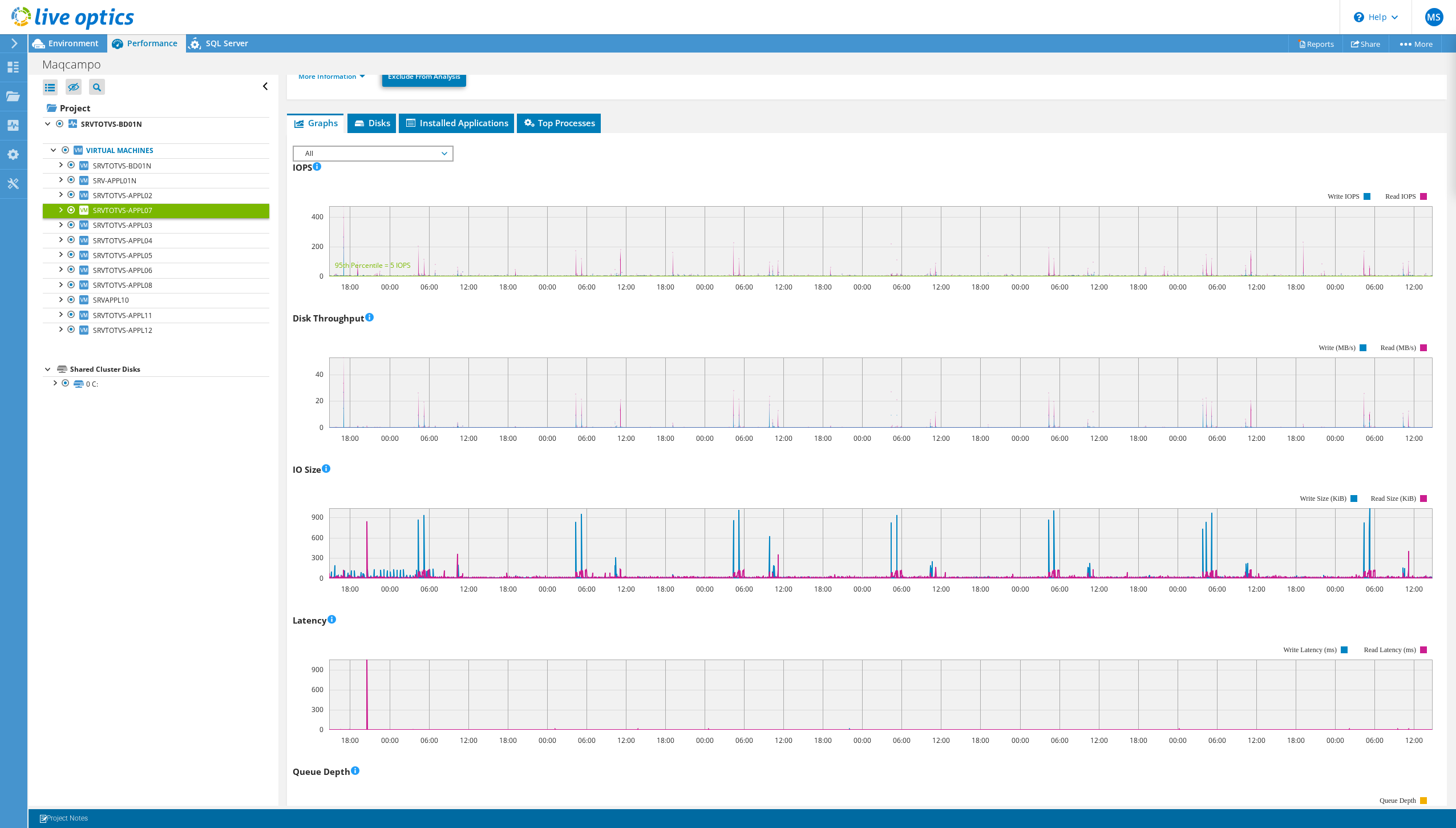
scroll to position [31, 0]
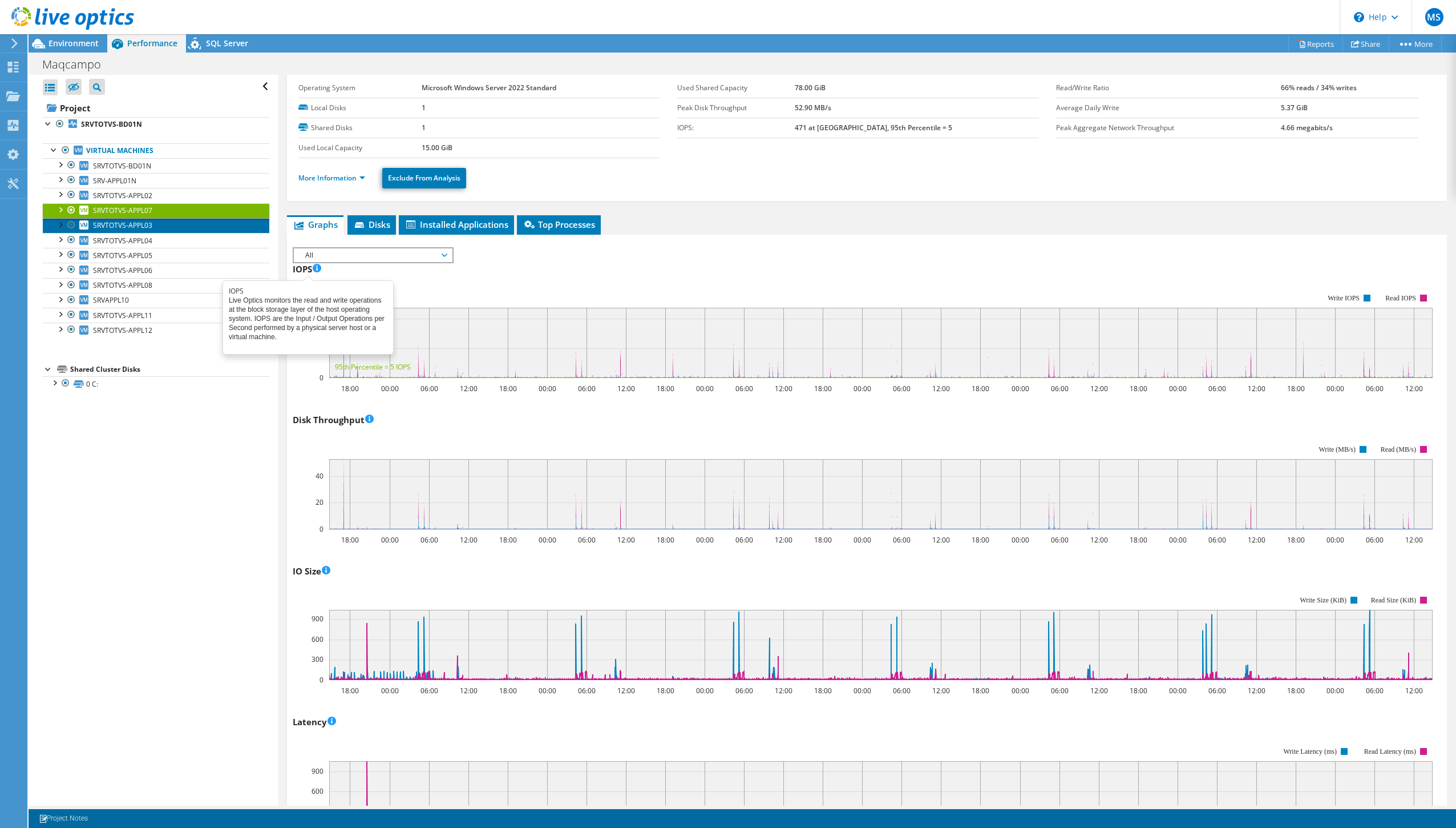
click at [167, 231] on link "SRVTOTVS-APPL03" at bounding box center [156, 225] width 227 height 15
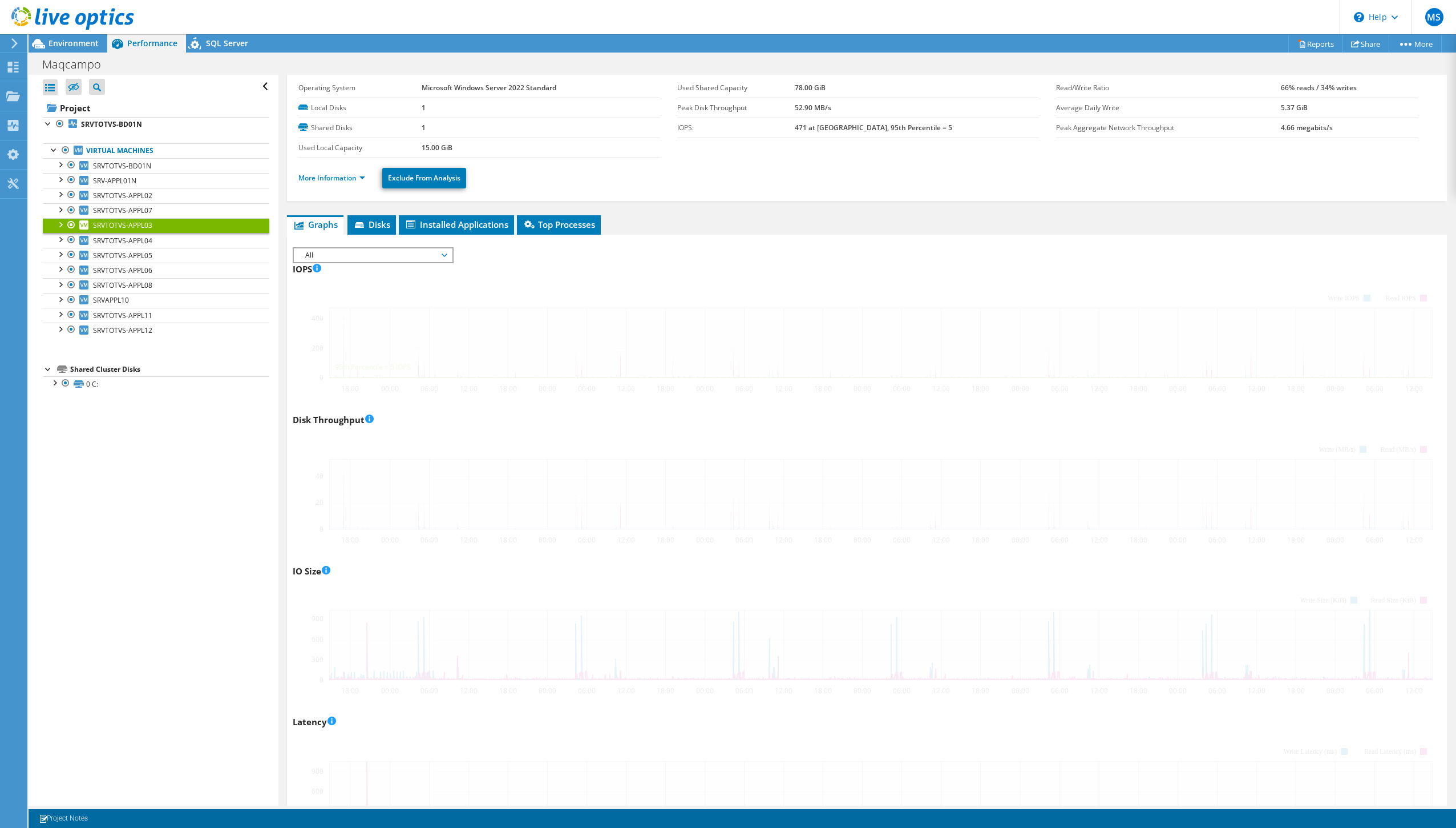
click at [161, 229] on link "SRVTOTVS-APPL03" at bounding box center [156, 225] width 227 height 15
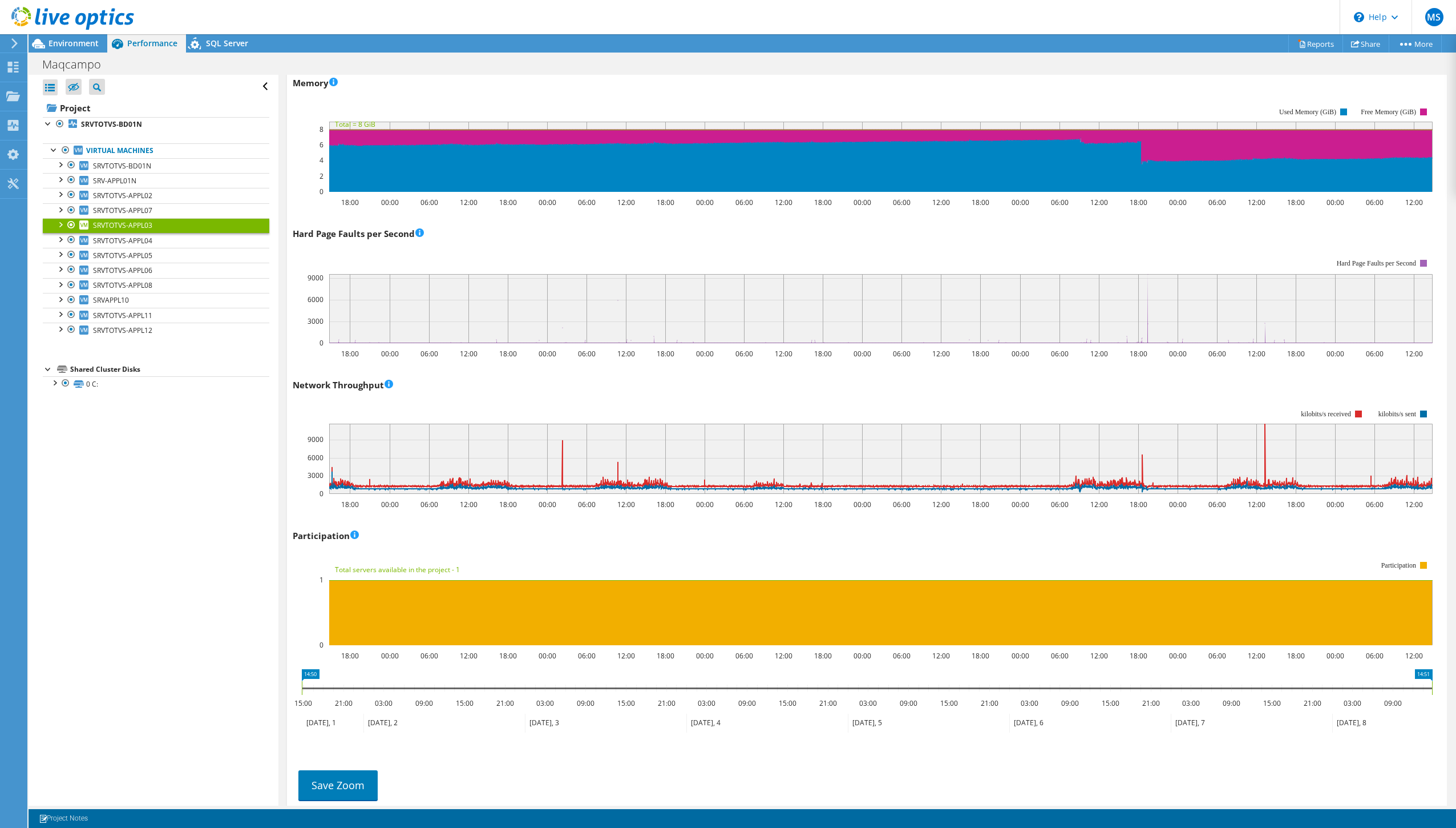
scroll to position [1211, 0]
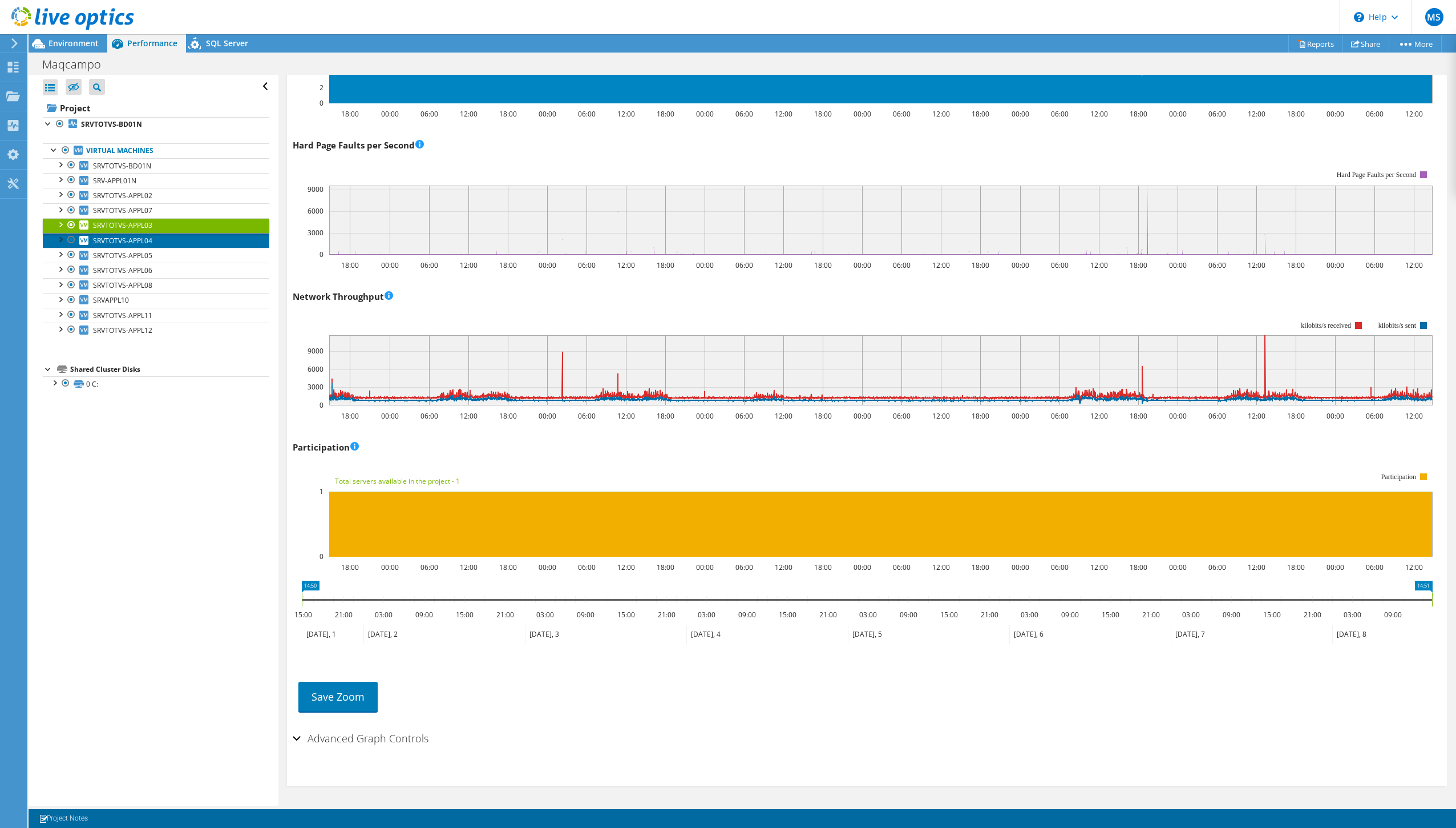
click at [149, 239] on span "SRVTOTVS-APPL04" at bounding box center [122, 240] width 60 height 10
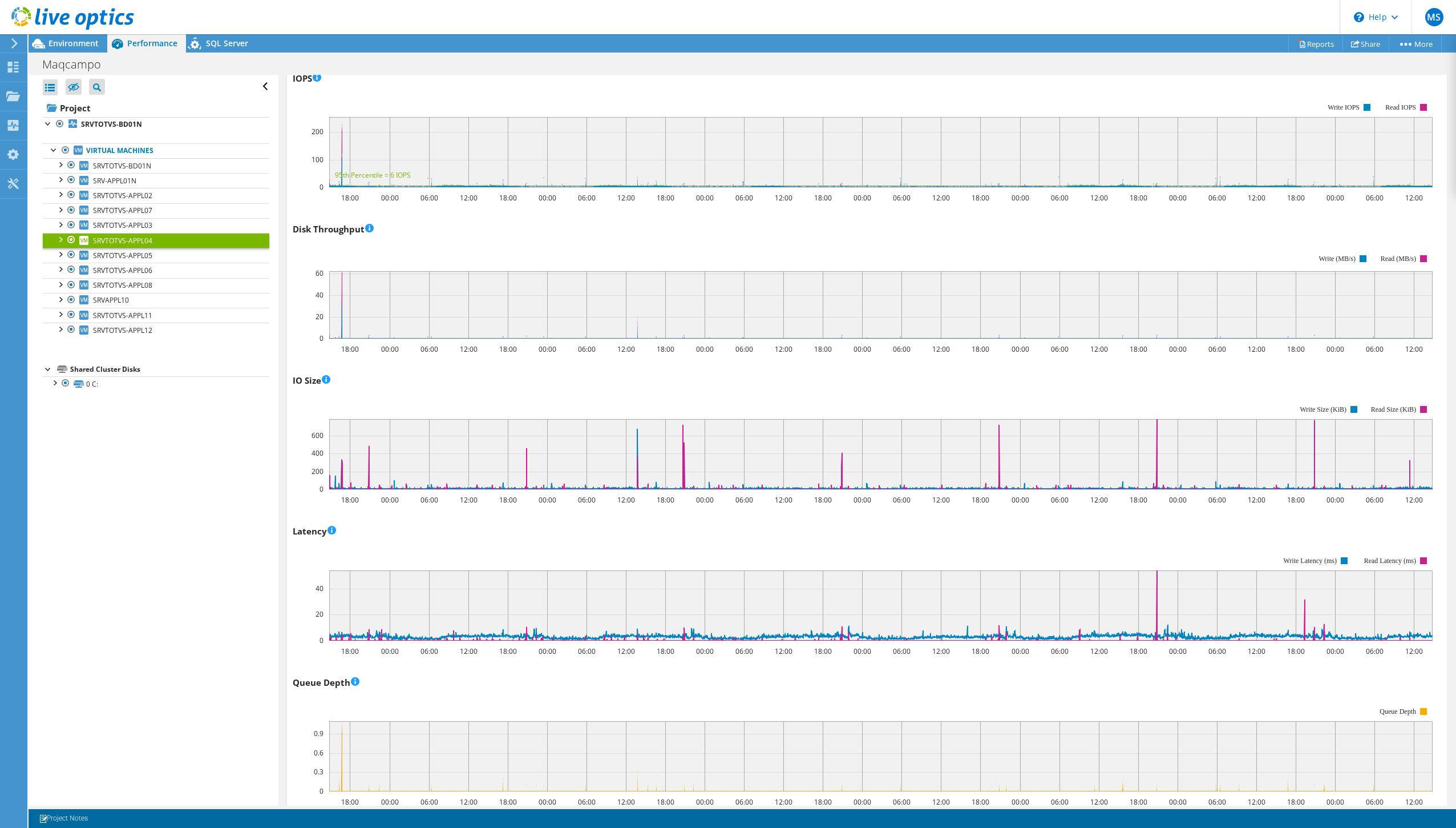
scroll to position [223, 0]
click at [950, 629] on rect at bounding box center [881, 604] width 1104 height 70
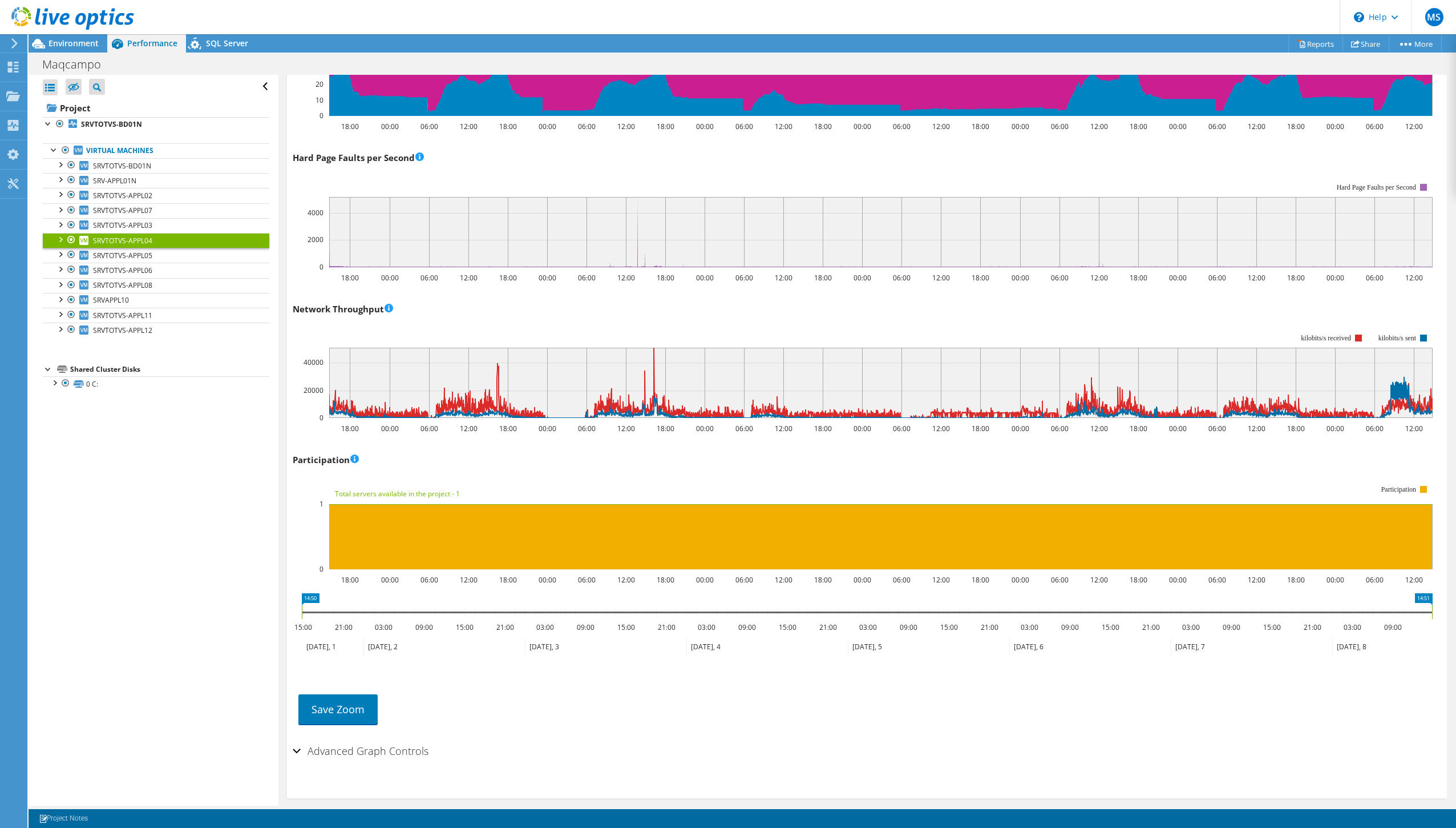
scroll to position [1211, 0]
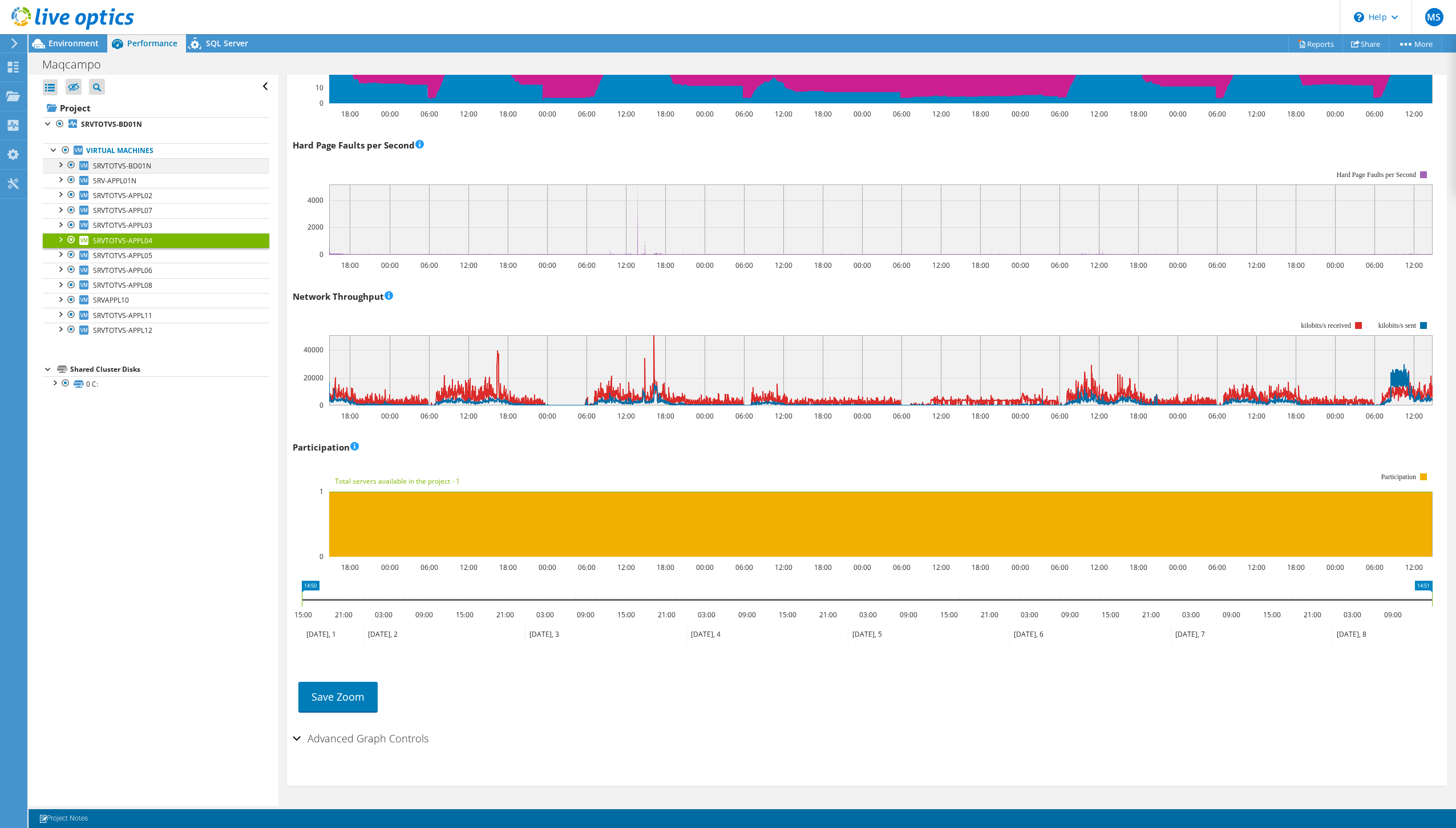
click at [61, 166] on div at bounding box center [60, 164] width 12 height 12
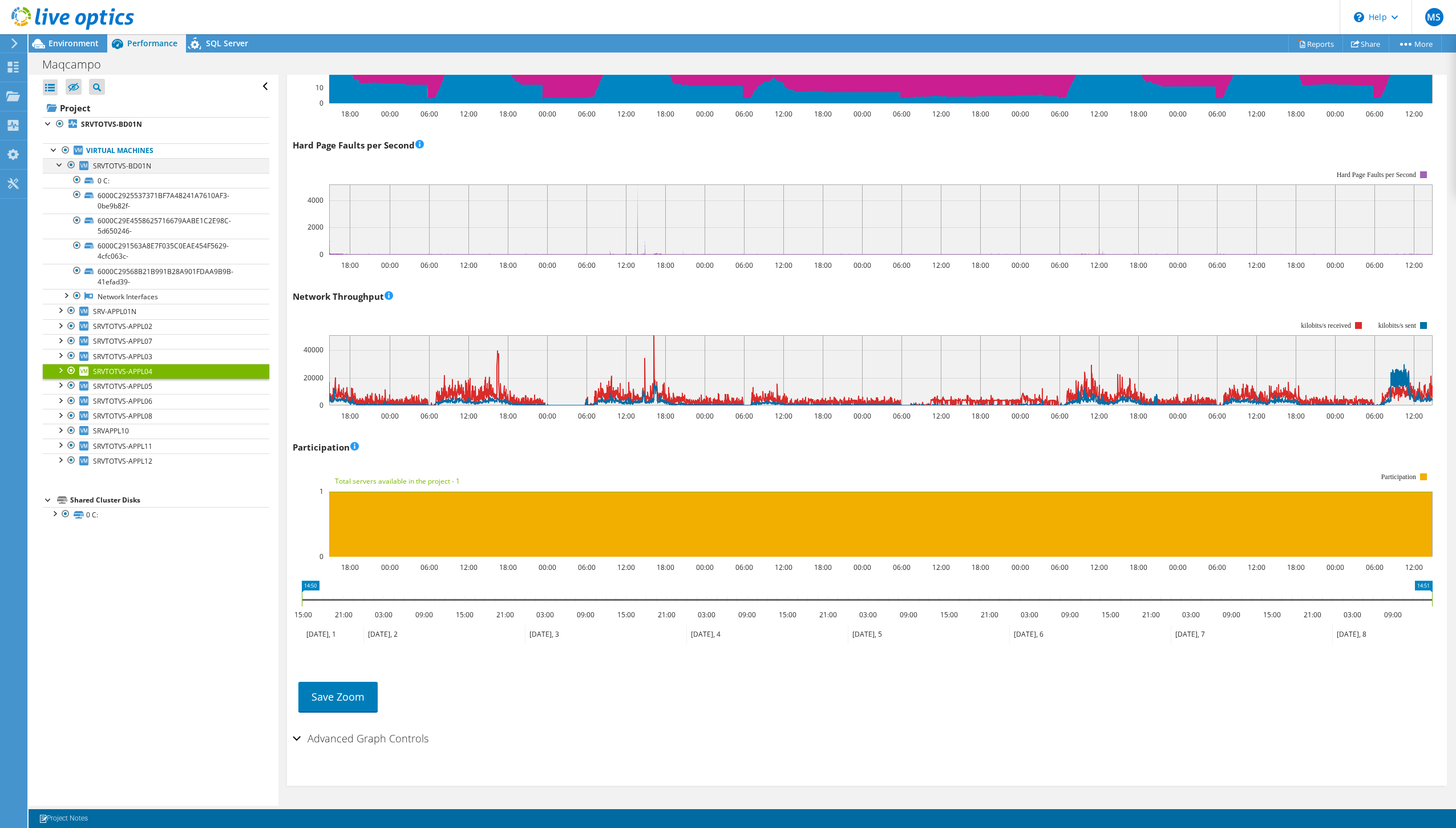
click at [61, 166] on div at bounding box center [60, 164] width 12 height 12
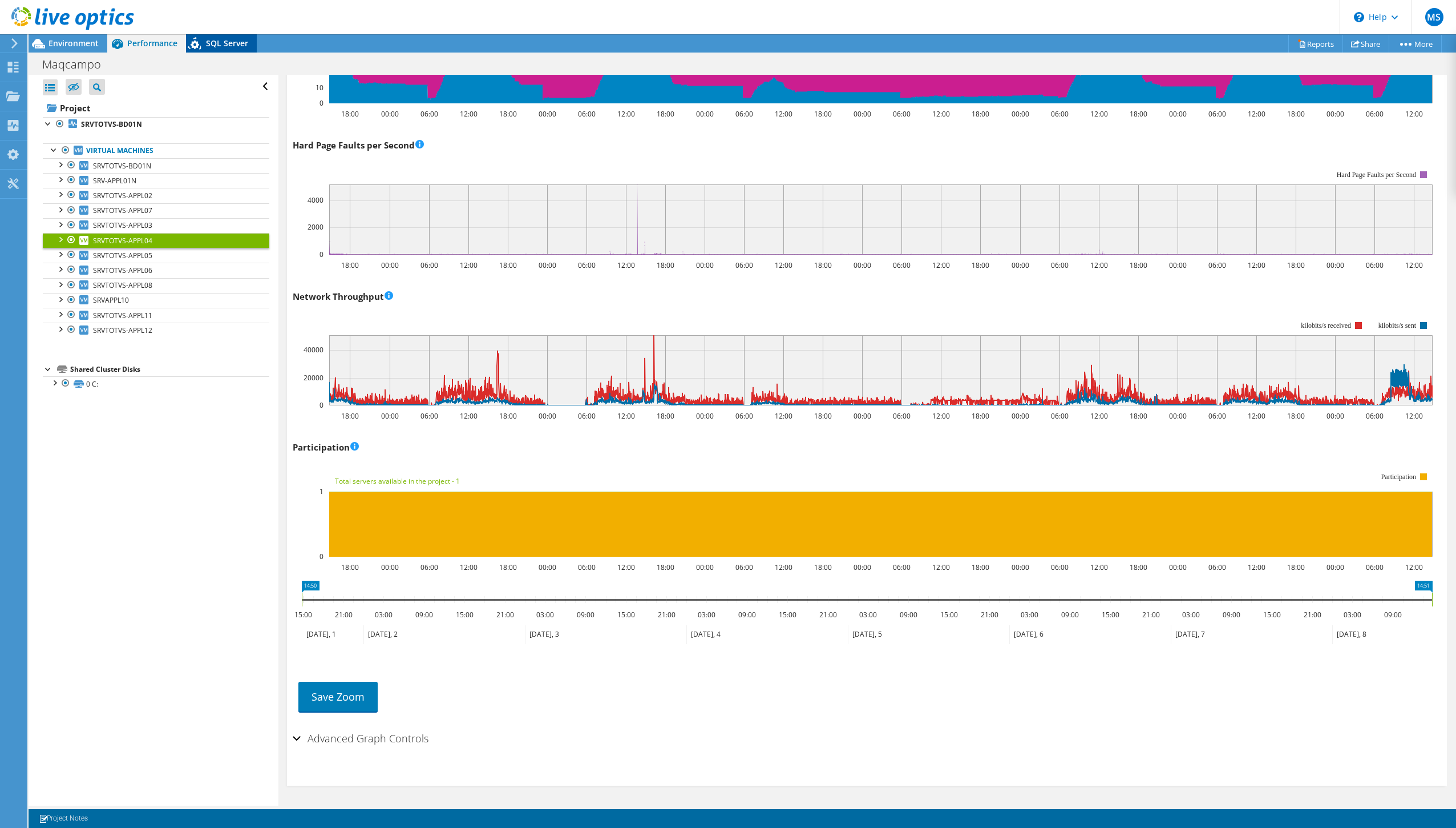
click at [231, 41] on span "SQL Server" at bounding box center [226, 43] width 42 height 11
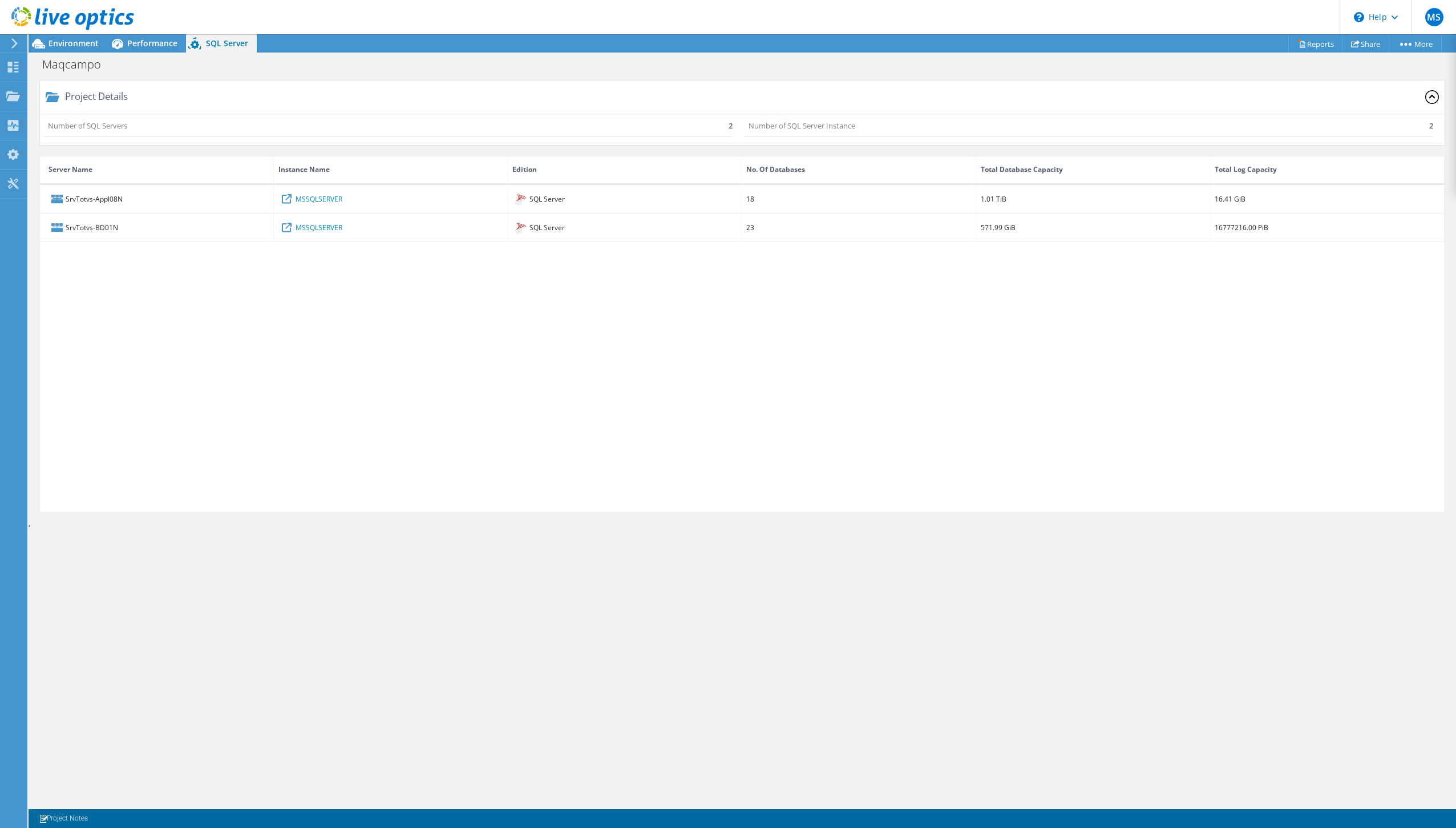
click at [241, 134] on div "Number of SQL Servers 2" at bounding box center [388, 126] width 689 height 23
click at [52, 97] on icon at bounding box center [52, 97] width 13 height 11
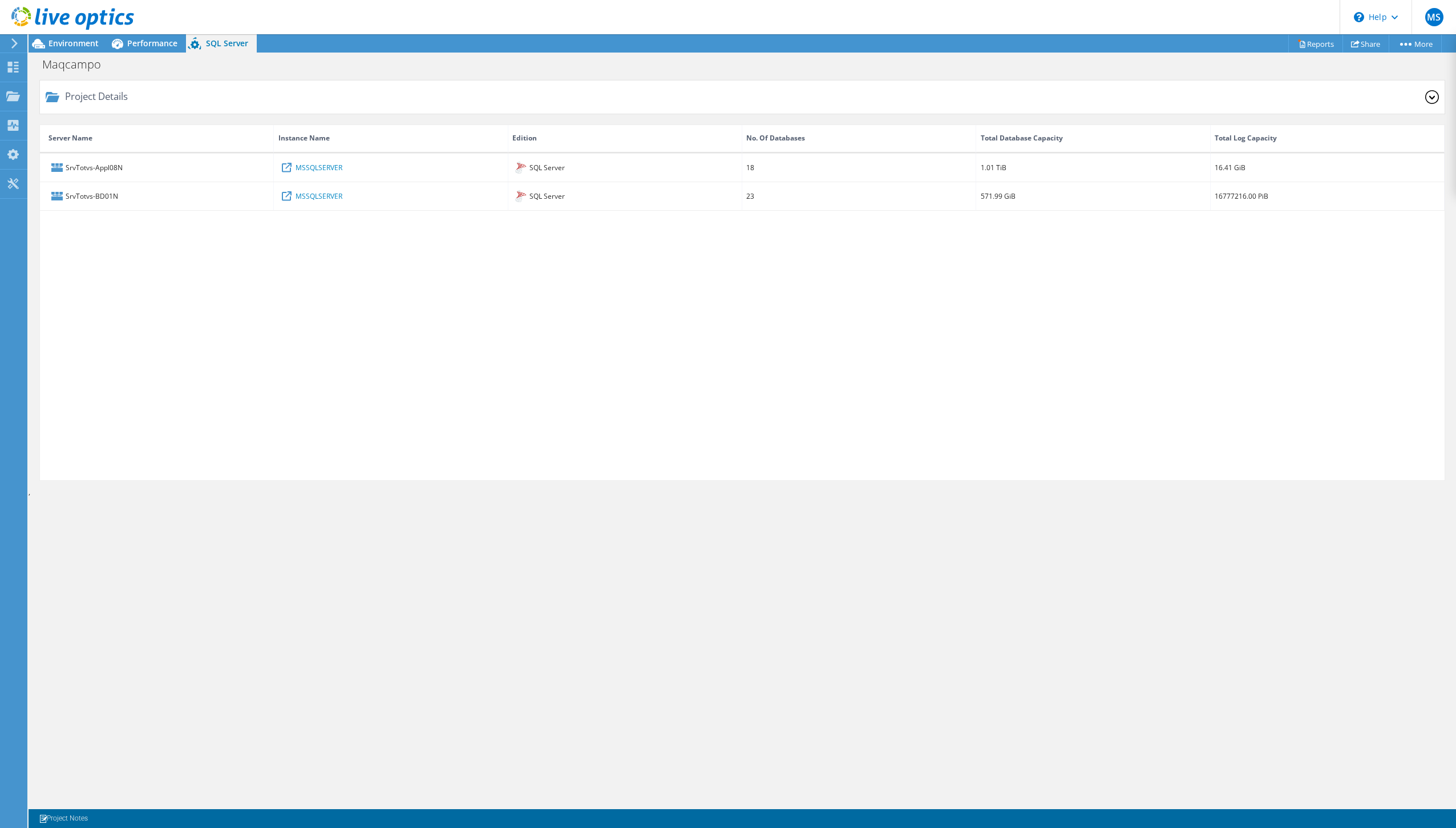
click at [48, 101] on icon at bounding box center [52, 97] width 13 height 11
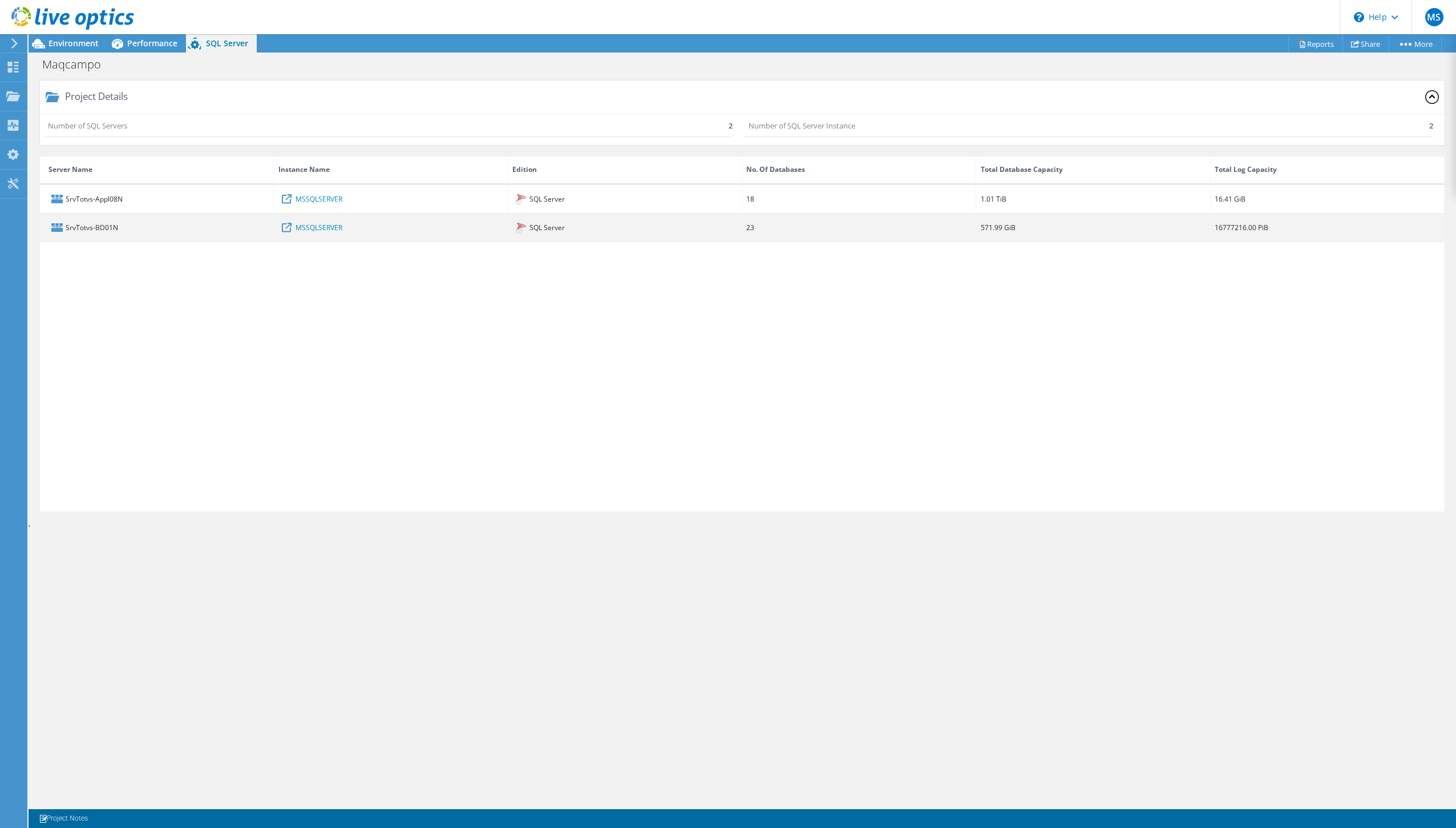
click at [93, 234] on div "SrvTotvs-BD01N" at bounding box center [157, 227] width 234 height 28
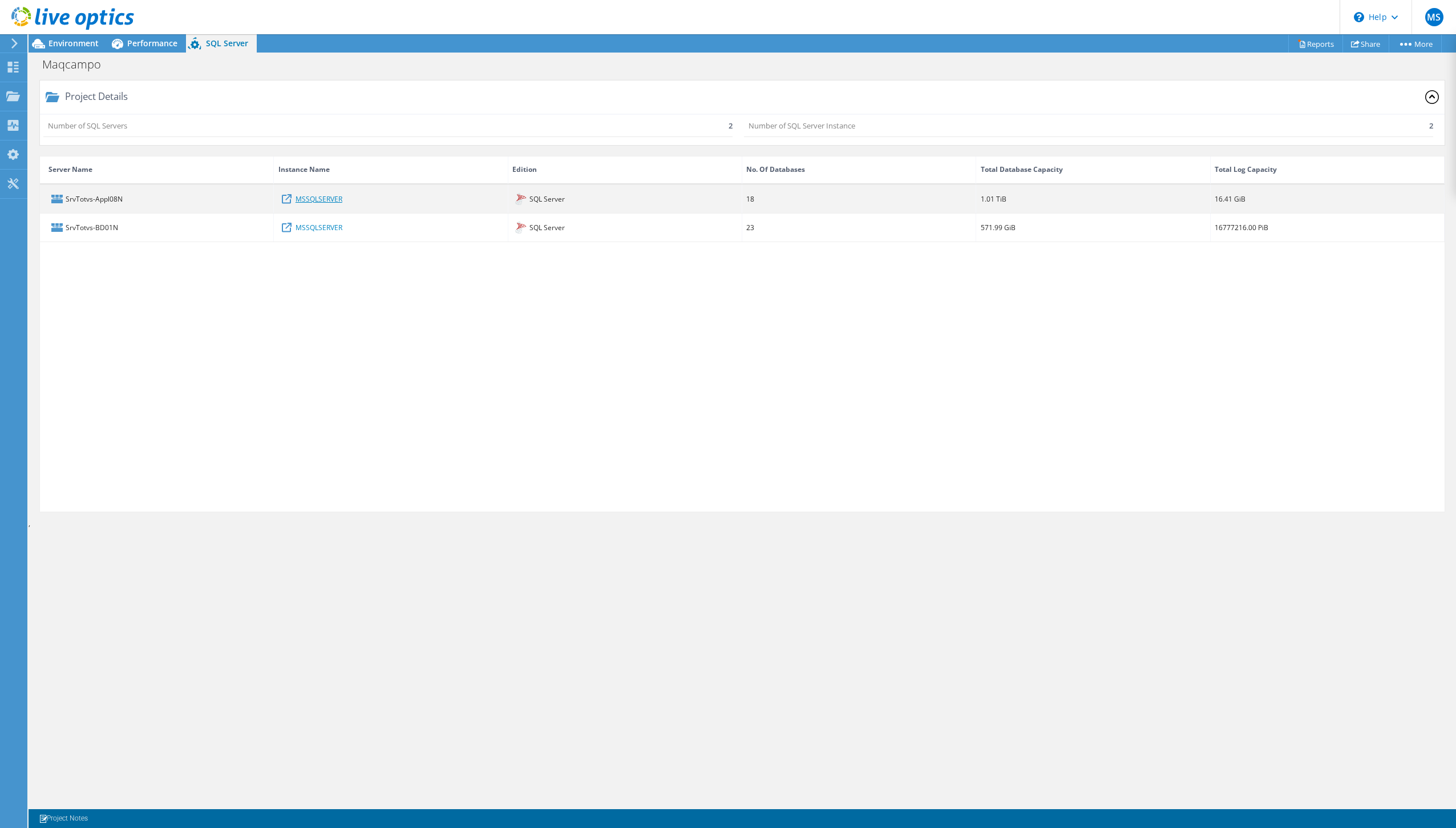
click at [322, 201] on link "MSSQLSERVER" at bounding box center [319, 199] width 47 height 12
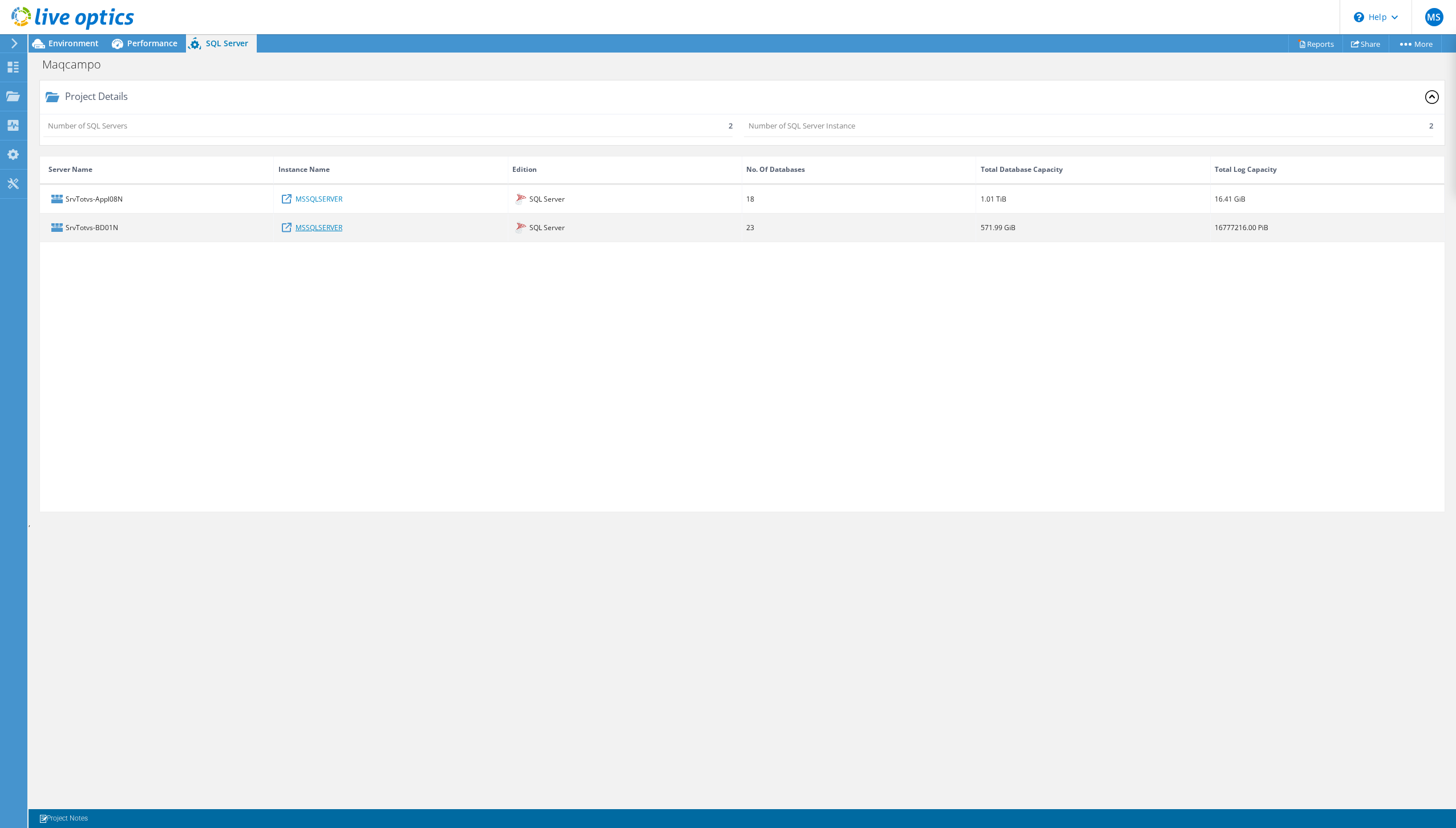
click at [320, 229] on link "MSSQLSERVER" at bounding box center [319, 227] width 47 height 12
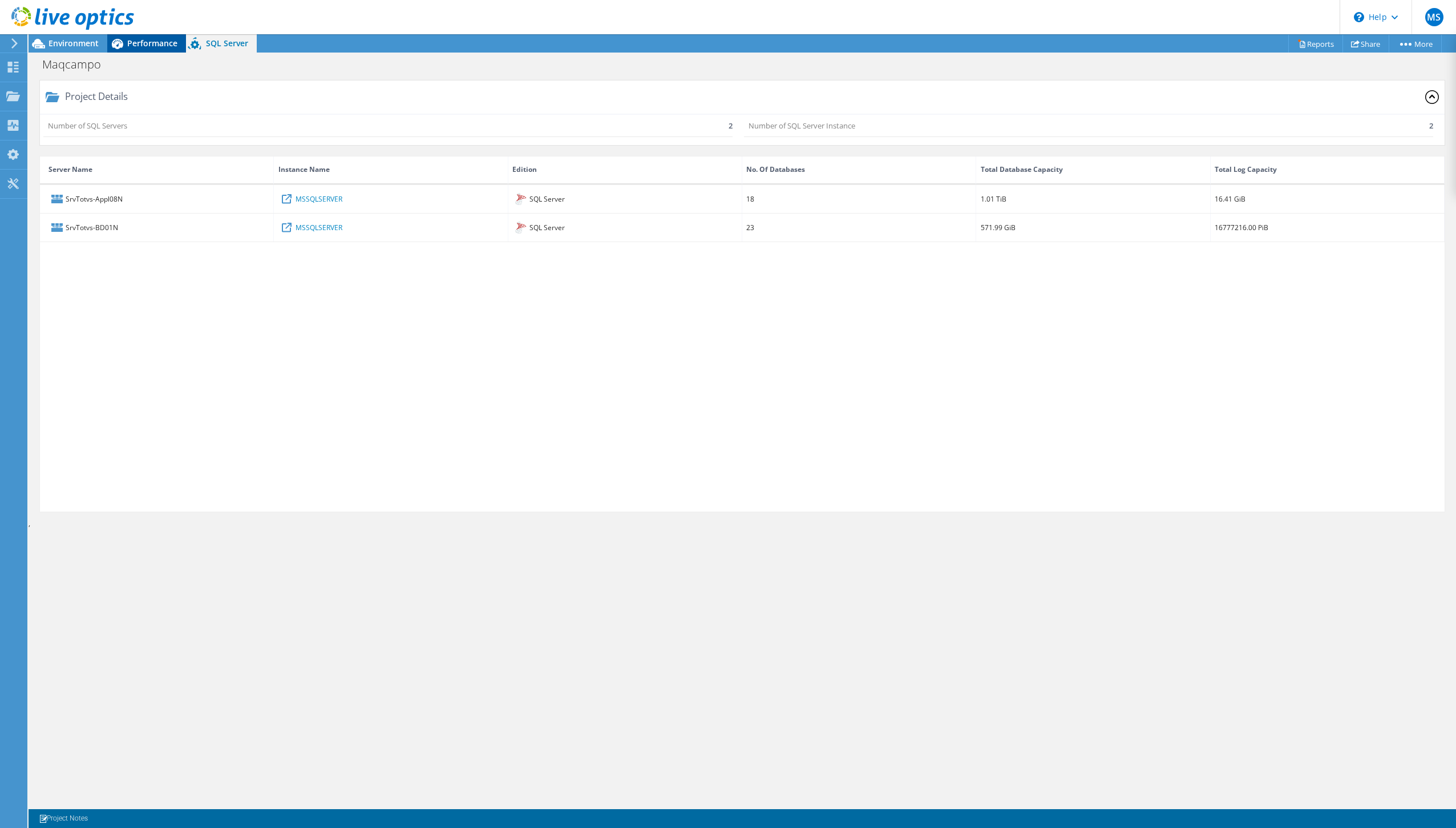
click at [150, 39] on span "Performance" at bounding box center [152, 43] width 50 height 11
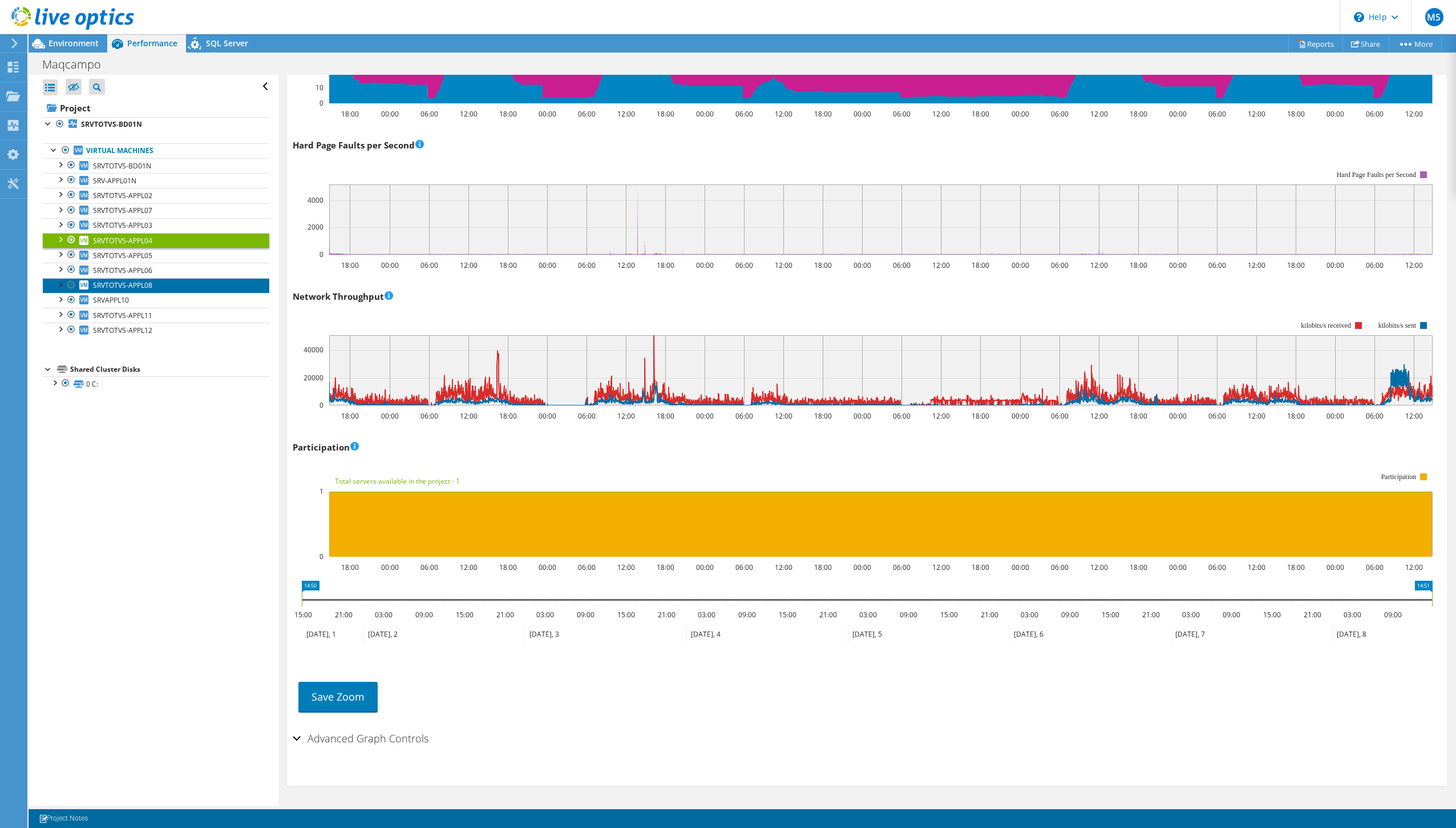
click at [142, 280] on span "SRVTOTVS-APPL08" at bounding box center [122, 285] width 60 height 10
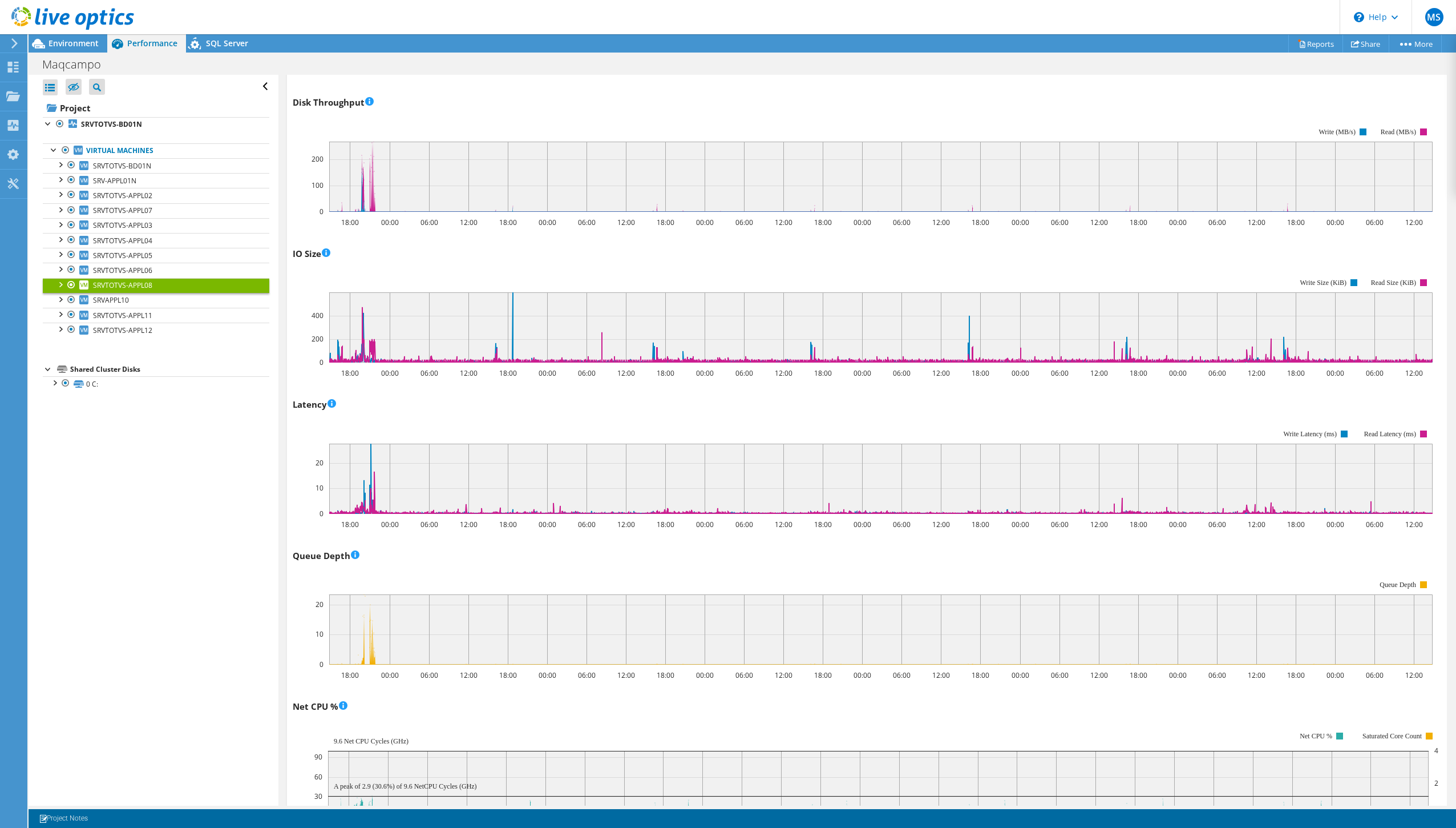
scroll to position [353, 0]
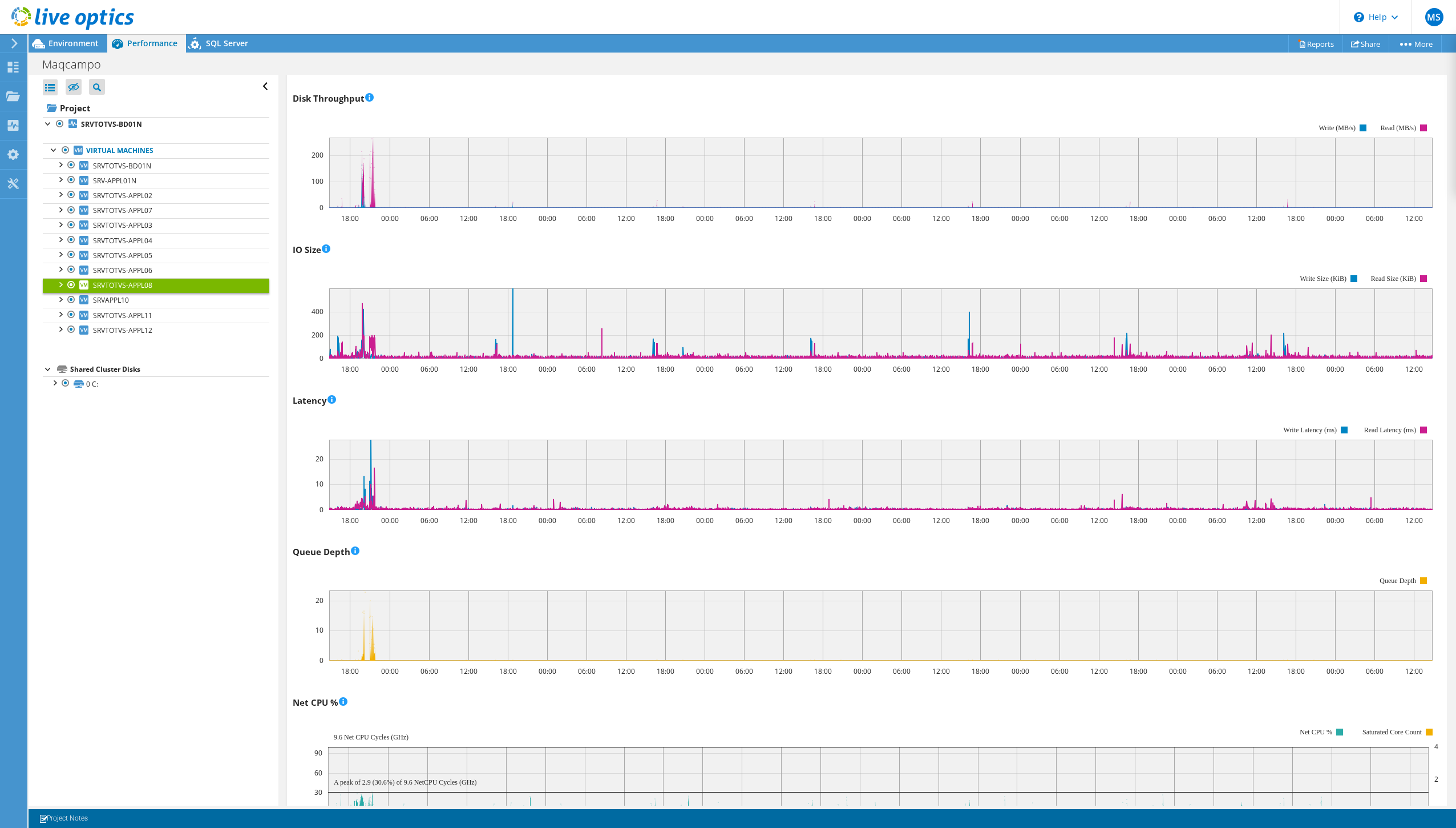
click at [198, 531] on div "Open All Close All Hide Excluded Nodes Project Tree Filter" at bounding box center [153, 440] width 249 height 731
click at [390, 548] on div "Queue Depth 18:00 00:00 06:00 12:00 18:00 00:00 06:00 12:00 18:00 00:00 06:00 1…" at bounding box center [867, 609] width 1148 height 134
click at [537, 630] on icon at bounding box center [881, 630] width 1104 height 0
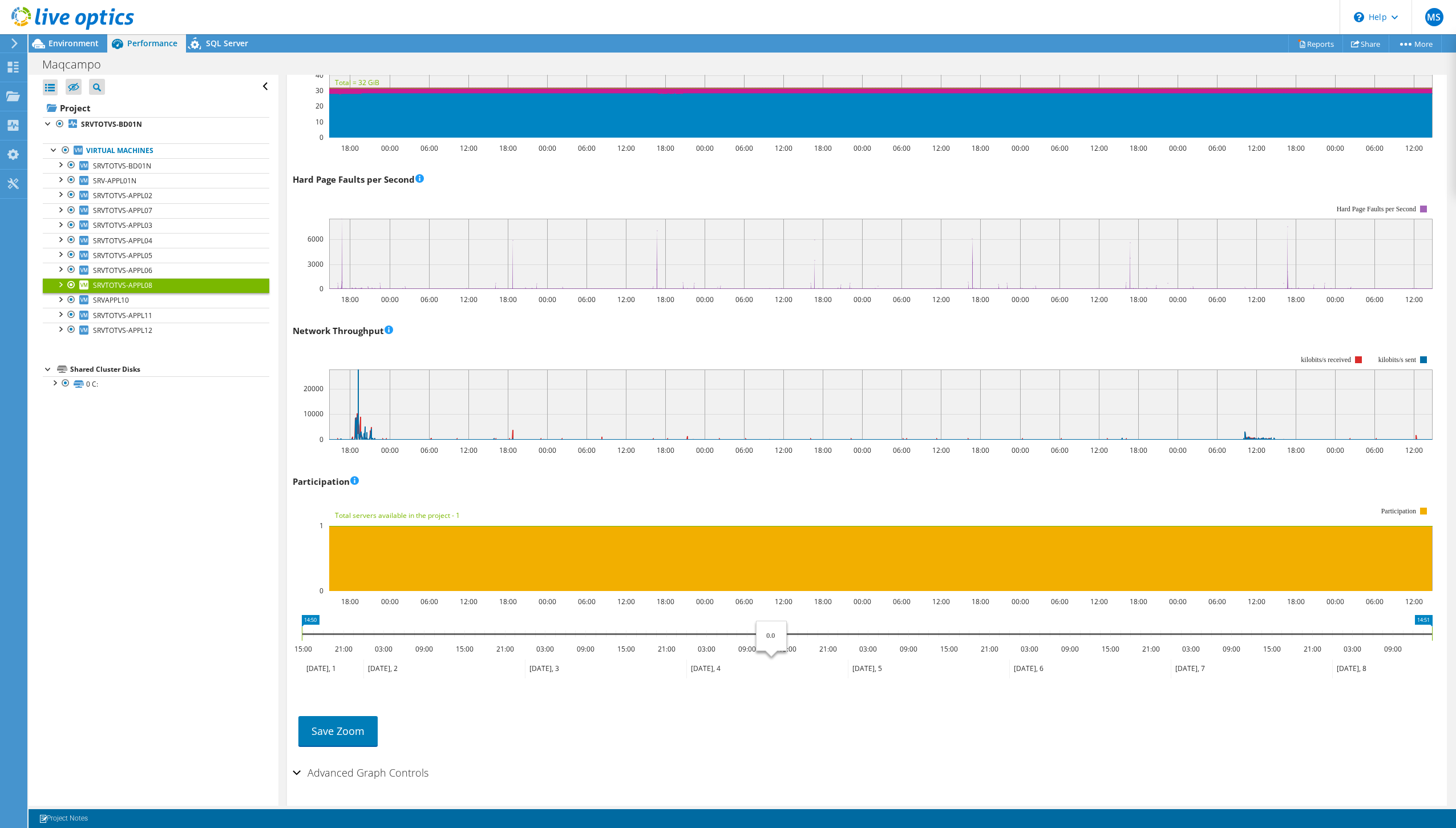
scroll to position [1211, 0]
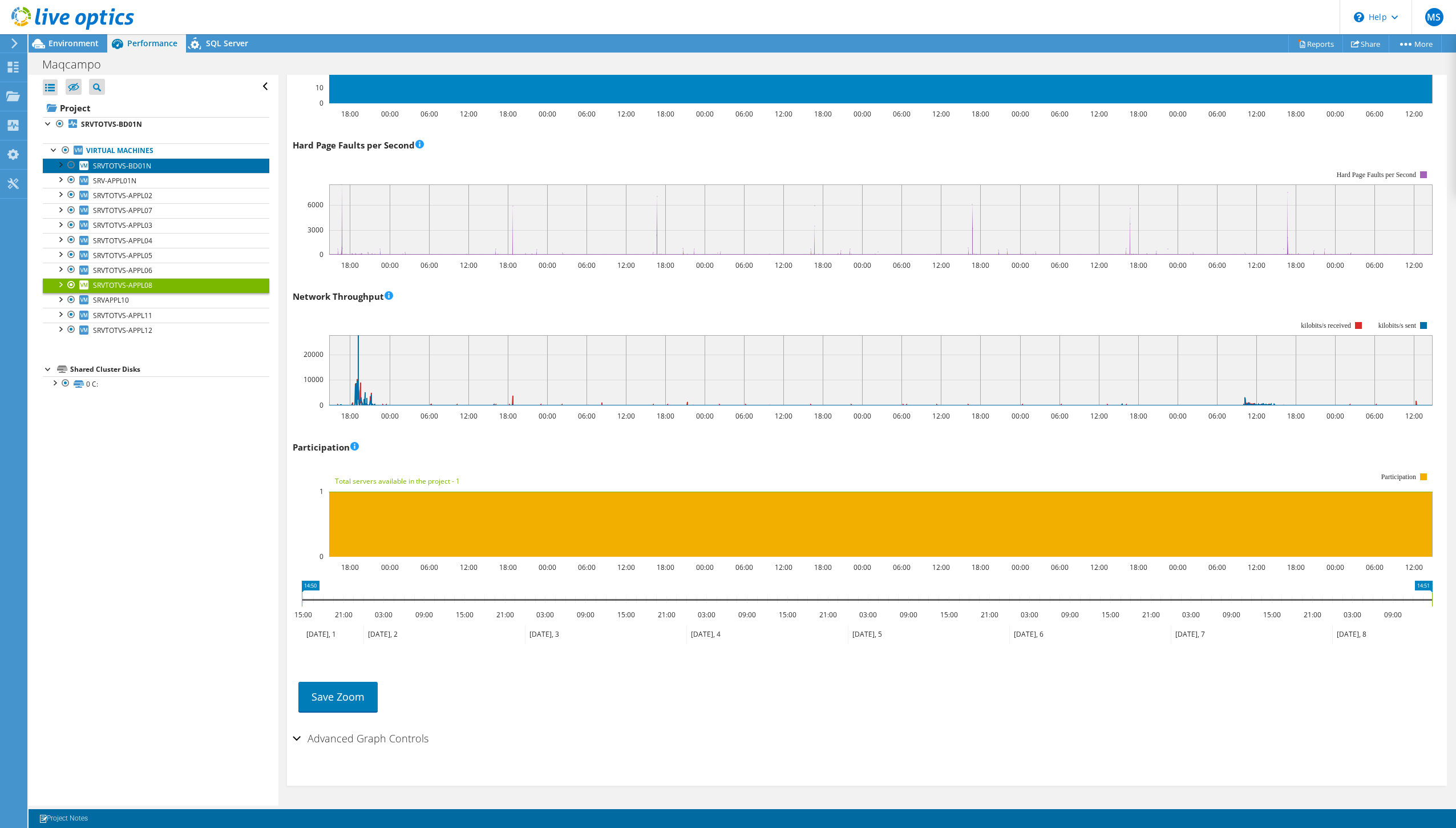
click at [142, 166] on span "SRVTOTVS-BD01N" at bounding box center [121, 166] width 58 height 10
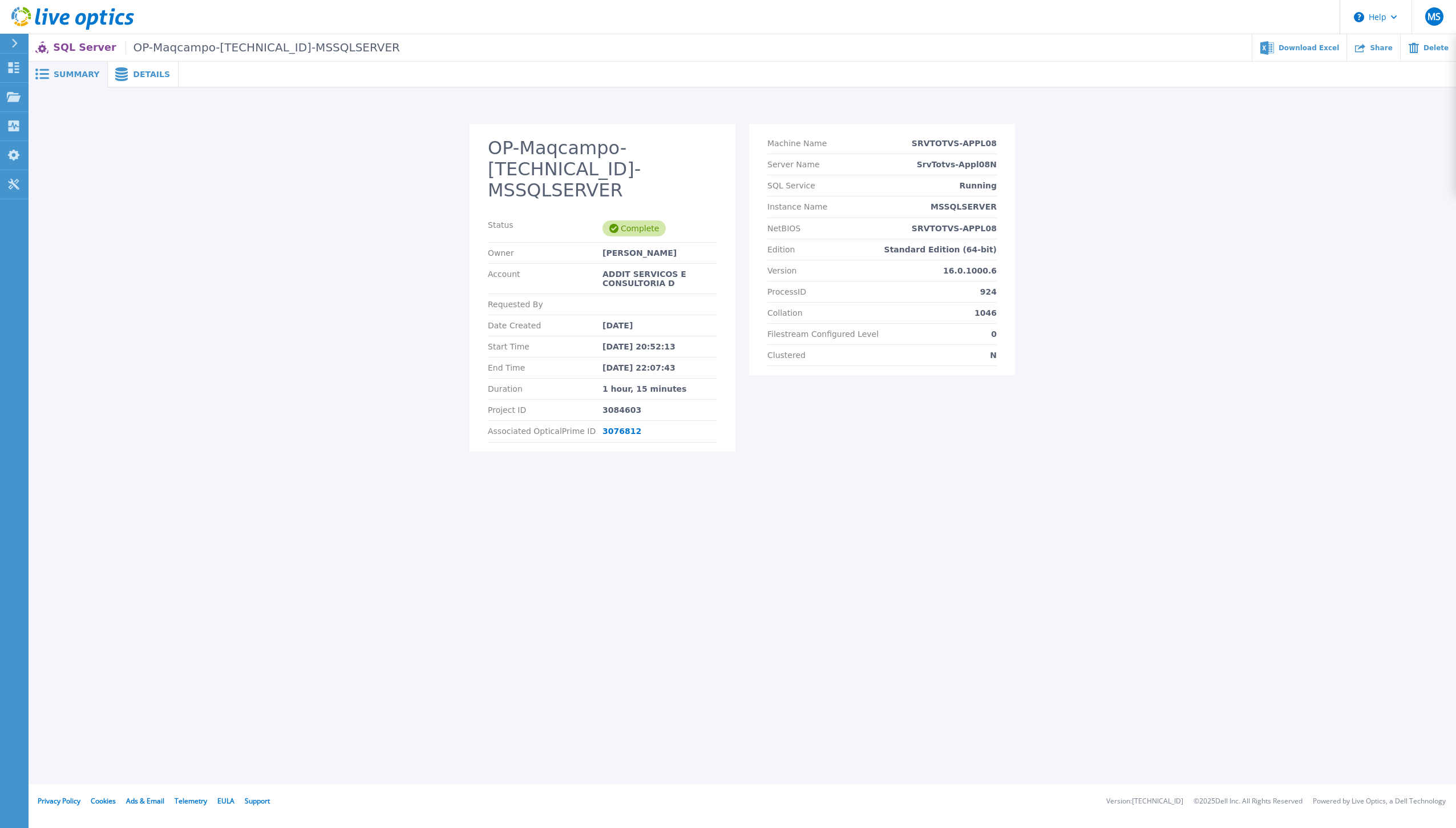
click at [138, 87] on div "OP-Maqcampo-[TECHNICAL_ID]-MSSQLSERVER Status Complete Owner [PERSON_NAME] Acco…" at bounding box center [742, 281] width 1428 height 389
click at [145, 80] on div "Details" at bounding box center [142, 74] width 70 height 26
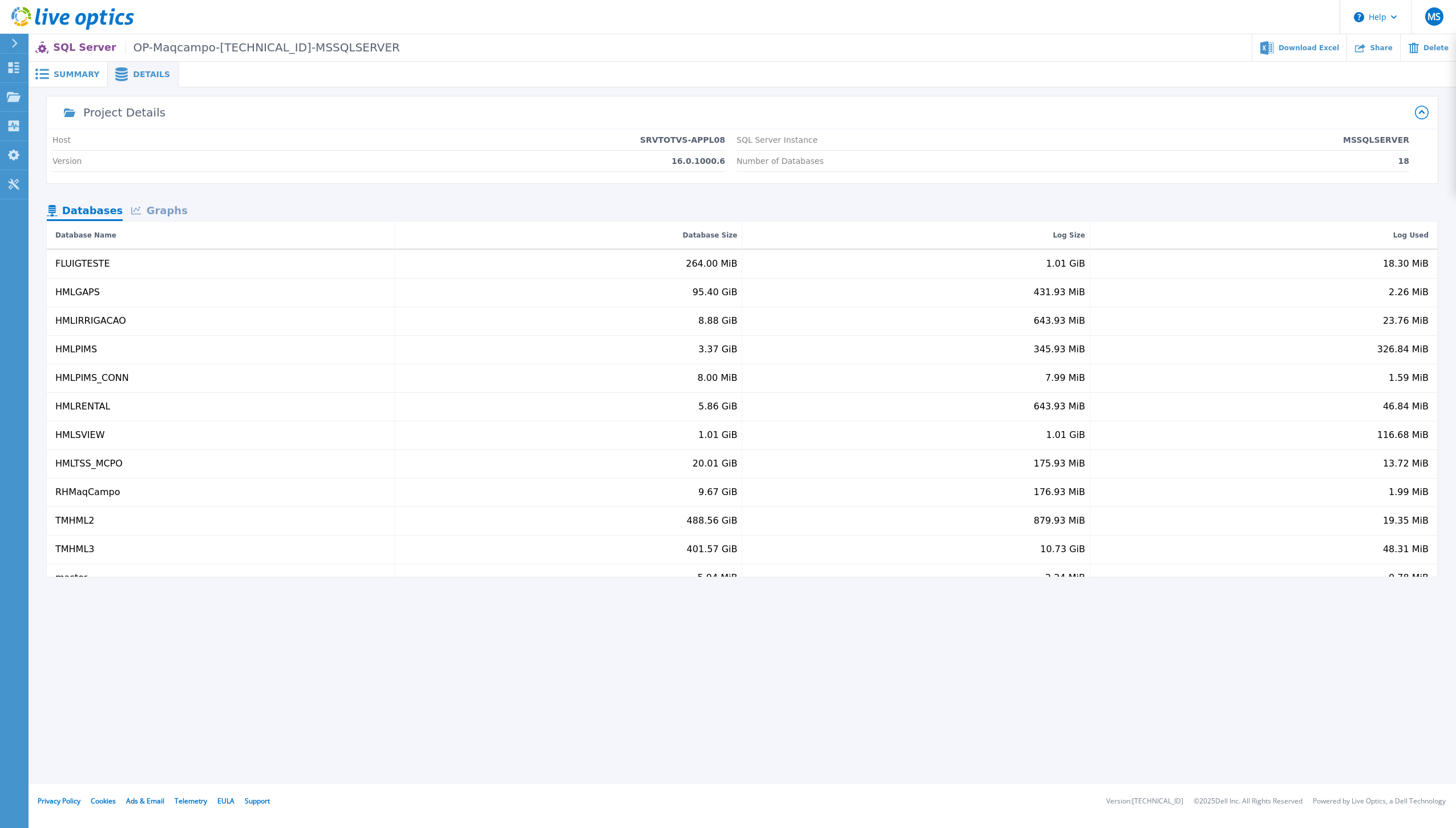
drag, startPoint x: 651, startPoint y: 141, endPoint x: 724, endPoint y: 144, distance: 73.1
click at [724, 144] on p "SRVTOTVS-APPL08" at bounding box center [683, 140] width 85 height 9
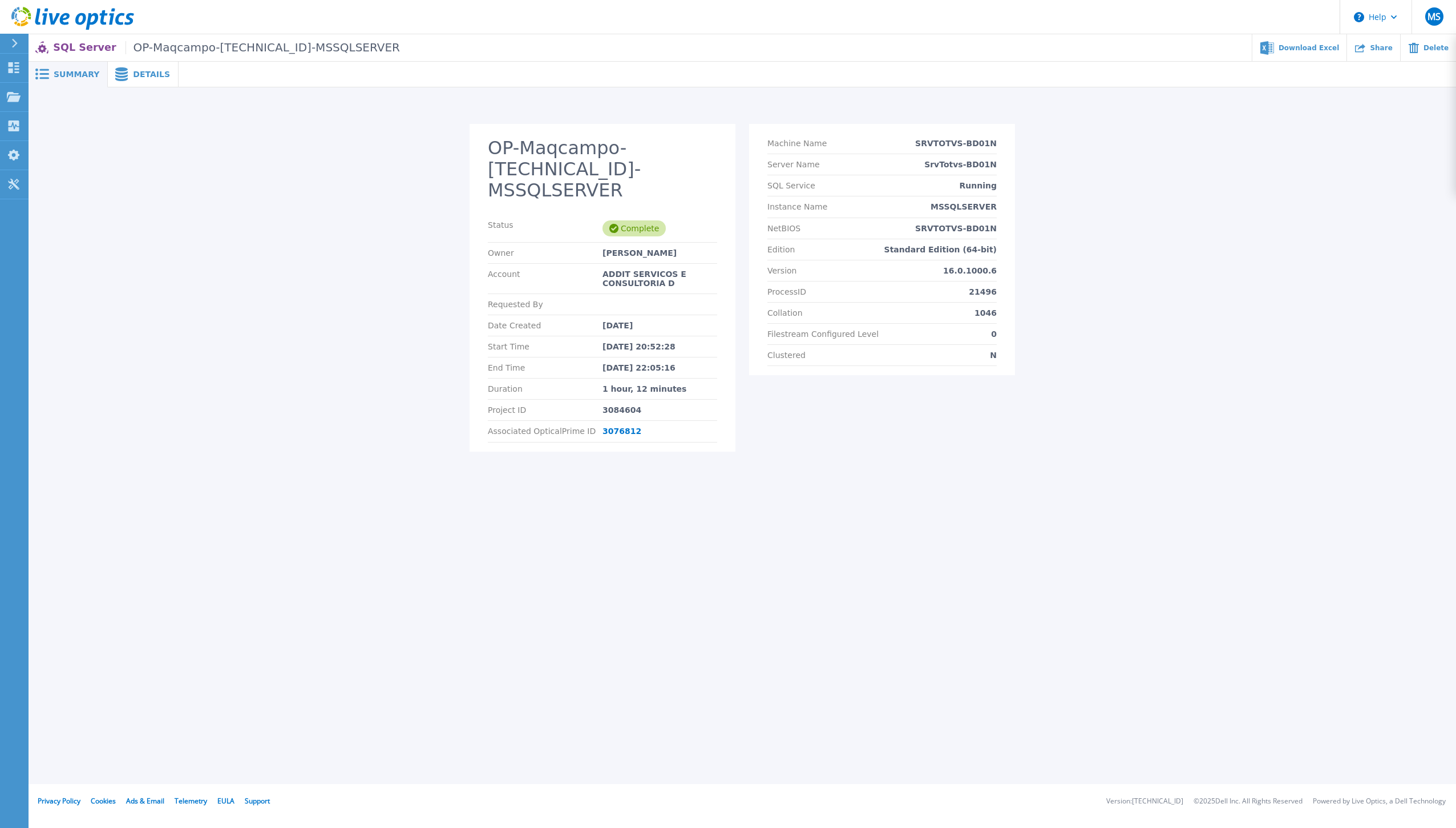
click at [133, 72] on span "Details" at bounding box center [151, 74] width 37 height 8
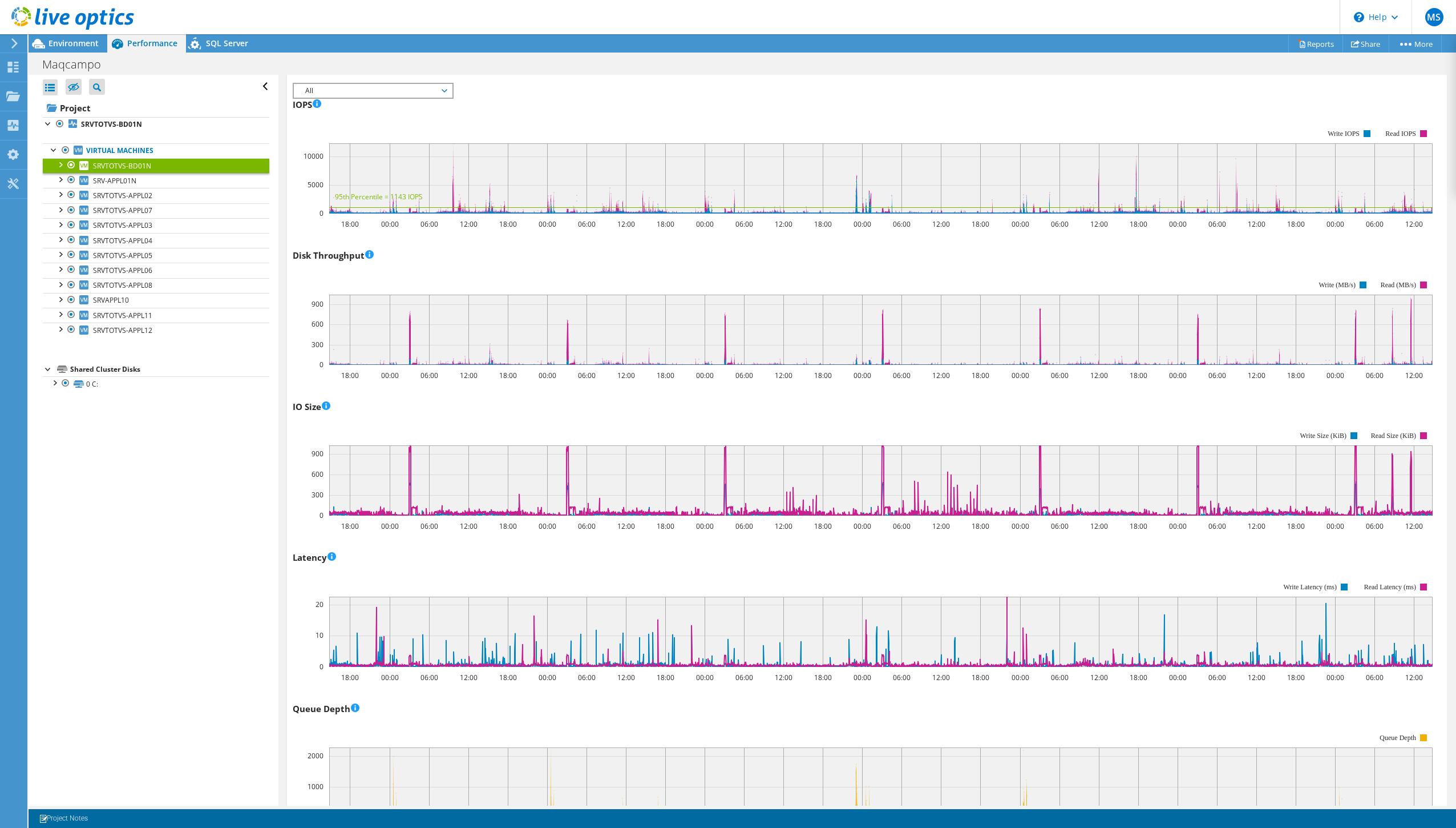
scroll to position [199, 0]
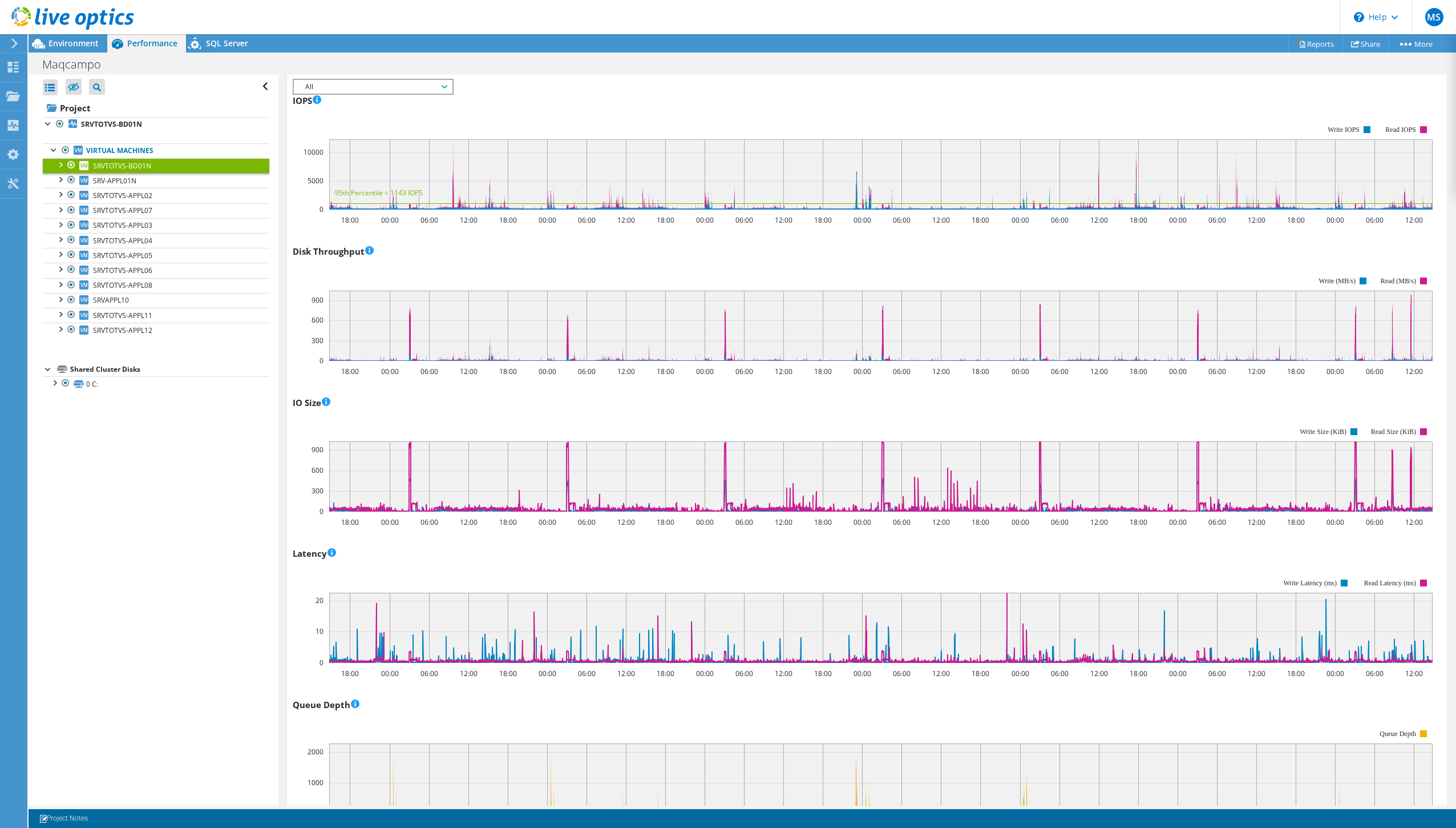
click at [643, 710] on div "Queue Depth 18:00 00:00 06:00 12:00 18:00 00:00 06:00 12:00 18:00 00:00 06:00 1…" at bounding box center [867, 762] width 1148 height 134
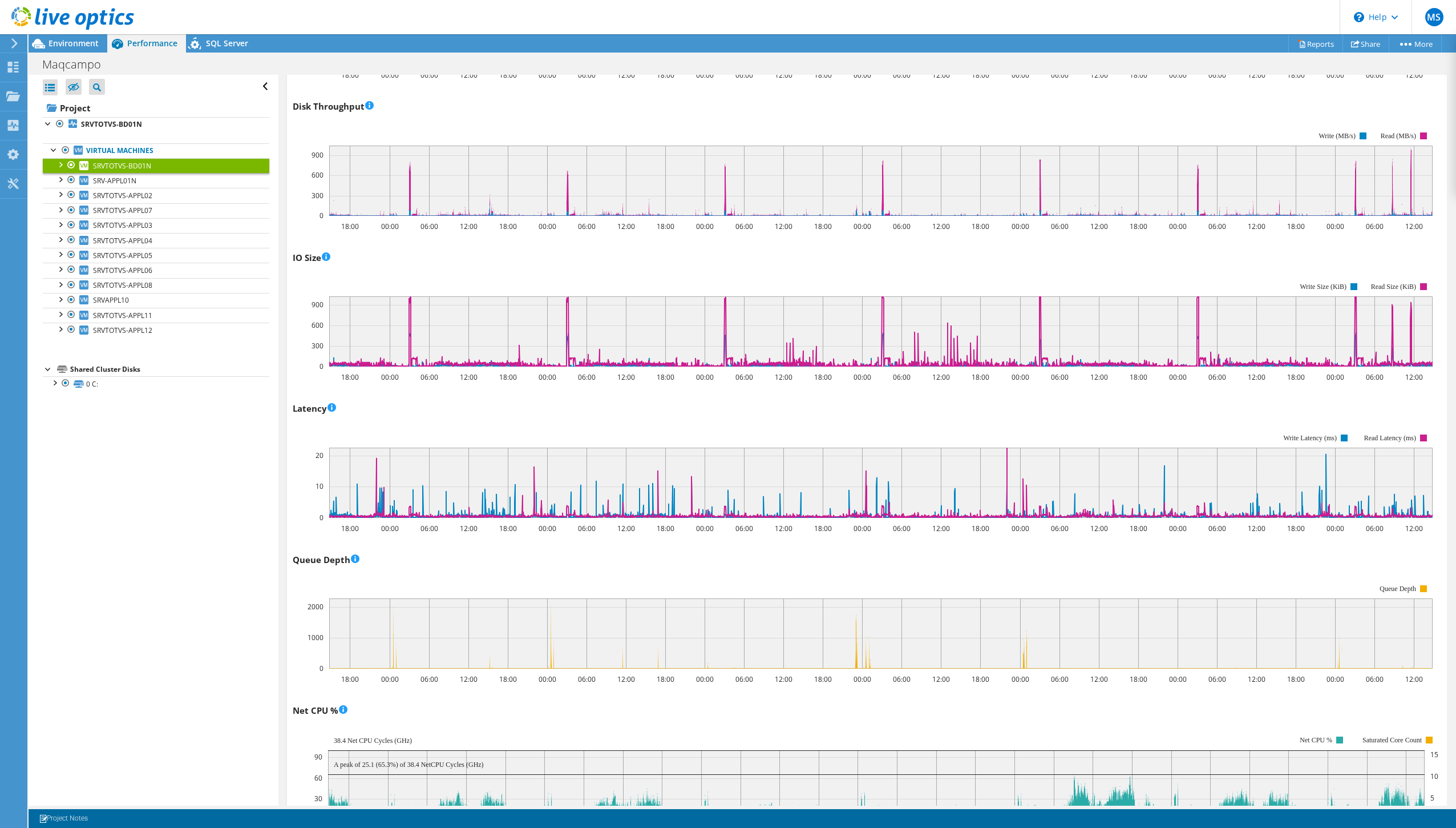
scroll to position [0, 0]
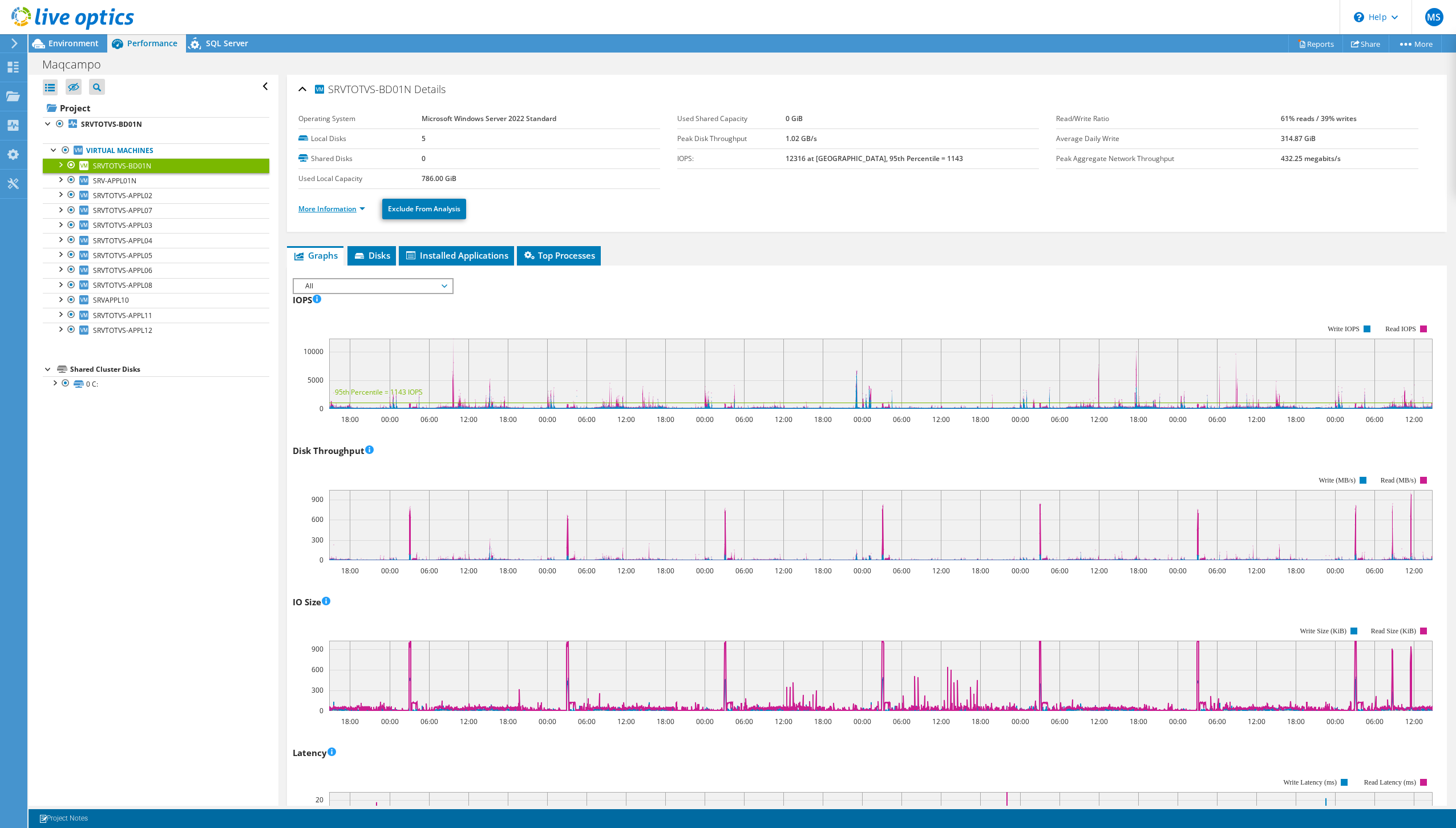
click at [355, 205] on link "More Information" at bounding box center [331, 208] width 67 height 10
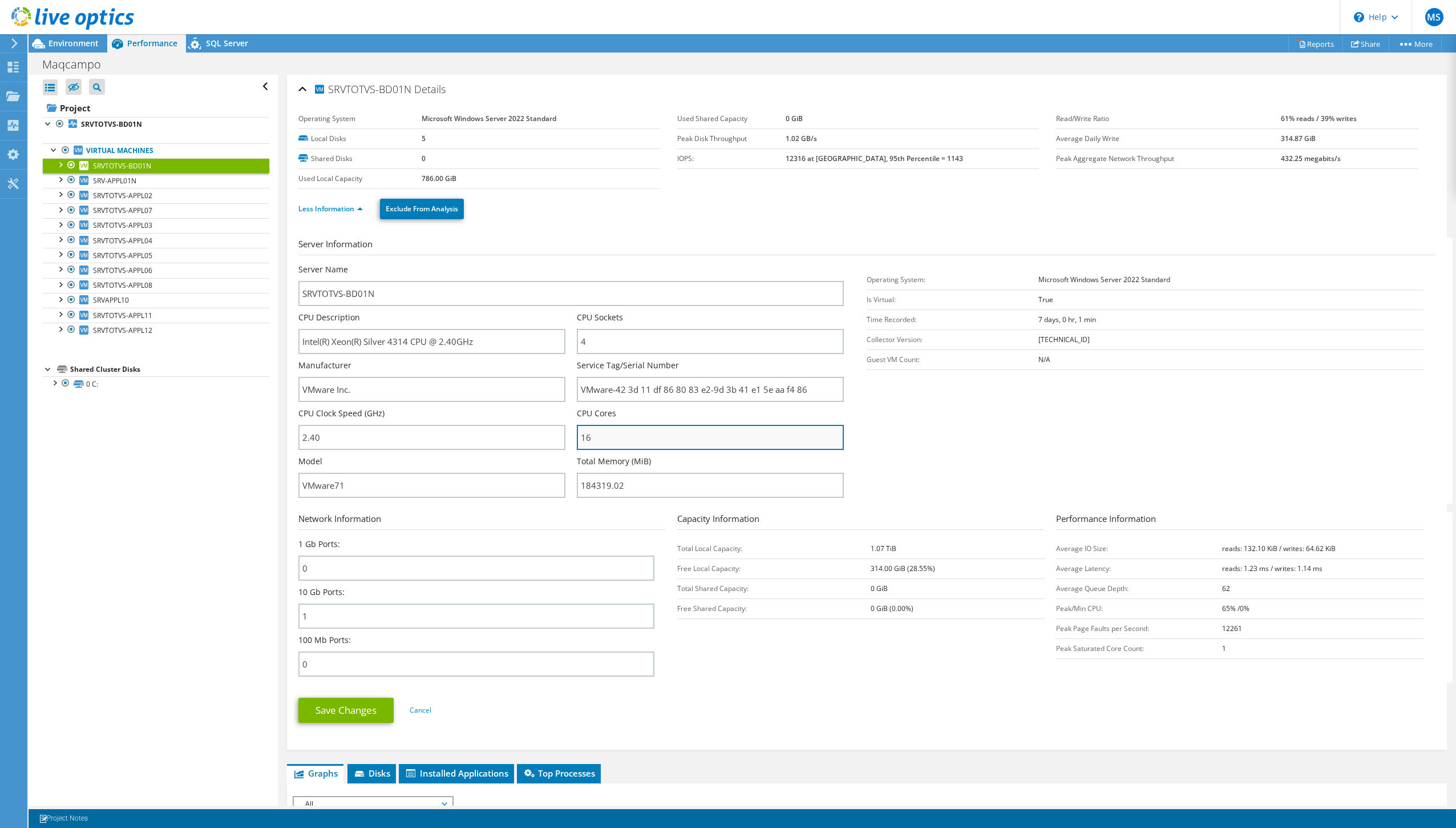
click at [617, 436] on input "16" at bounding box center [710, 437] width 267 height 25
